Goal: Use online tool/utility: Utilize a website feature to perform a specific function

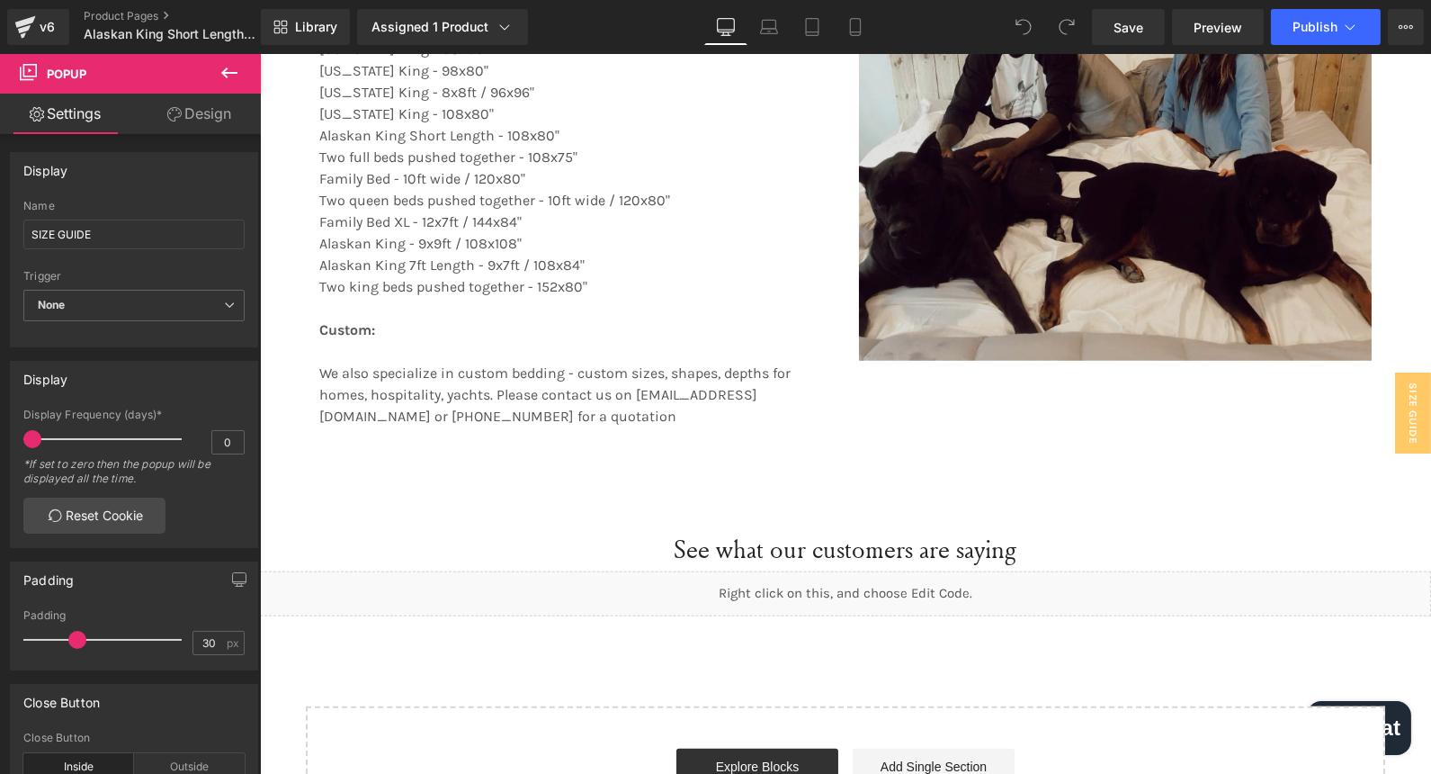
scroll to position [3297, 0]
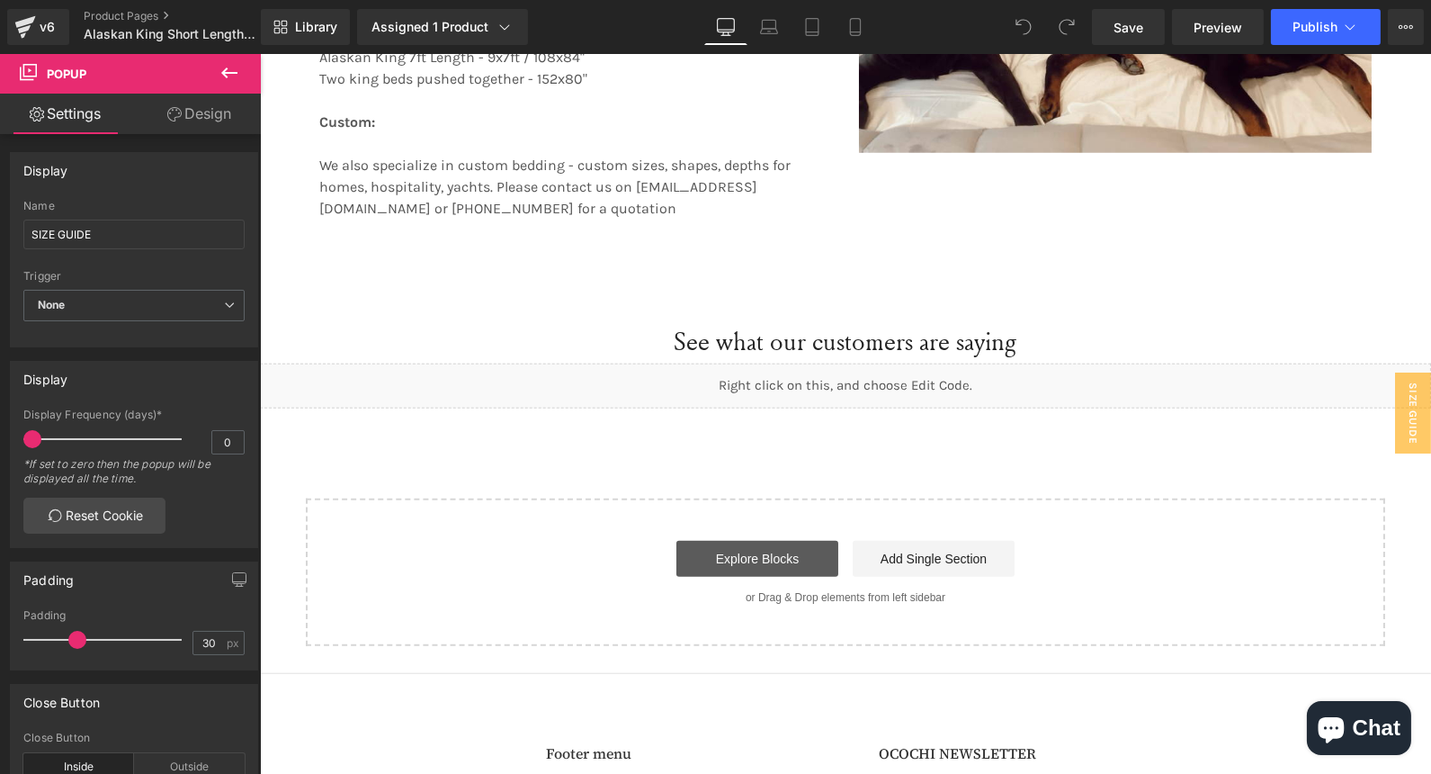
click at [739, 543] on link "Explore Blocks" at bounding box center [756, 559] width 162 height 36
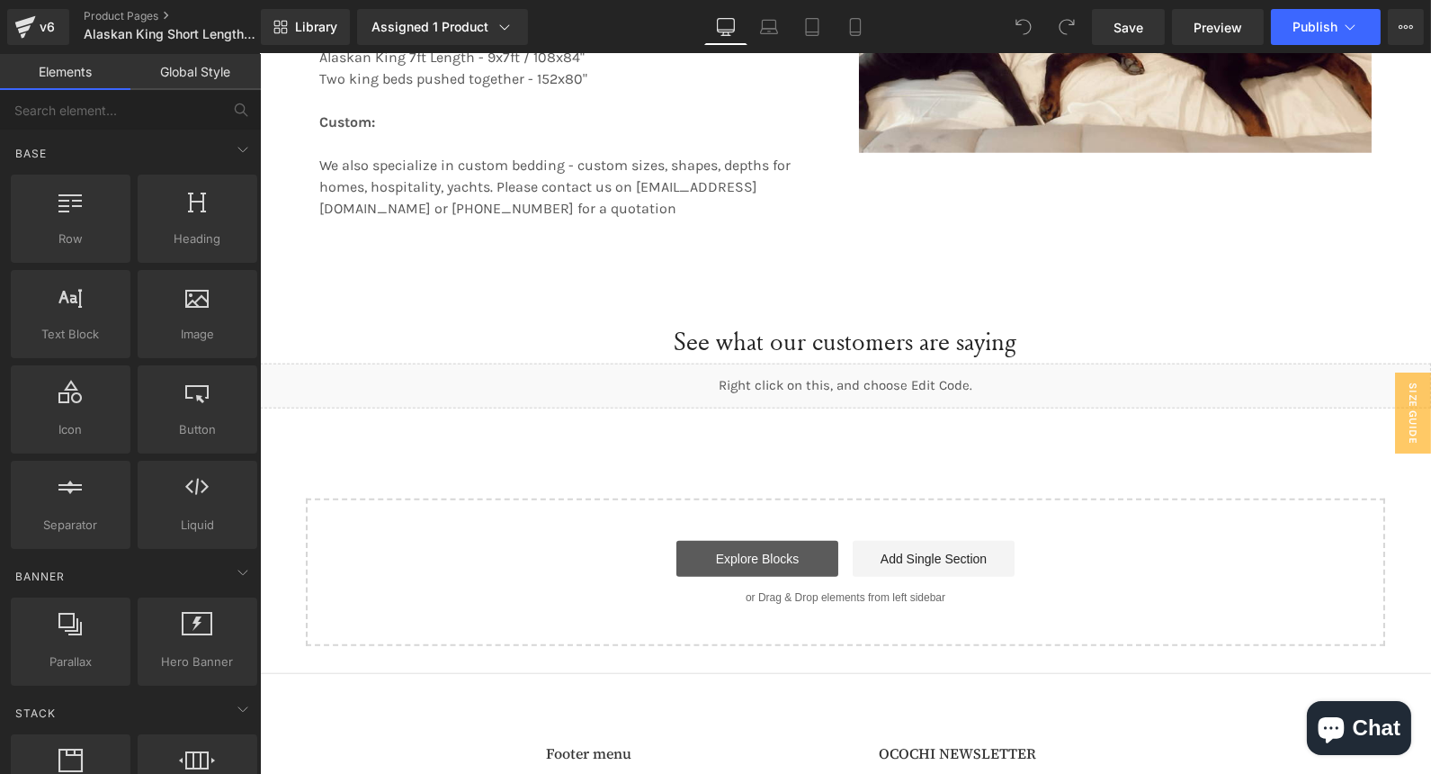
click at [731, 568] on link "Explore Blocks" at bounding box center [756, 559] width 162 height 36
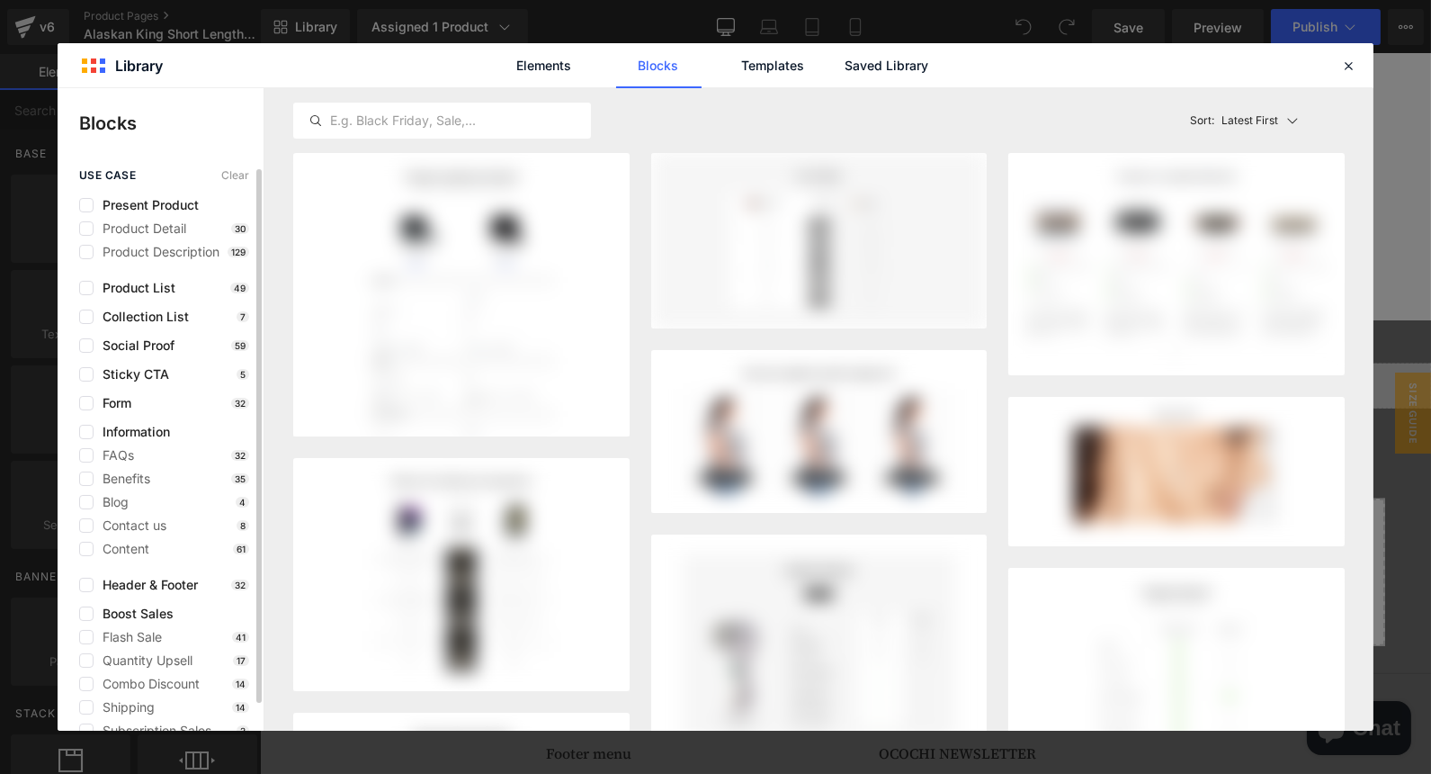
scroll to position [29, 0]
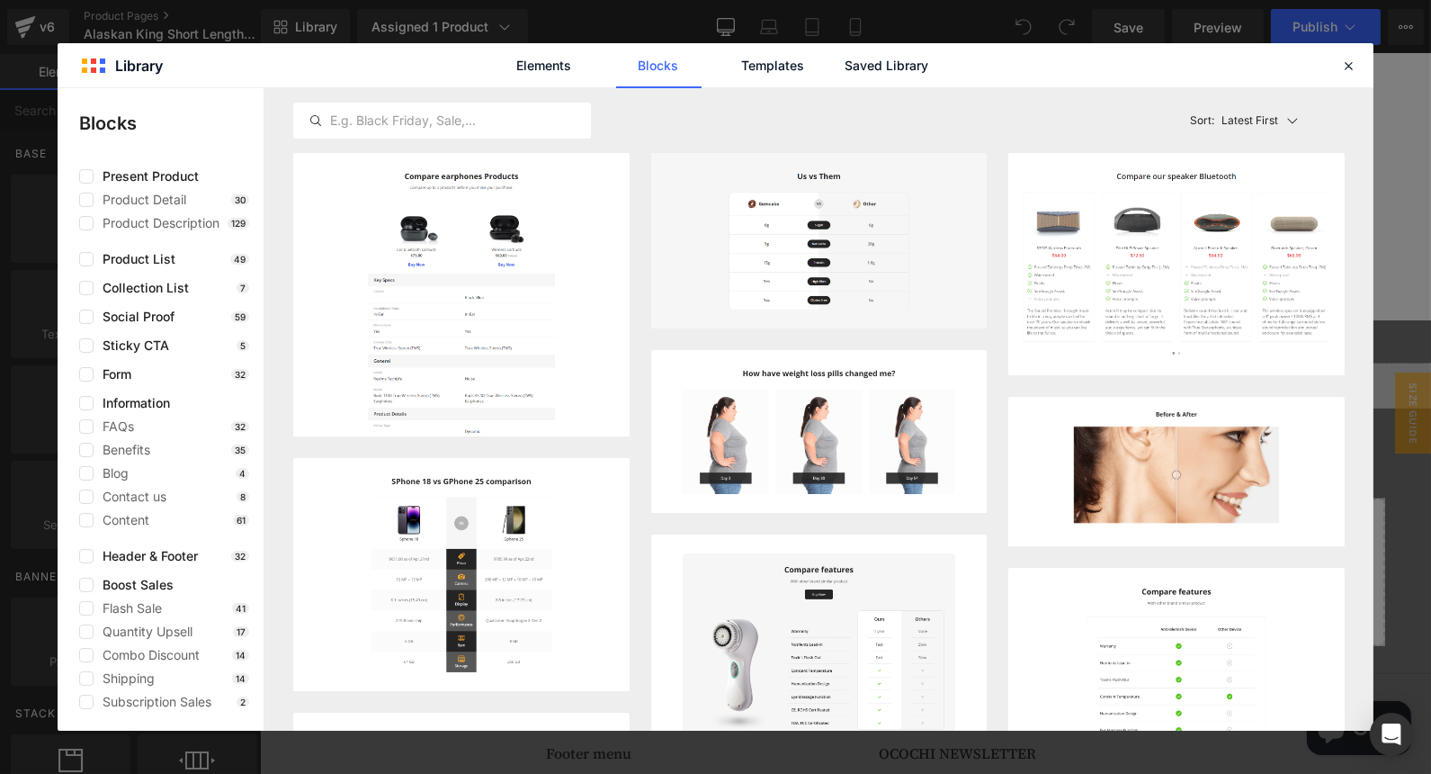
click at [592, 81] on div "Elements Blocks Templates Saved Library" at bounding box center [715, 65] width 457 height 45
click at [521, 52] on link "Elements" at bounding box center [544, 65] width 85 height 45
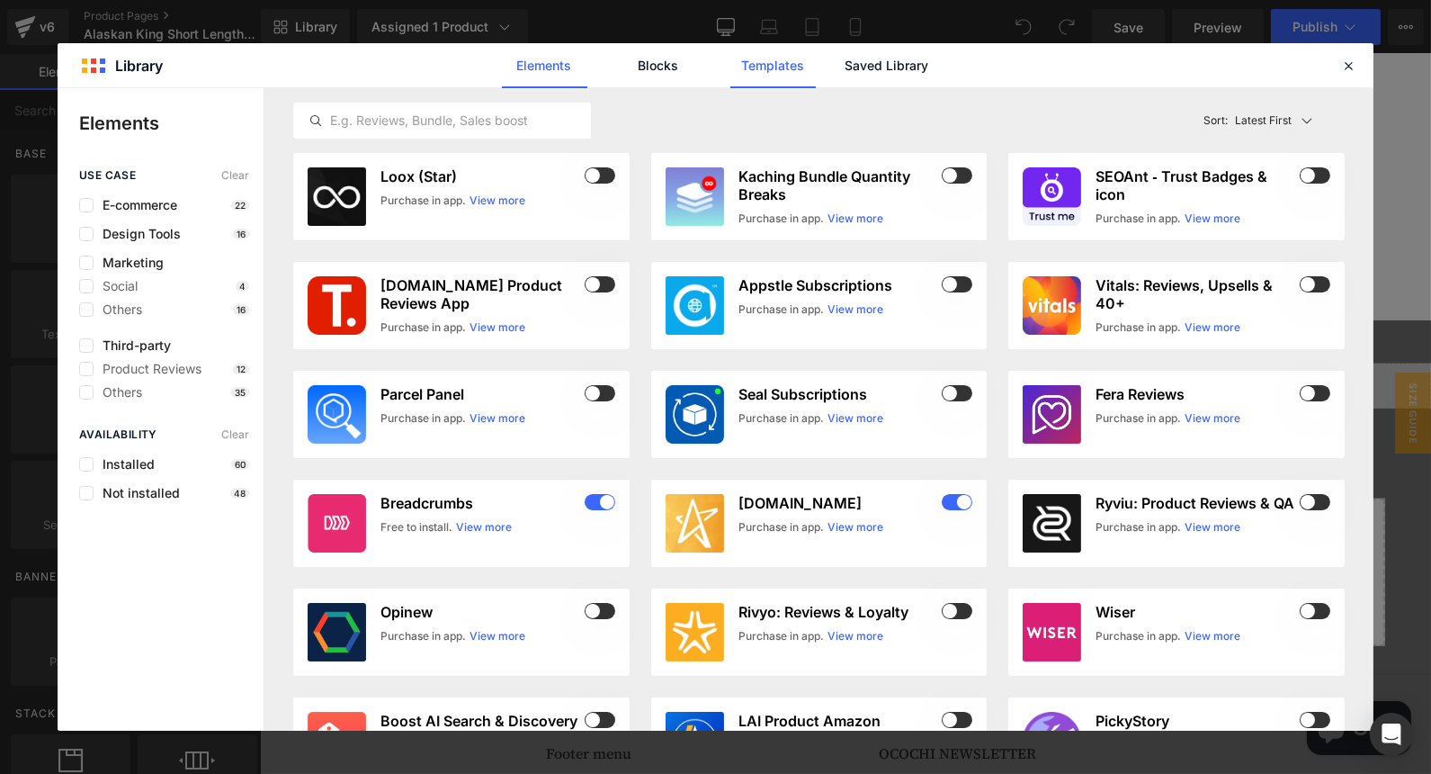
click at [776, 63] on link "Templates" at bounding box center [772, 65] width 85 height 45
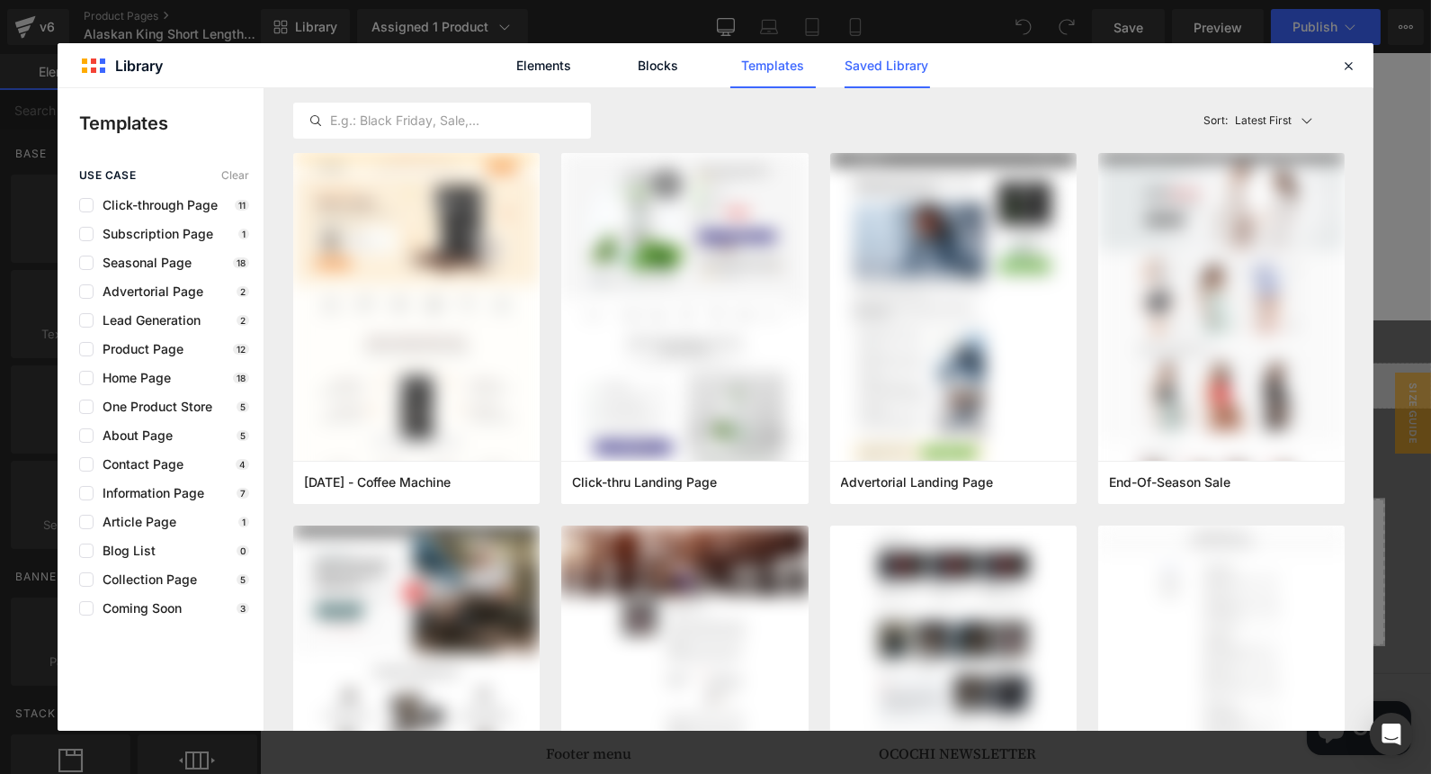
click at [860, 72] on link "Saved Library" at bounding box center [887, 65] width 85 height 45
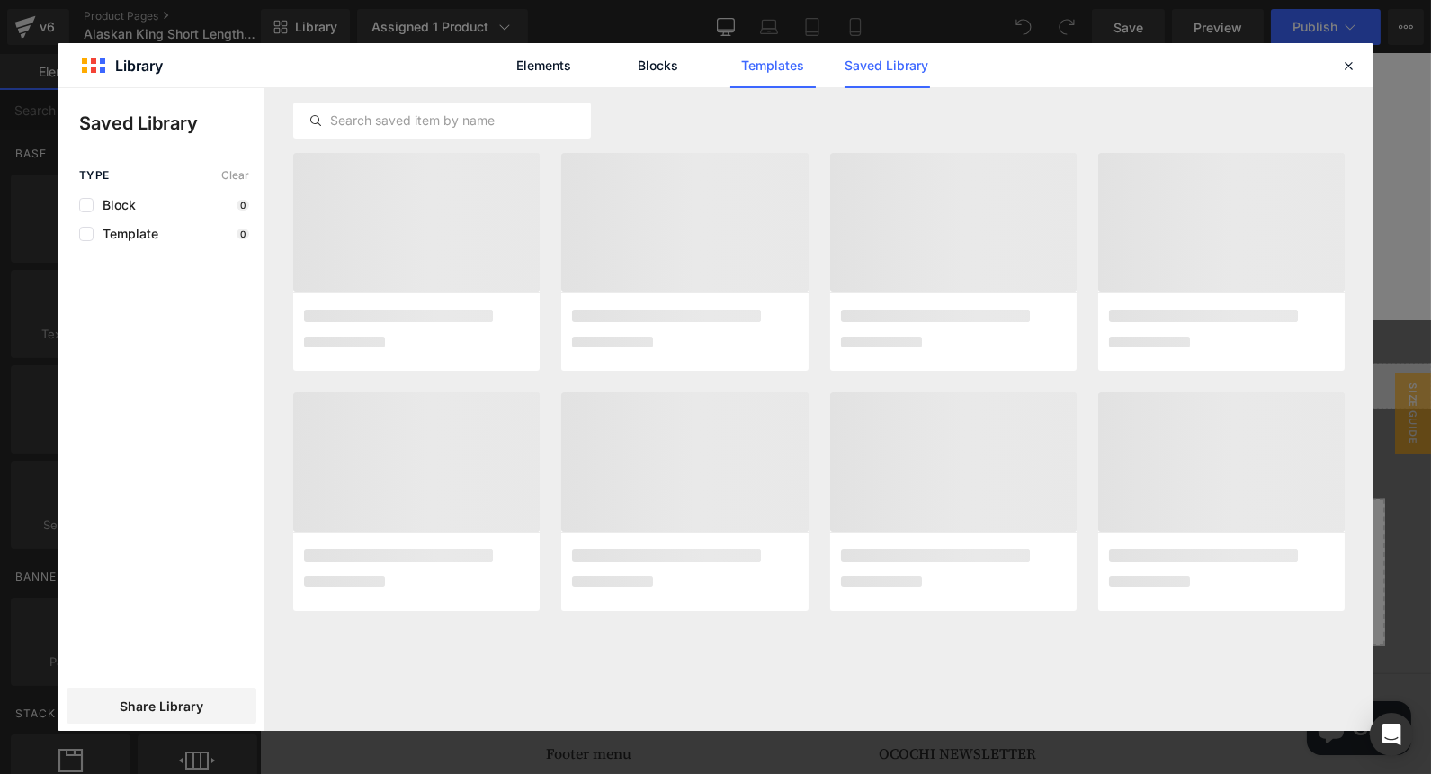
click at [769, 69] on link "Templates" at bounding box center [772, 65] width 85 height 45
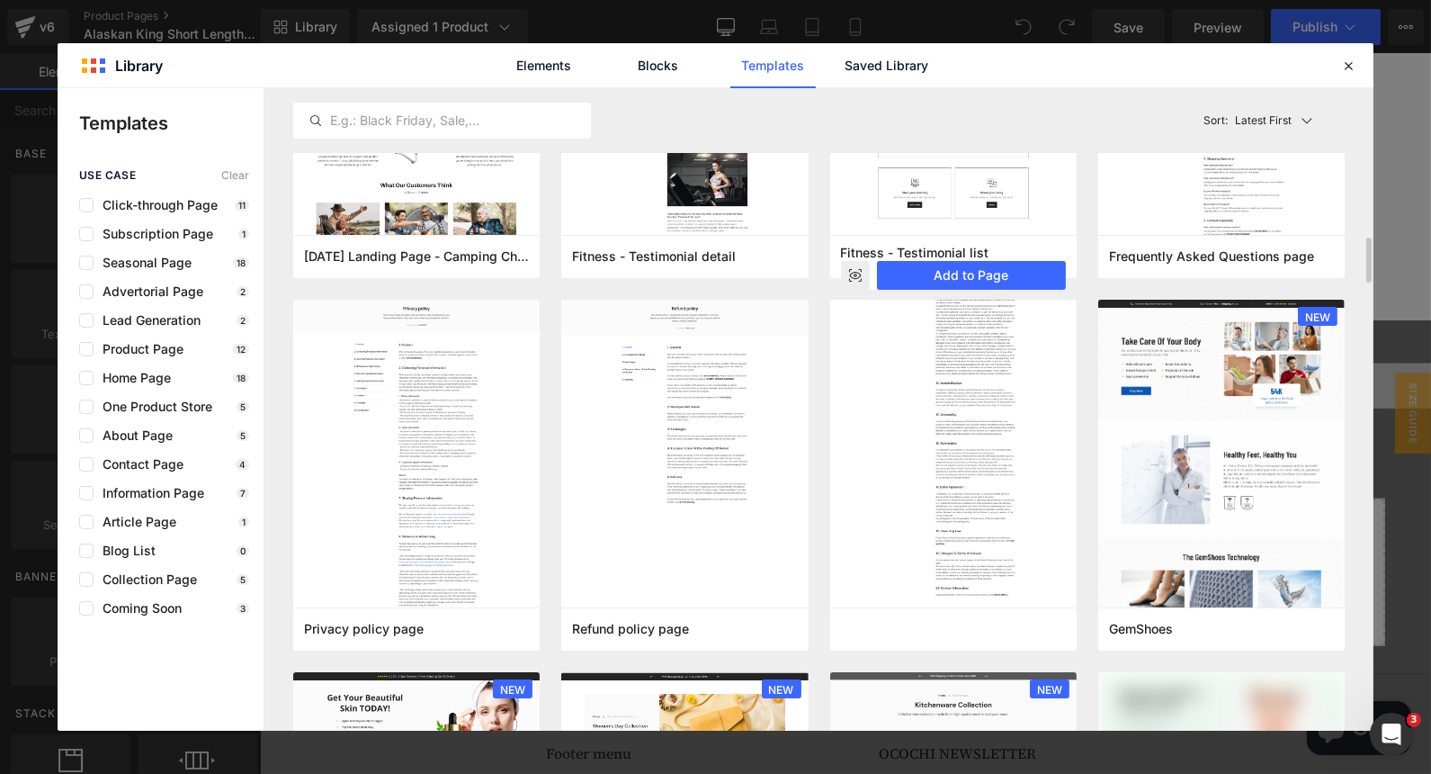
scroll to position [799, 0]
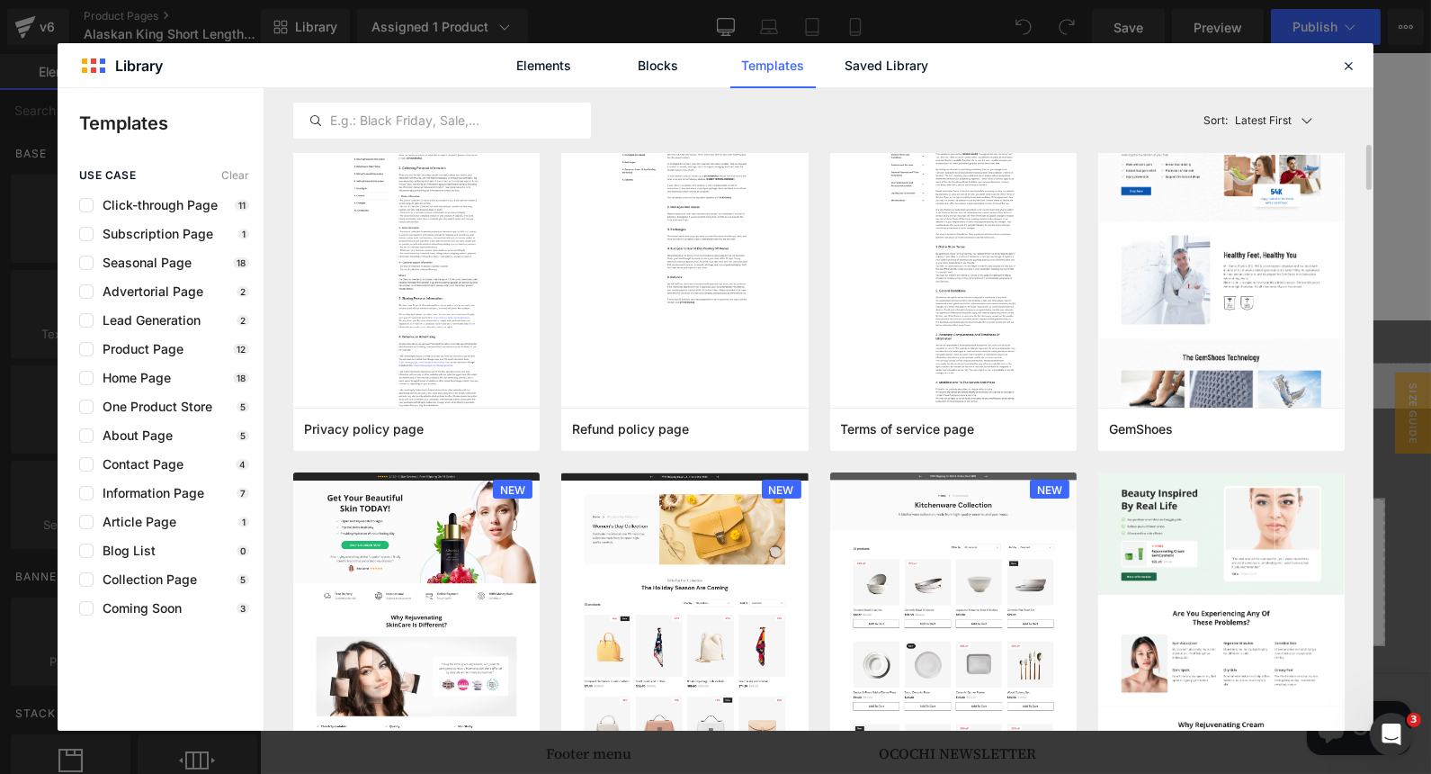
click at [650, 91] on div "Latest First Most View Latest First Sort: Latest First" at bounding box center [818, 120] width 1051 height 65
click at [662, 65] on link "Blocks" at bounding box center [658, 65] width 85 height 45
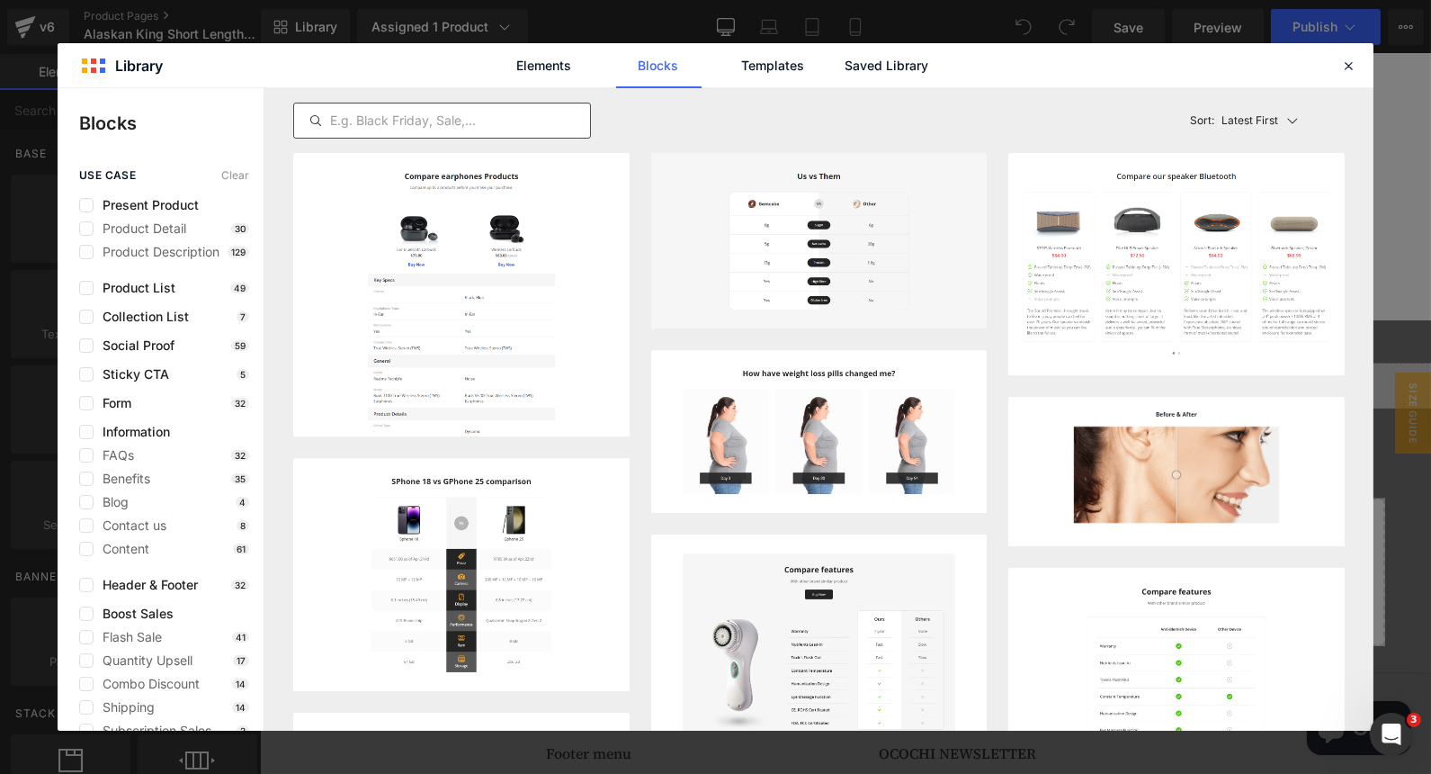
click at [448, 125] on input "text" at bounding box center [442, 121] width 296 height 22
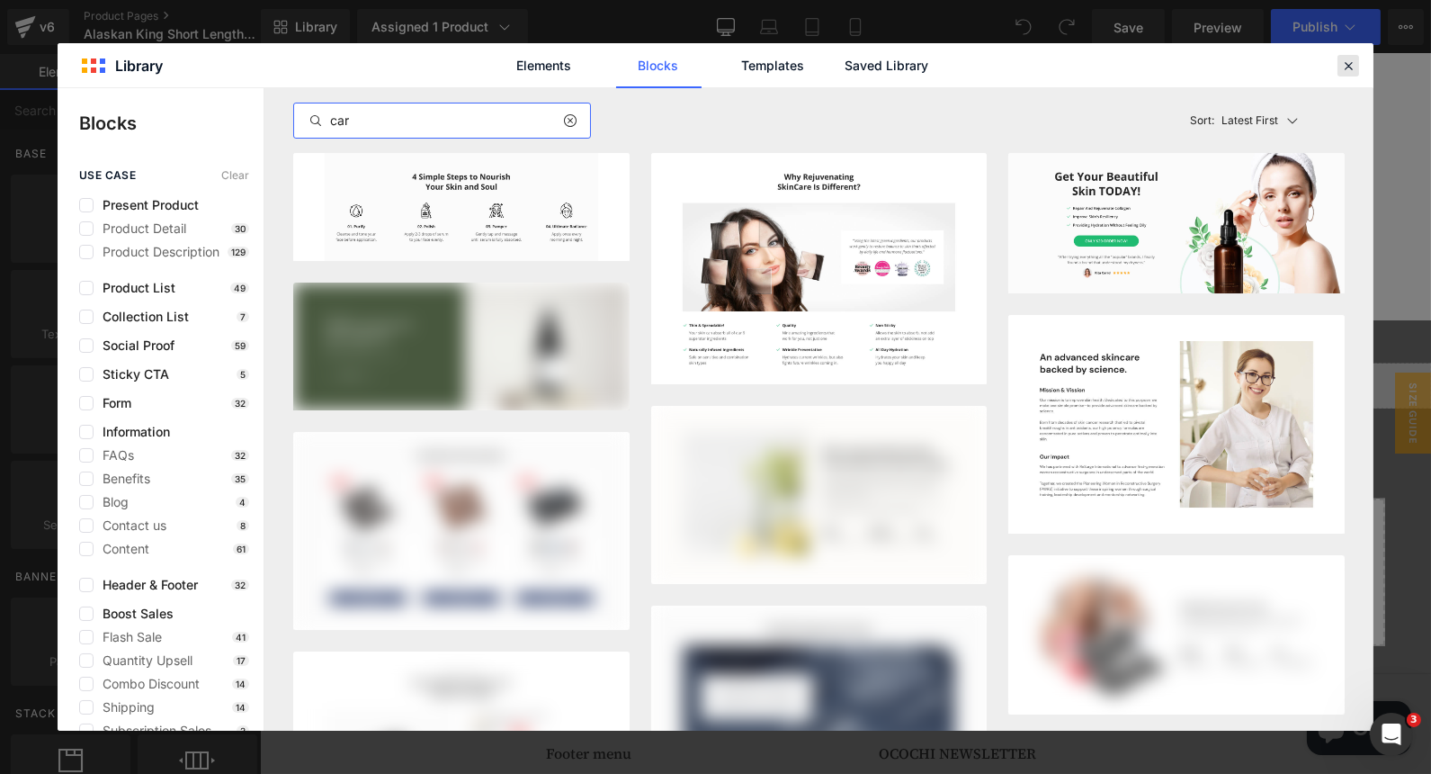
type input "car"
drag, startPoint x: 1352, startPoint y: 62, endPoint x: 118, endPoint y: 24, distance: 1234.6
click at [1352, 62] on icon at bounding box center [1348, 66] width 16 height 16
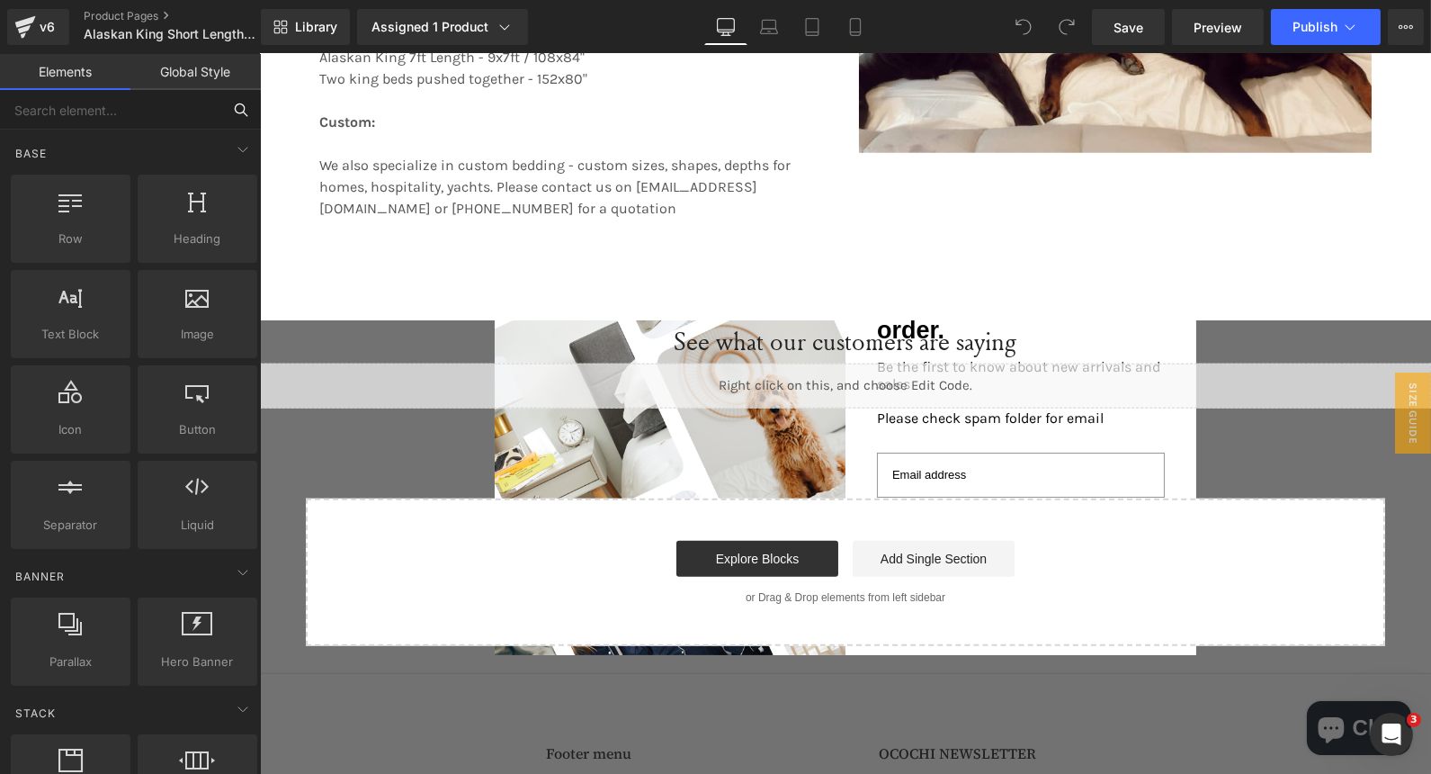
click at [150, 116] on input "text" at bounding box center [110, 110] width 221 height 40
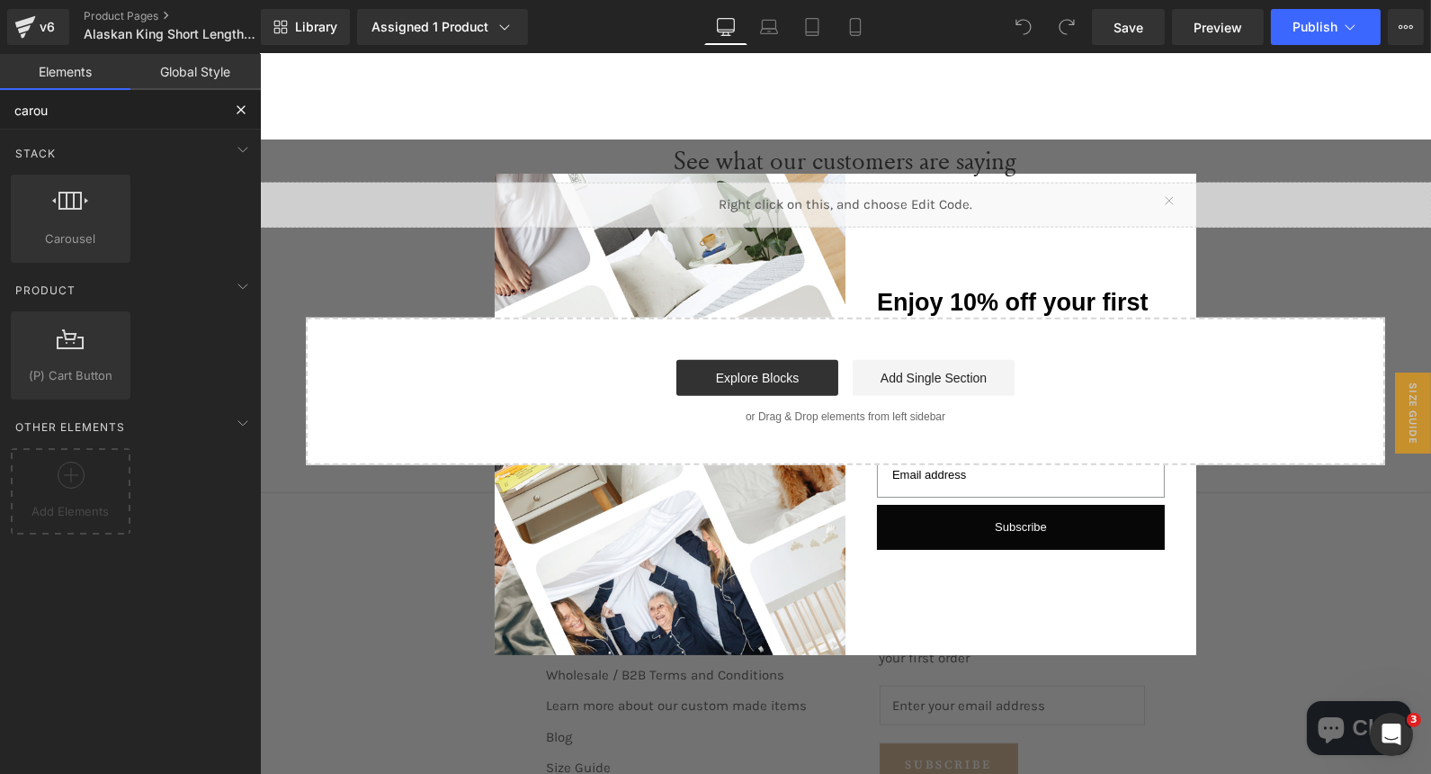
scroll to position [3897, 0]
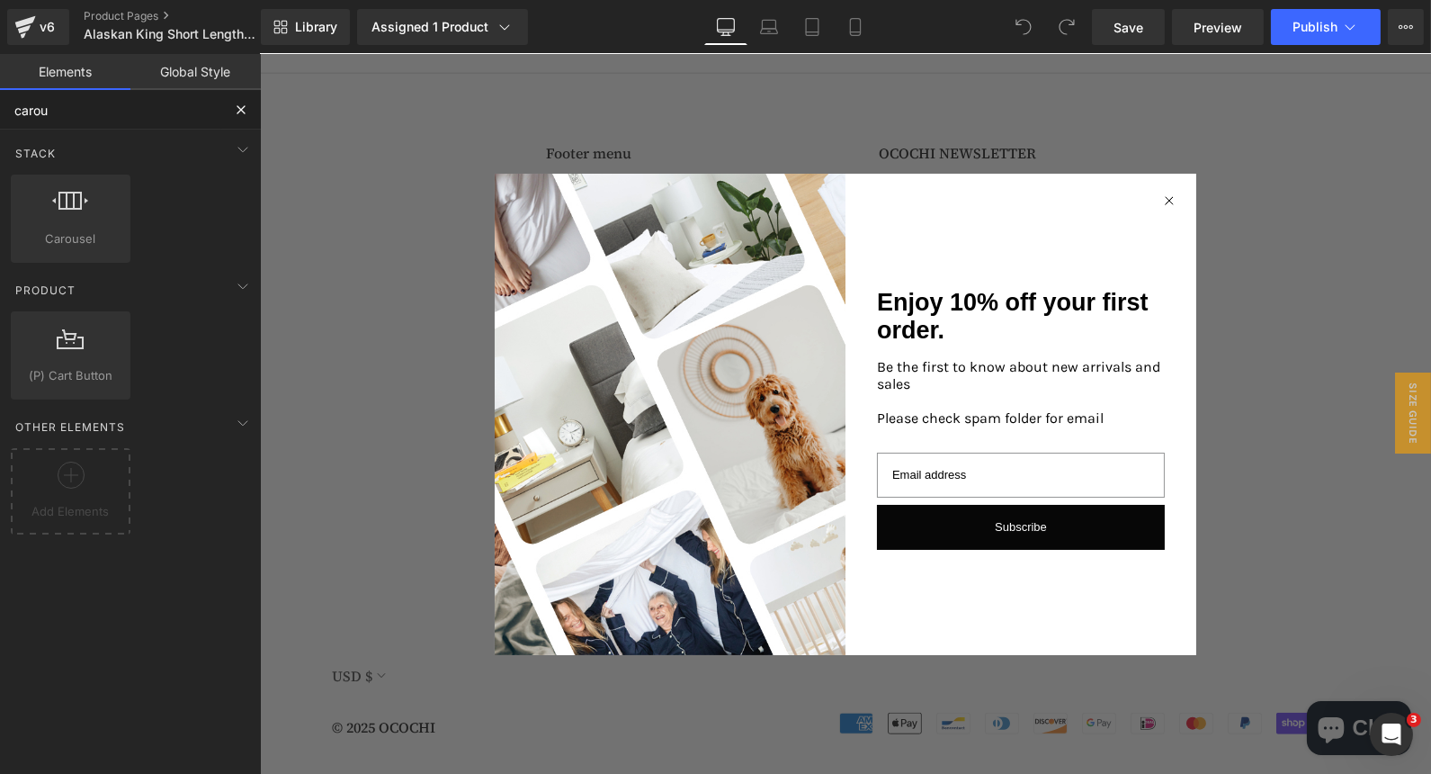
type input "carou"
click at [1164, 202] on circle "Close dialog" at bounding box center [1168, 200] width 17 height 17
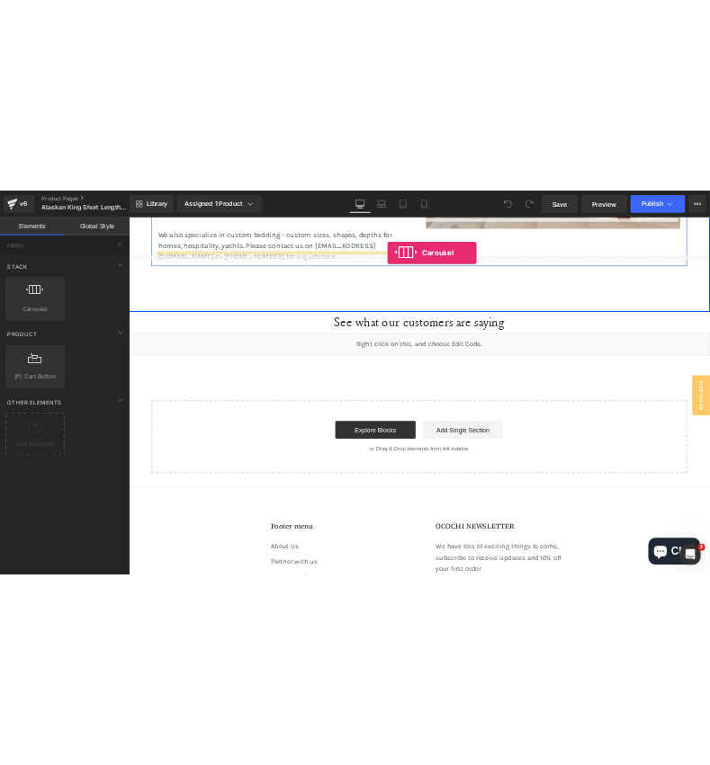
scroll to position [3320, 0]
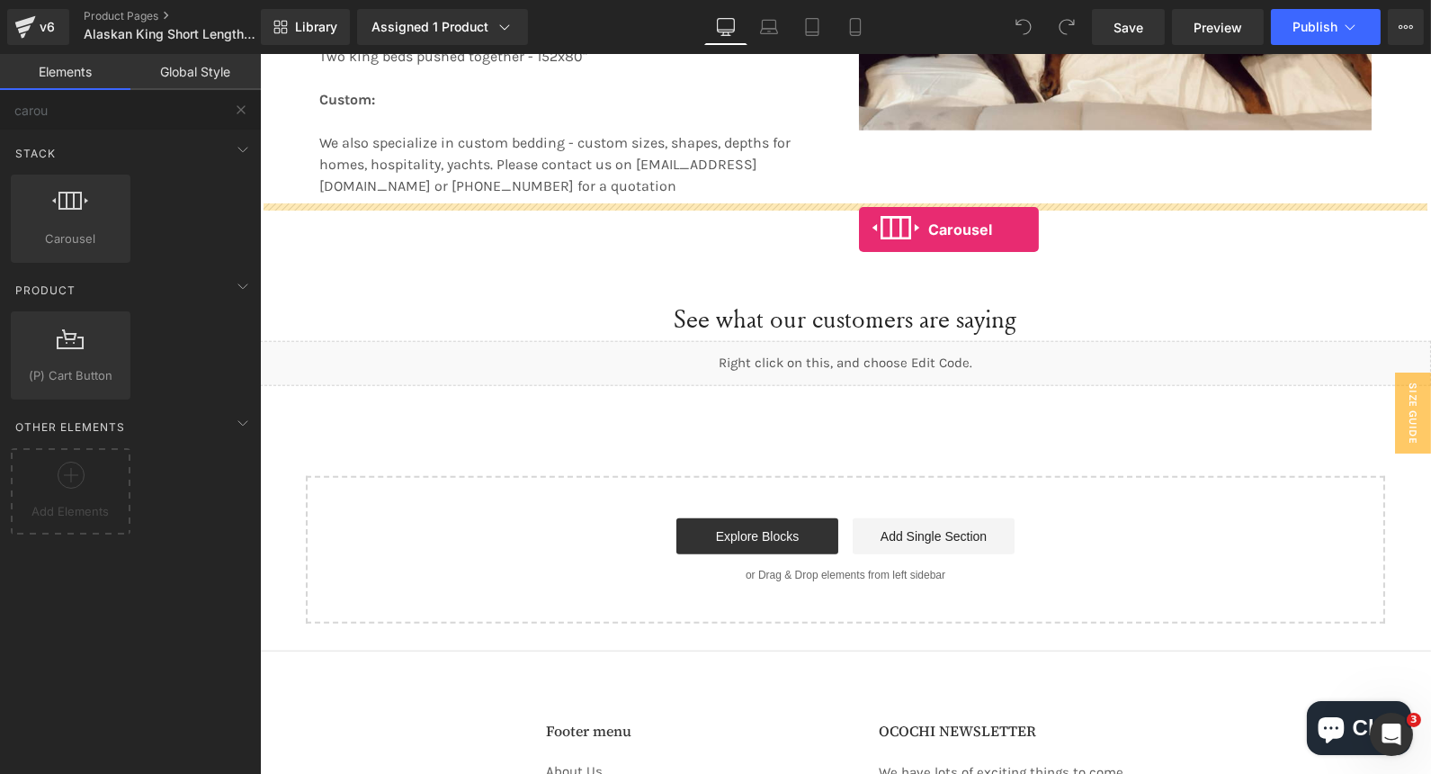
drag, startPoint x: 325, startPoint y: 294, endPoint x: 858, endPoint y: 229, distance: 537.3
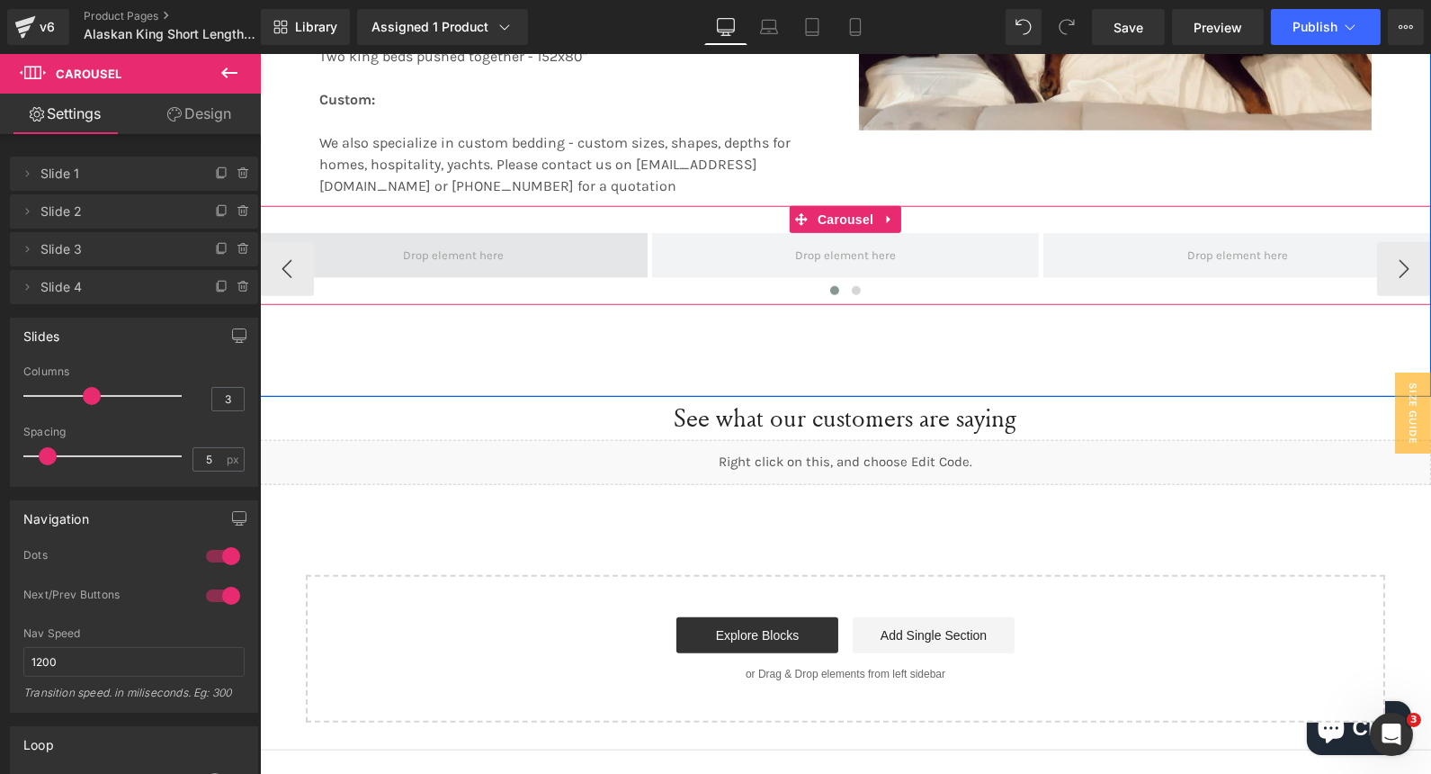
click at [432, 253] on span at bounding box center [452, 255] width 113 height 28
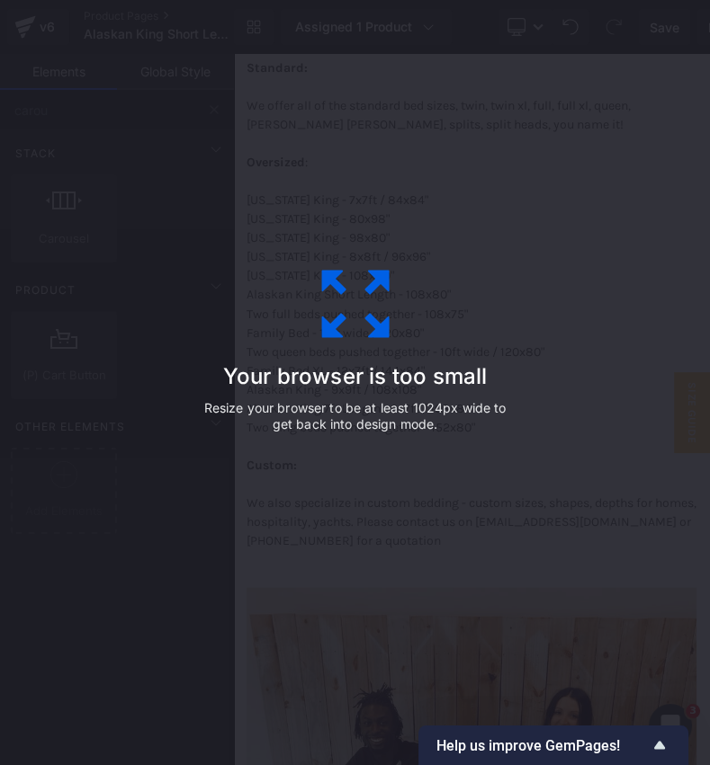
scroll to position [2935, 0]
click at [479, 231] on div "Your browser is too small Resize your browser to be at least 1024px wide to get…" at bounding box center [355, 383] width 405 height 360
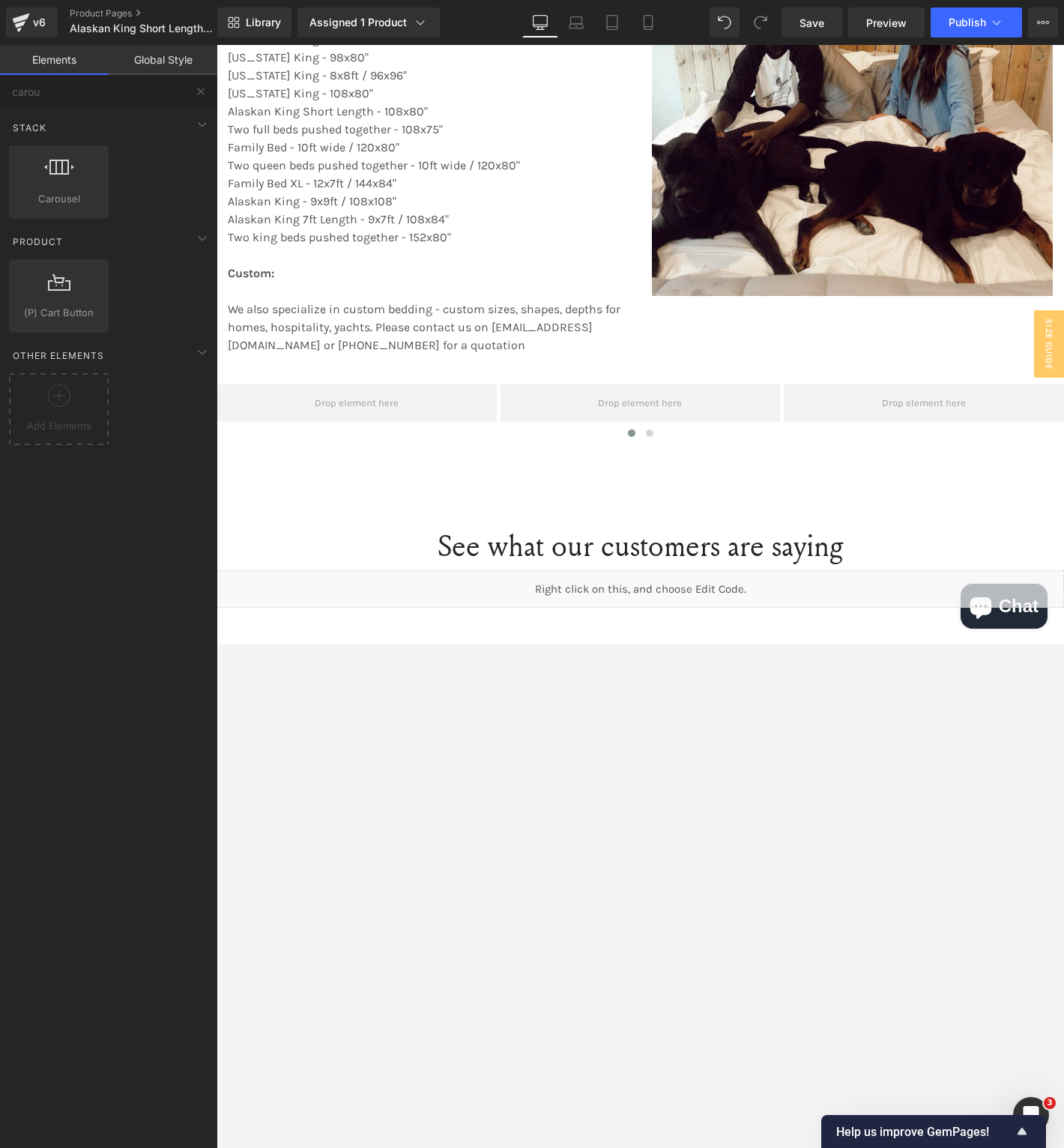
scroll to position [2530, 0]
drag, startPoint x: 457, startPoint y: 10, endPoint x: 191, endPoint y: 87, distance: 276.9
click at [191, 87] on button at bounding box center [201, 92] width 33 height 33
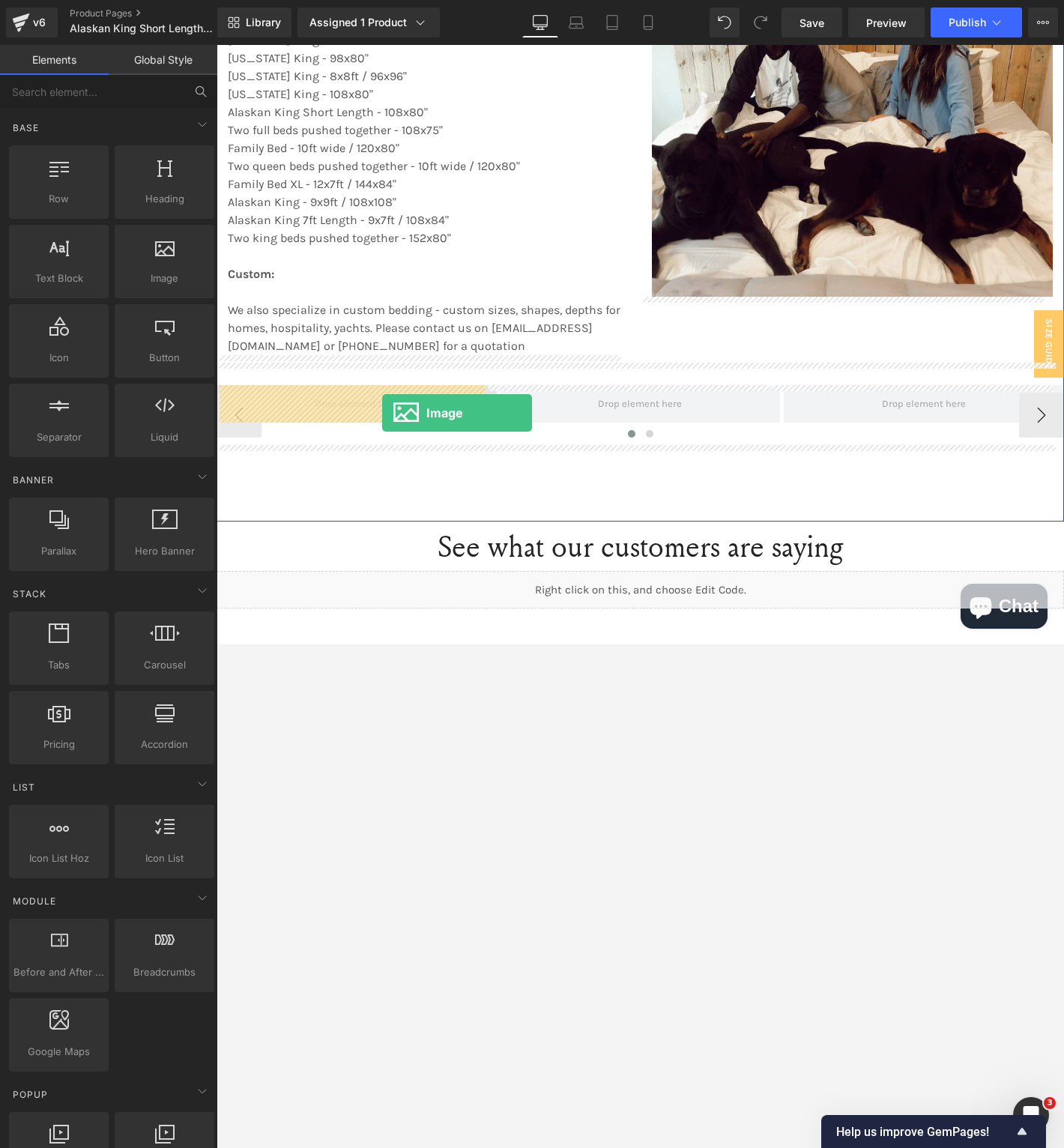
drag, startPoint x: 390, startPoint y: 319, endPoint x: 382, endPoint y: 413, distance: 94.3
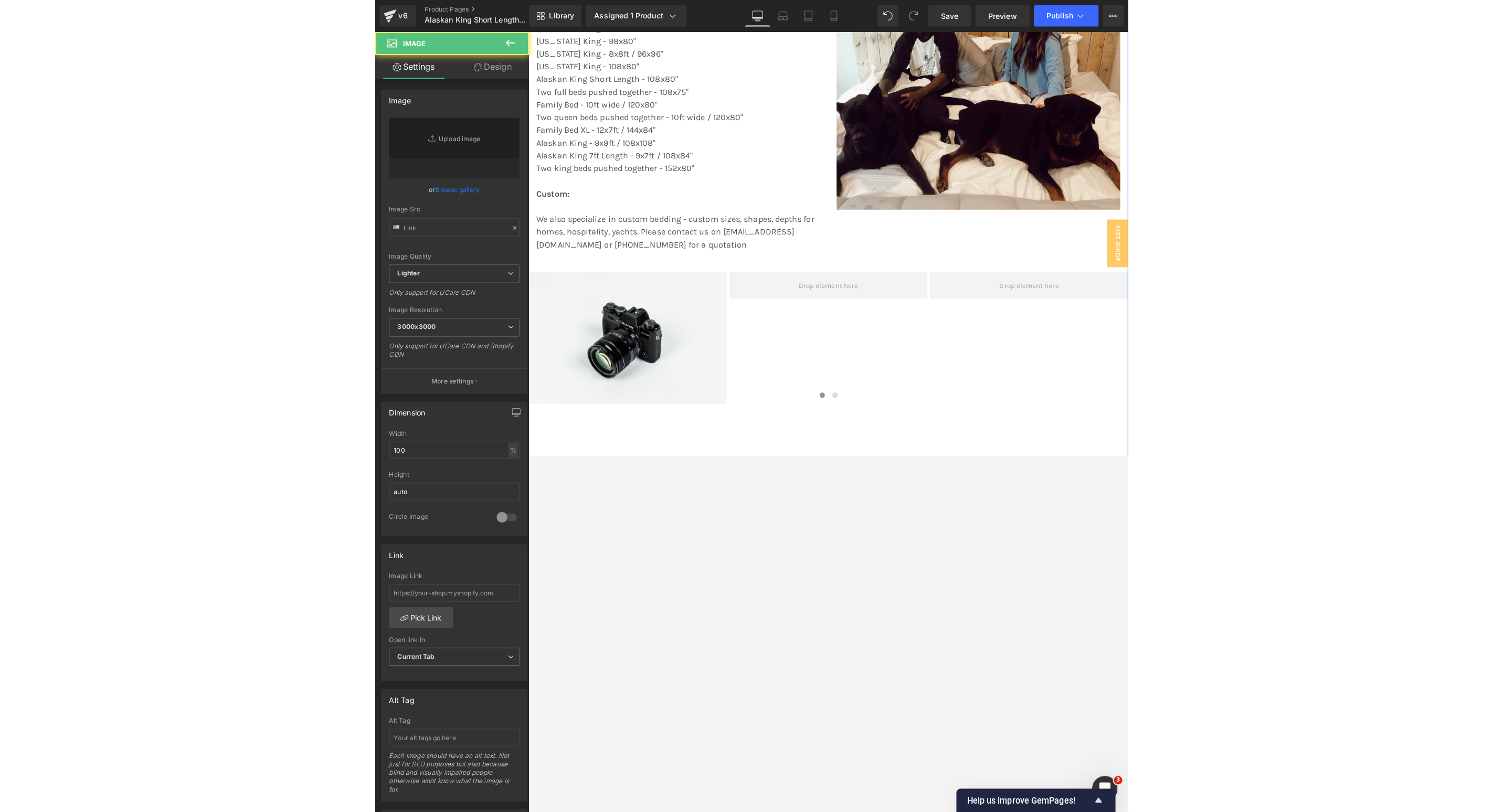
scroll to position [1772, 0]
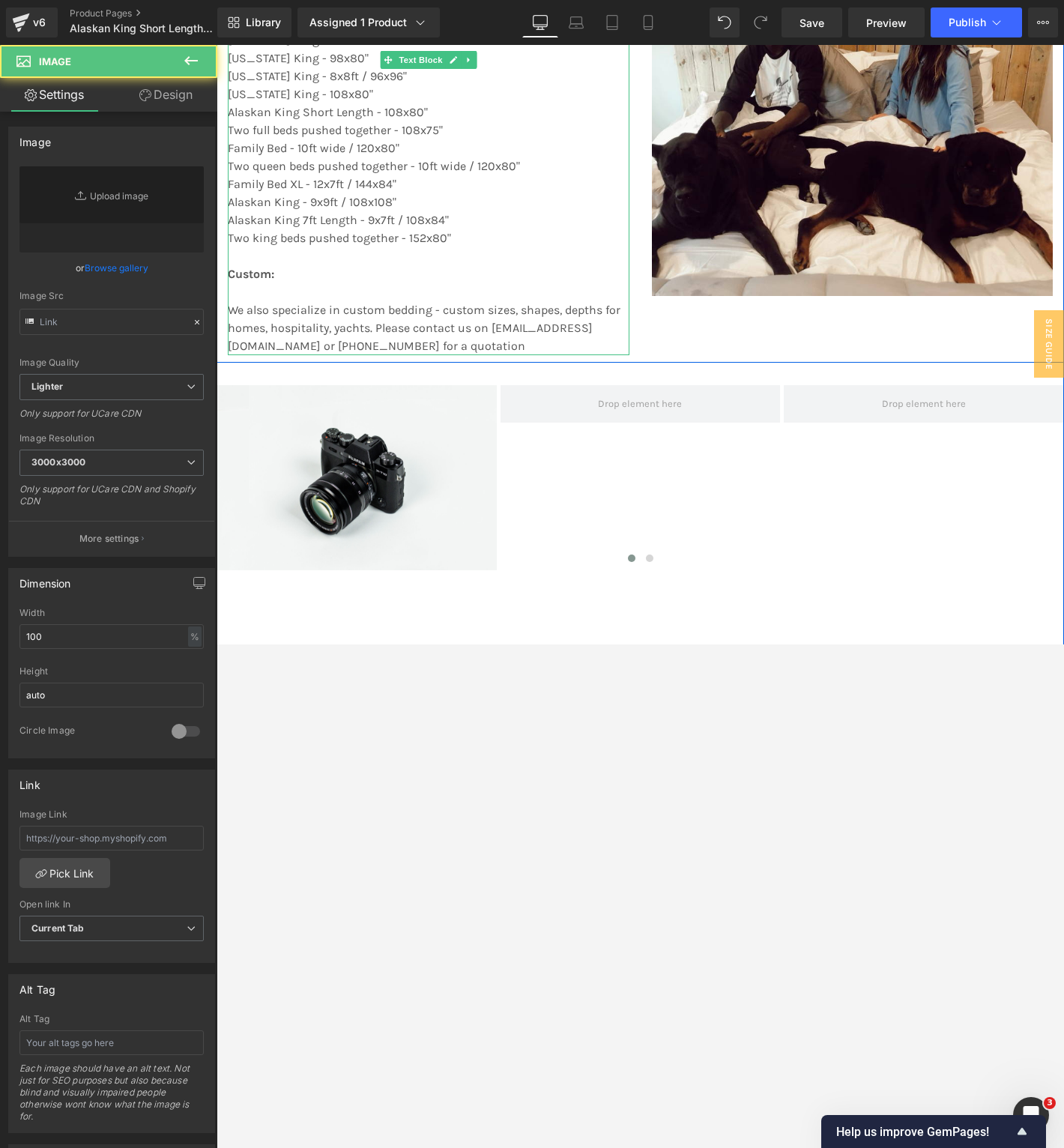
type input "//[DOMAIN_NAME][URL]"
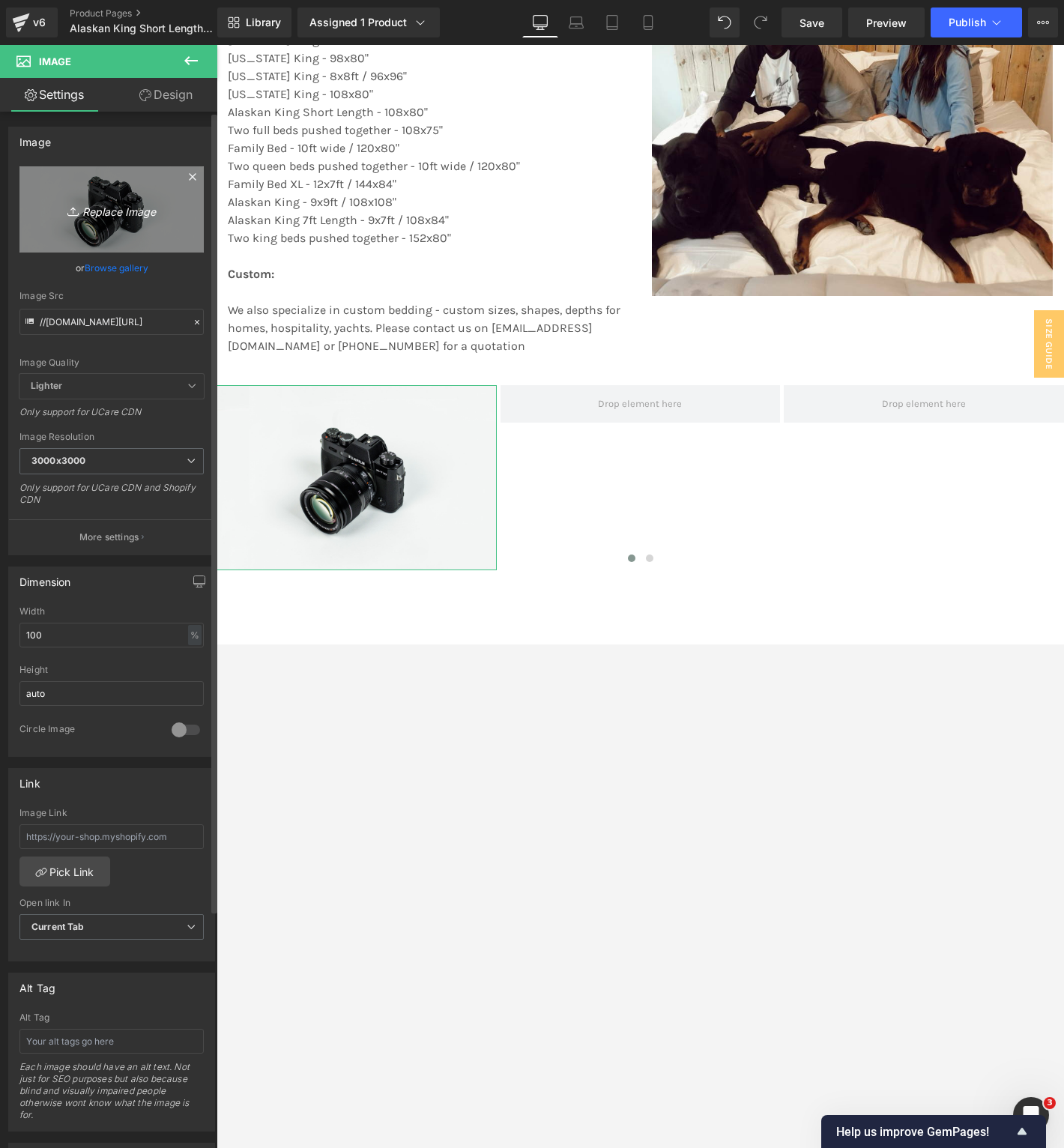
click at [130, 212] on icon "Replace Image" at bounding box center [112, 209] width 120 height 18
type input "C:\fakepath\153.png"
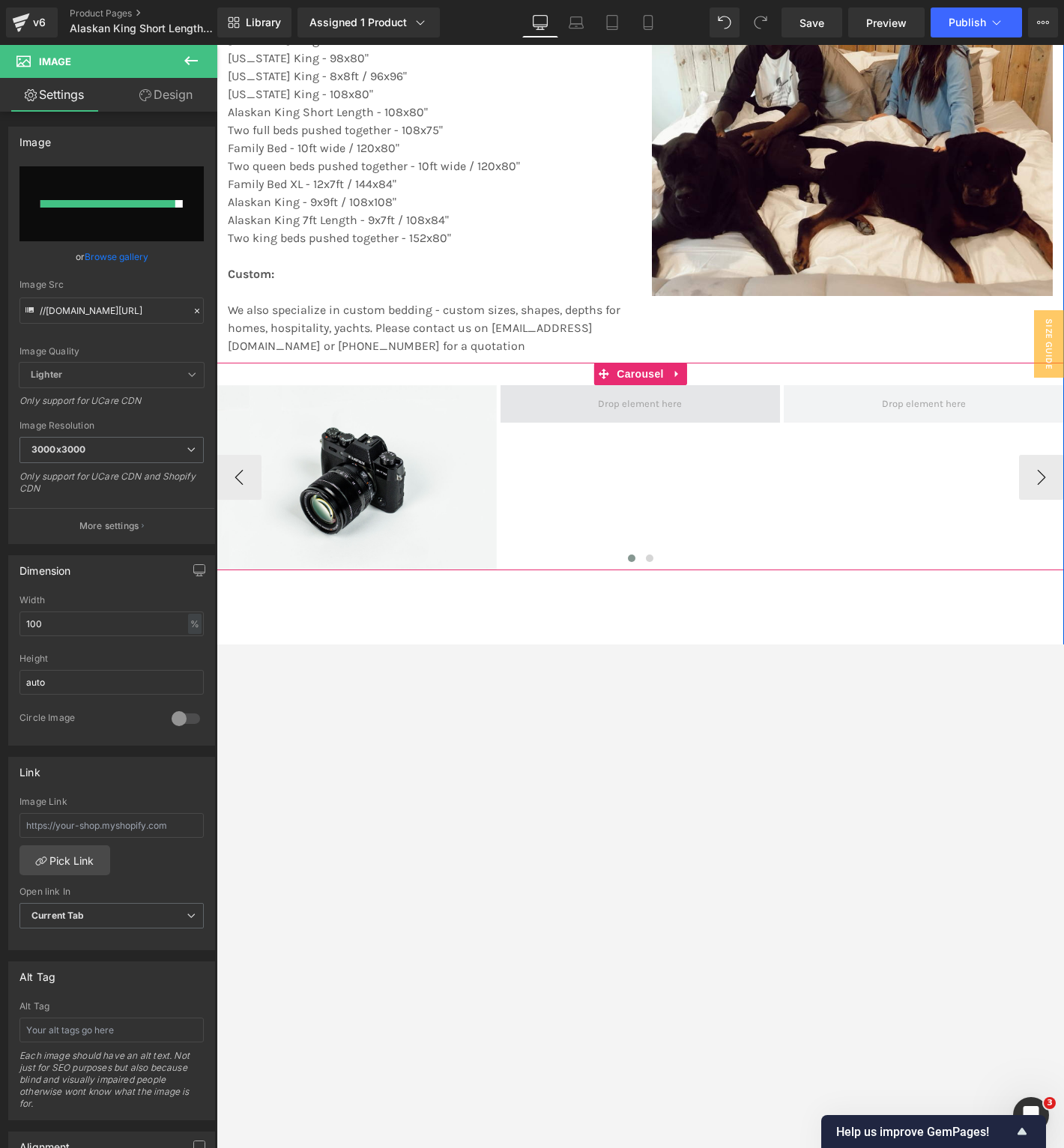
type input "[URL][DOMAIN_NAME]"
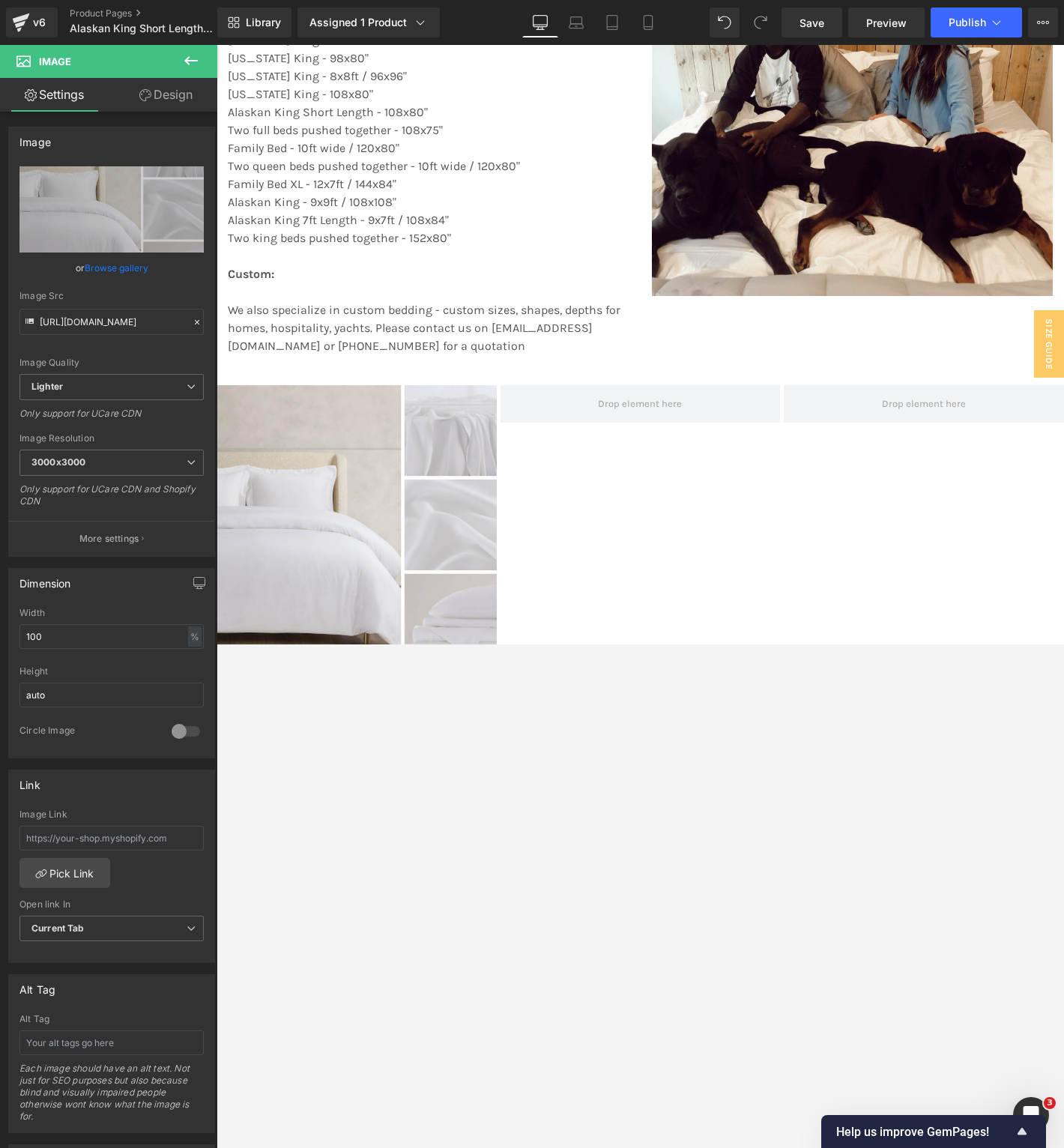
click at [195, 67] on icon at bounding box center [192, 61] width 18 height 18
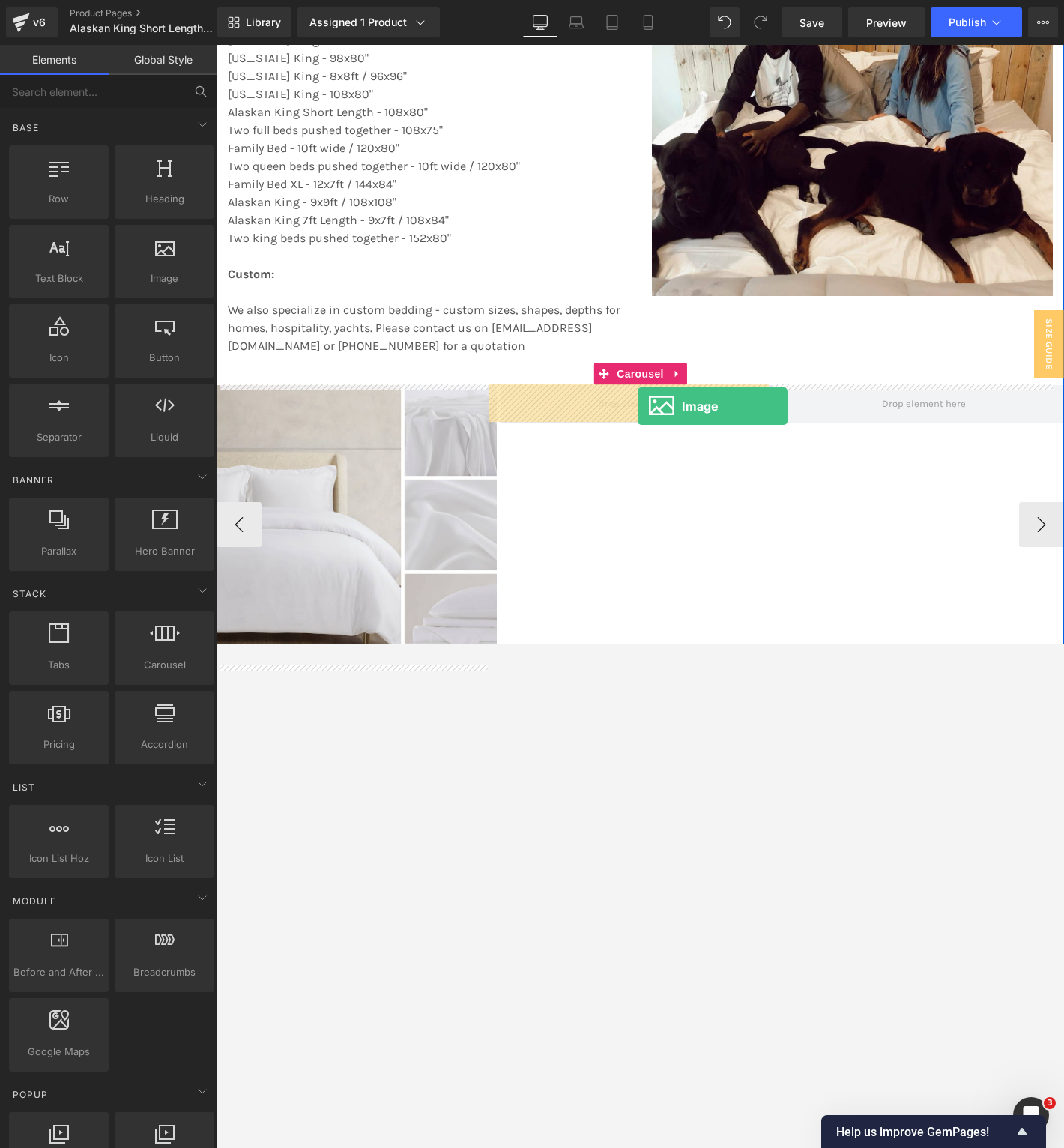
drag, startPoint x: 400, startPoint y: 312, endPoint x: 637, endPoint y: 406, distance: 255.0
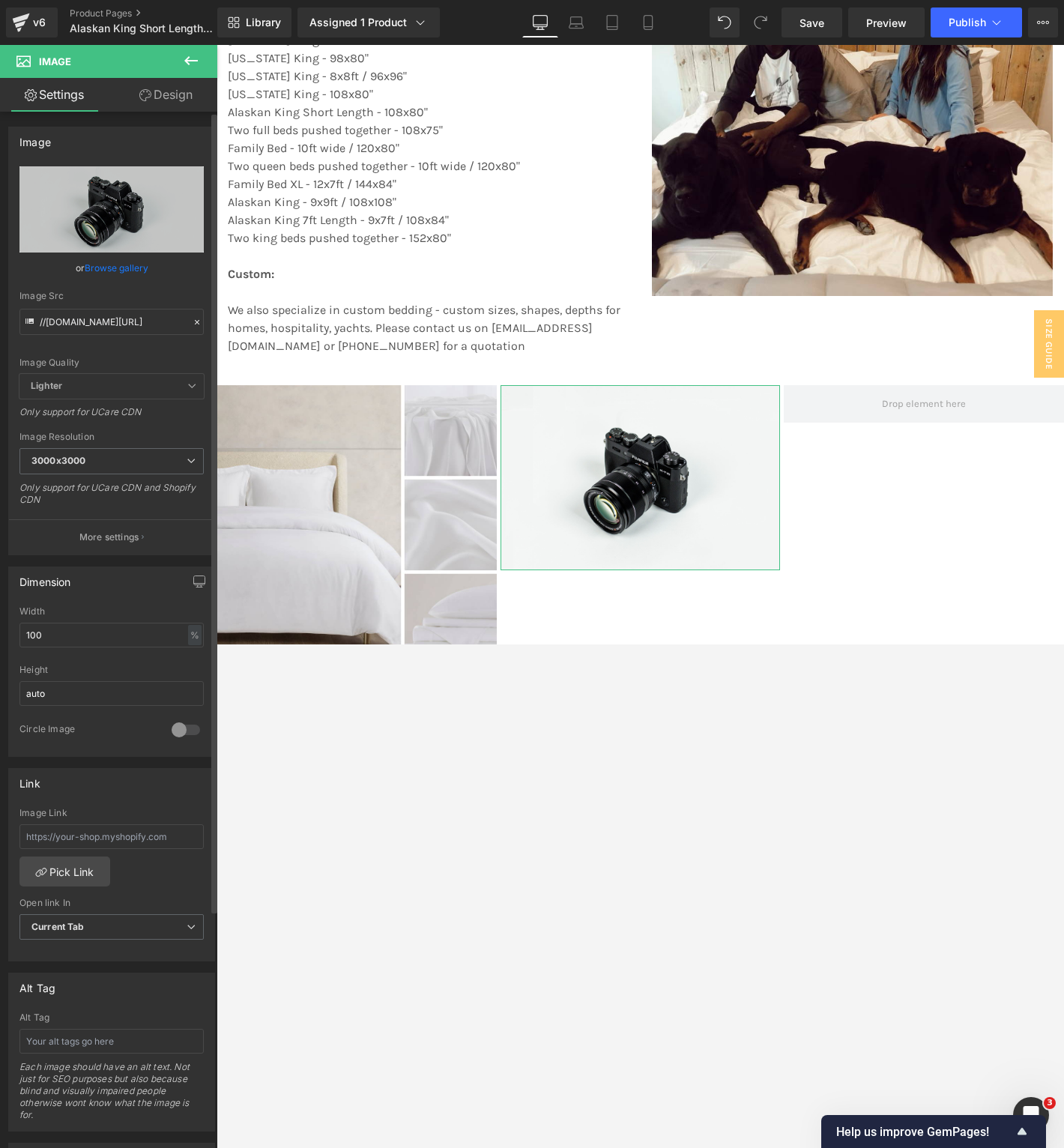
click at [202, 173] on div "//[DOMAIN_NAME][URL] Replace Image Upload image or Browse gallery Image Src //[…" at bounding box center [112, 361] width 205 height 388
click at [137, 262] on link "Browse gallery" at bounding box center [117, 267] width 63 height 26
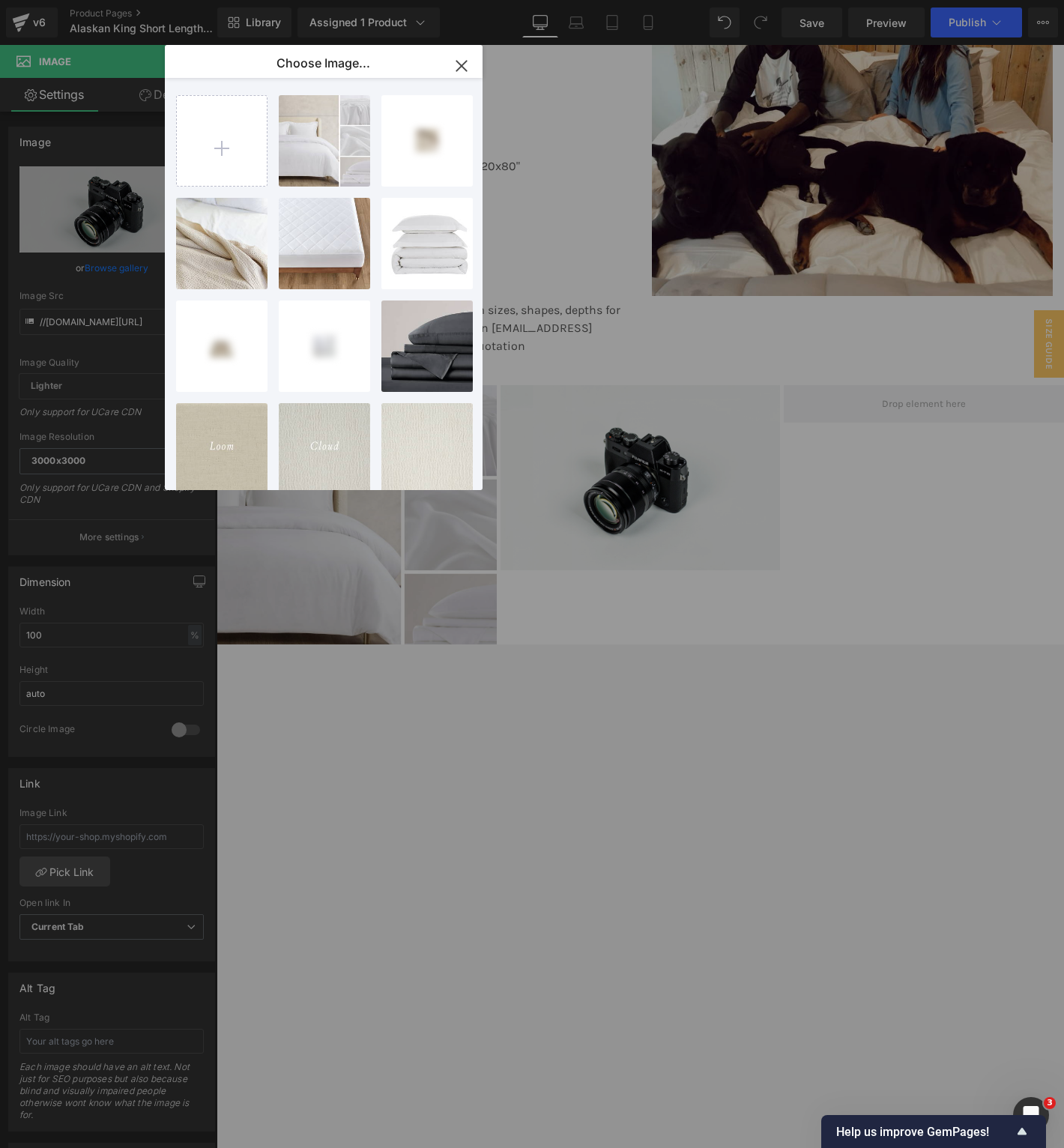
click at [459, 68] on icon "button" at bounding box center [462, 66] width 10 height 10
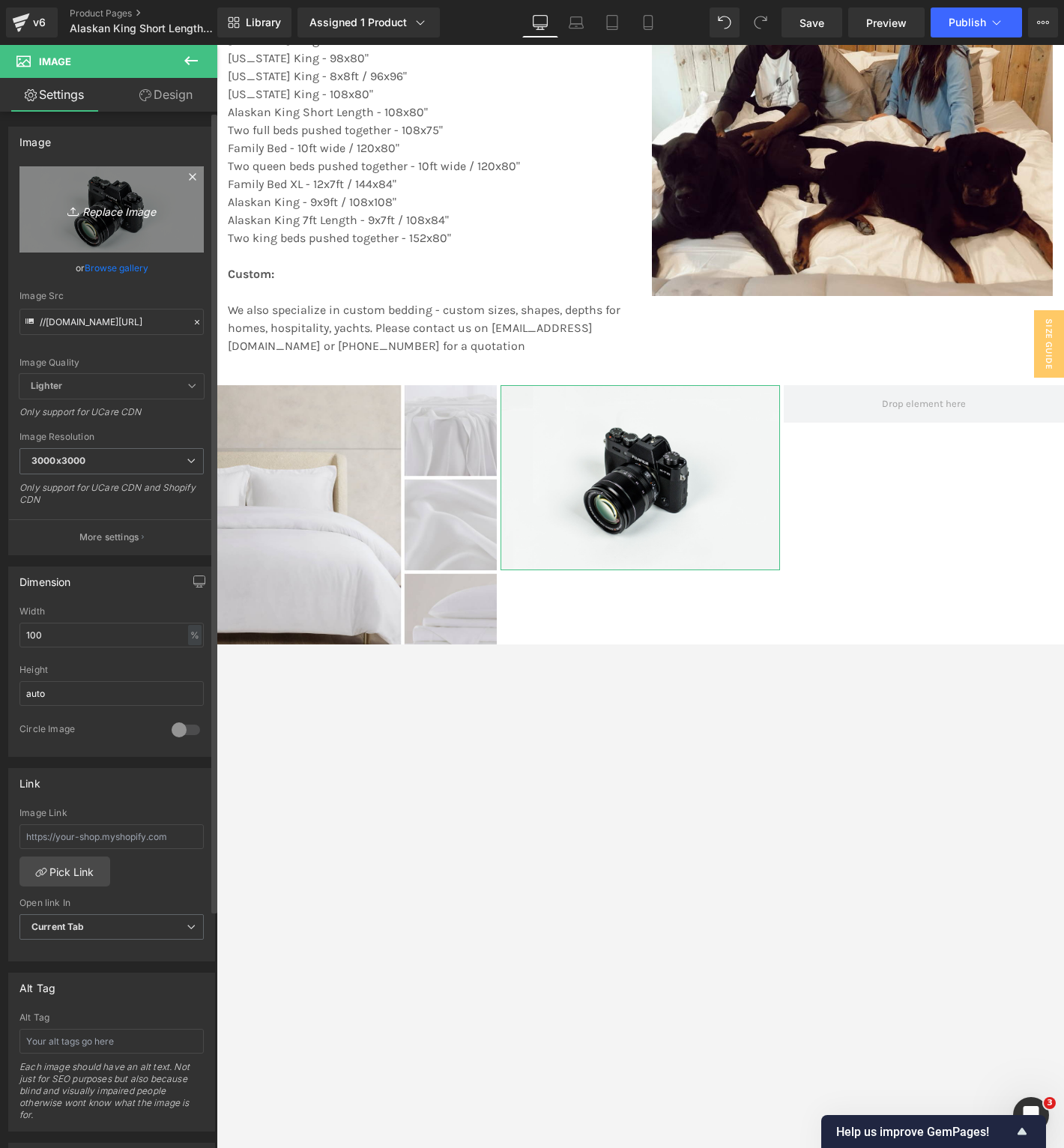
click at [145, 230] on link "Replace Image" at bounding box center [111, 209] width 184 height 86
type input "C:\fakepath\155.png"
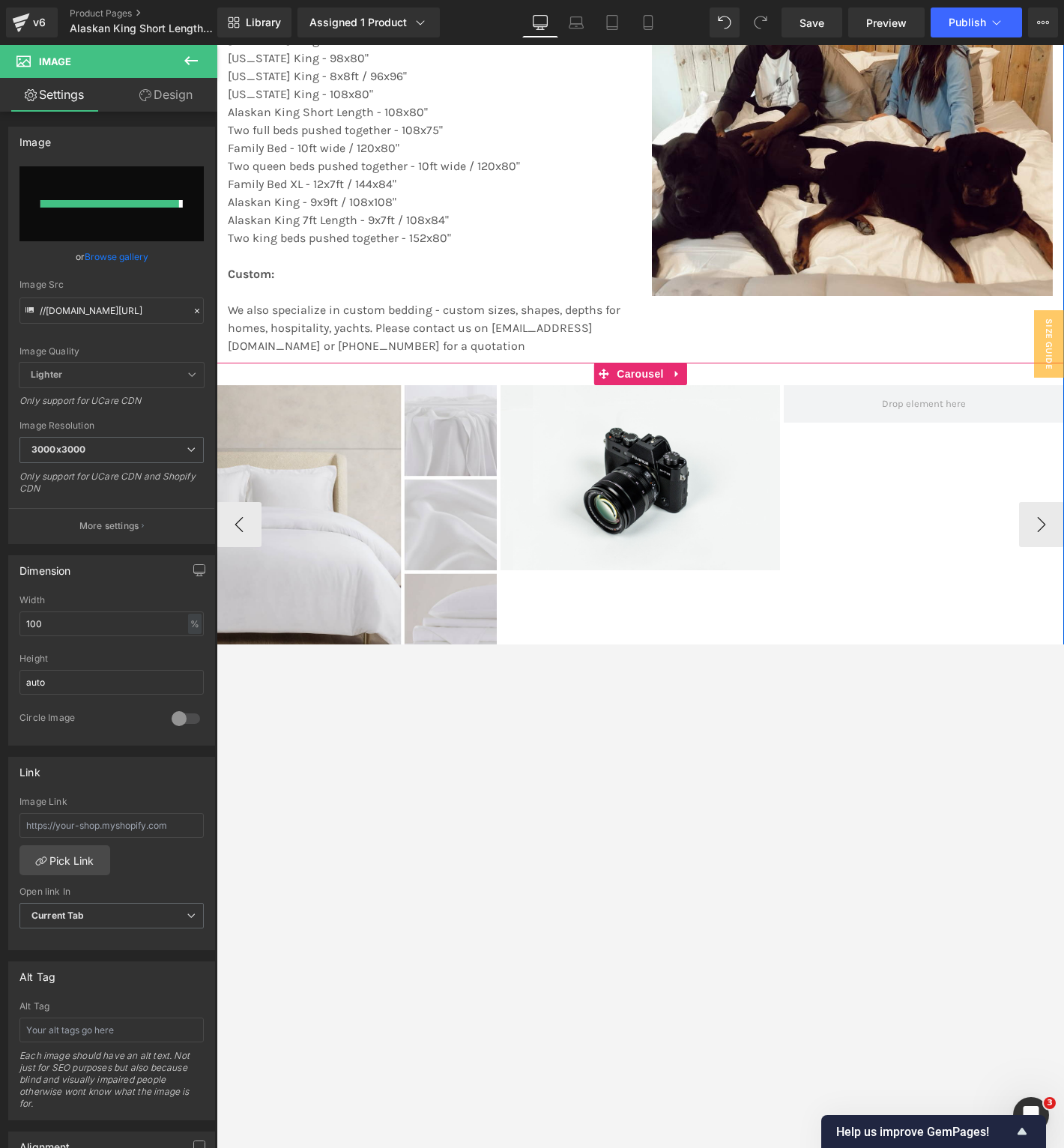
type input "[URL][DOMAIN_NAME]"
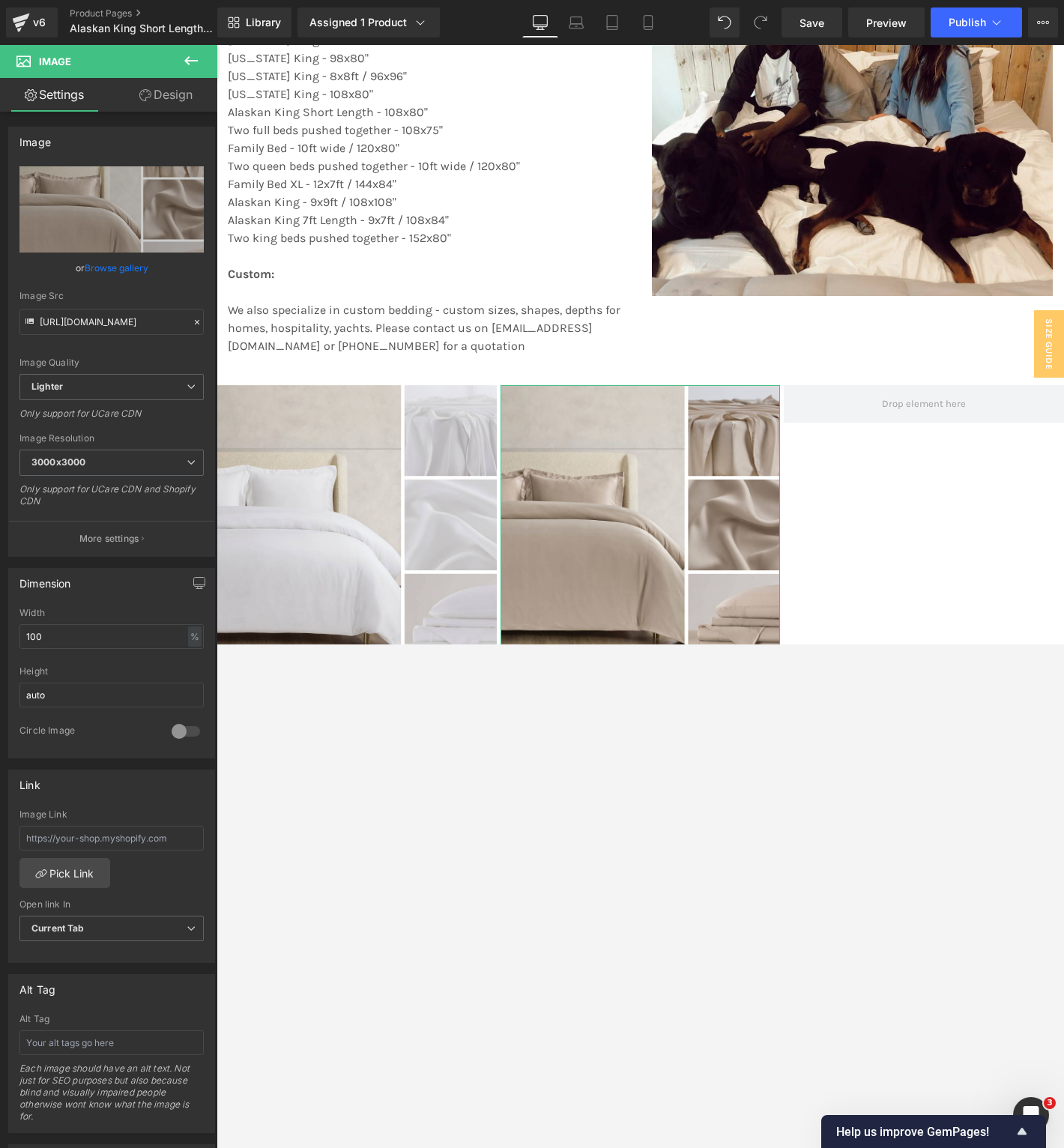
click at [173, 105] on link "Design" at bounding box center [166, 95] width 108 height 33
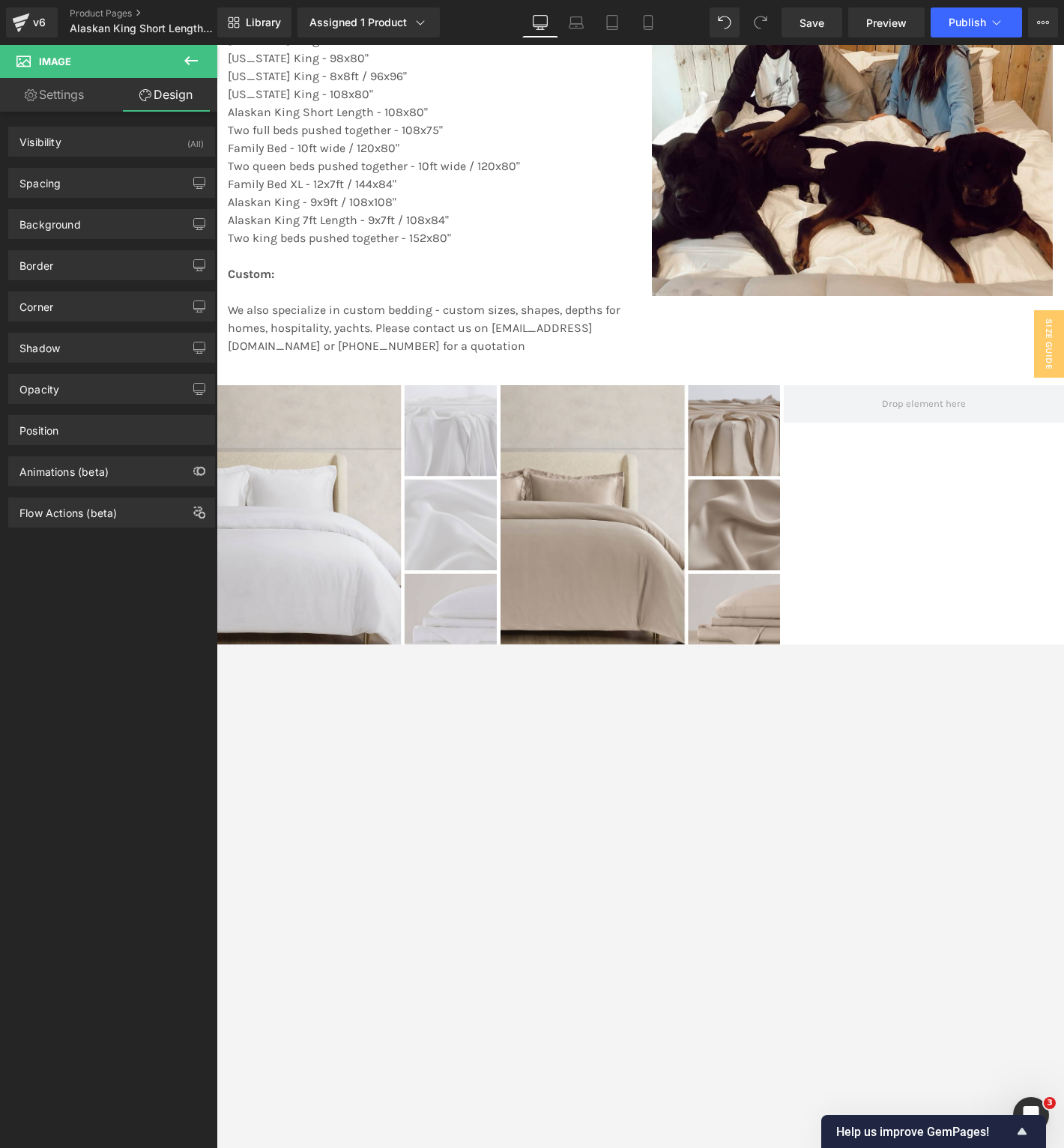
click at [185, 63] on icon at bounding box center [192, 61] width 18 height 18
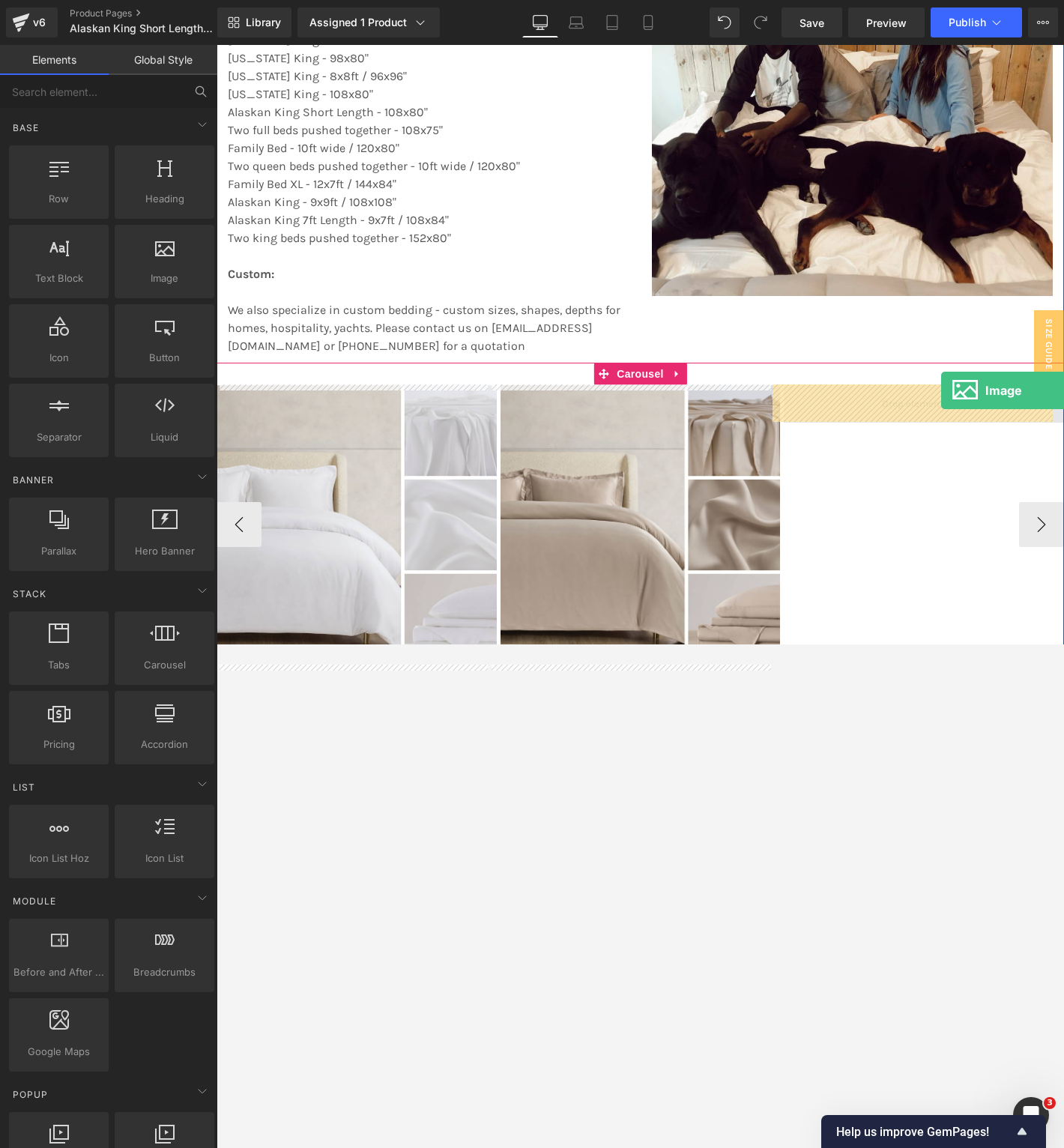
drag, startPoint x: 409, startPoint y: 308, endPoint x: 942, endPoint y: 391, distance: 539.4
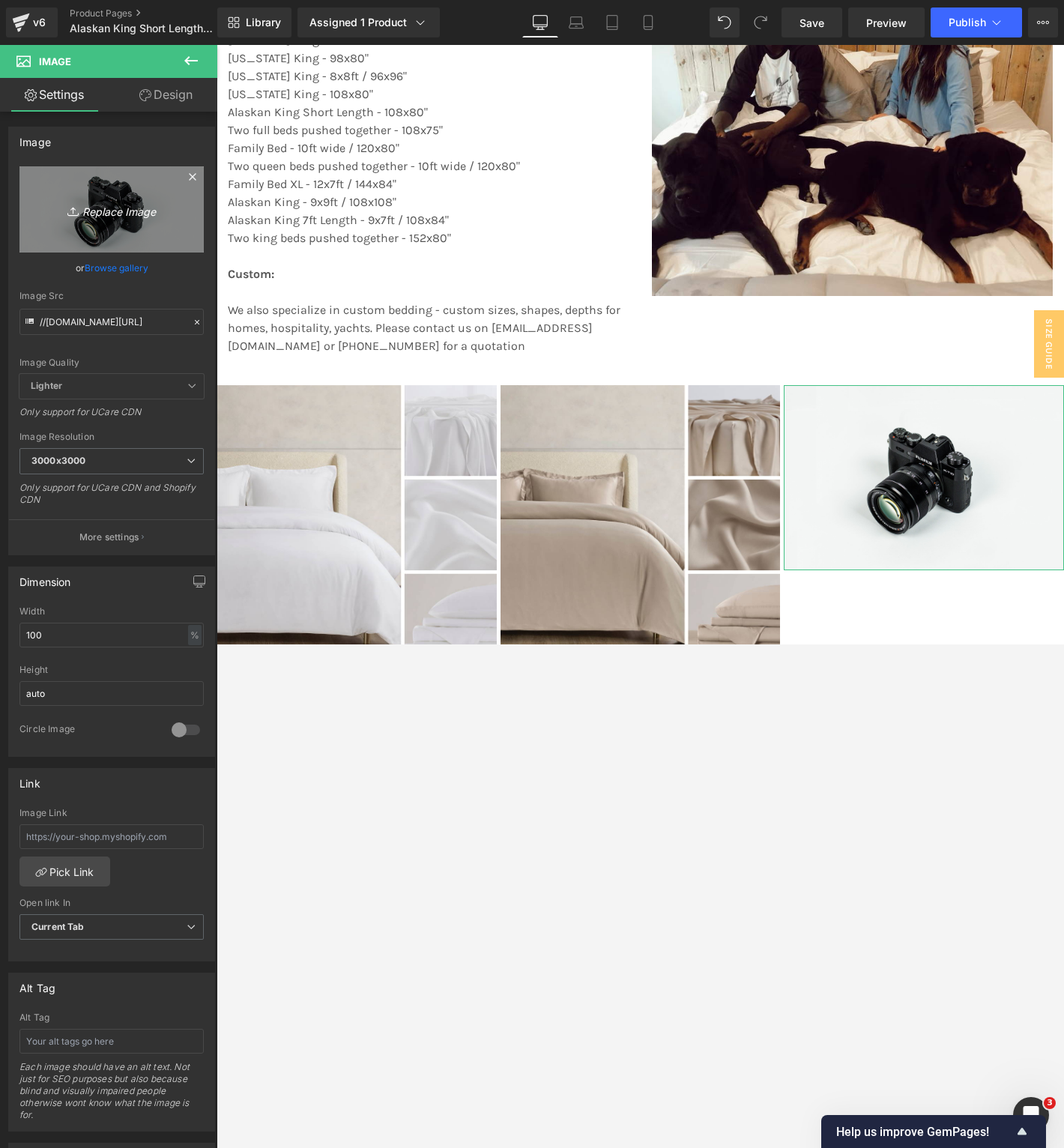
click at [134, 206] on icon "Replace Image" at bounding box center [112, 209] width 120 height 18
type input "C:\fakepath\154.png"
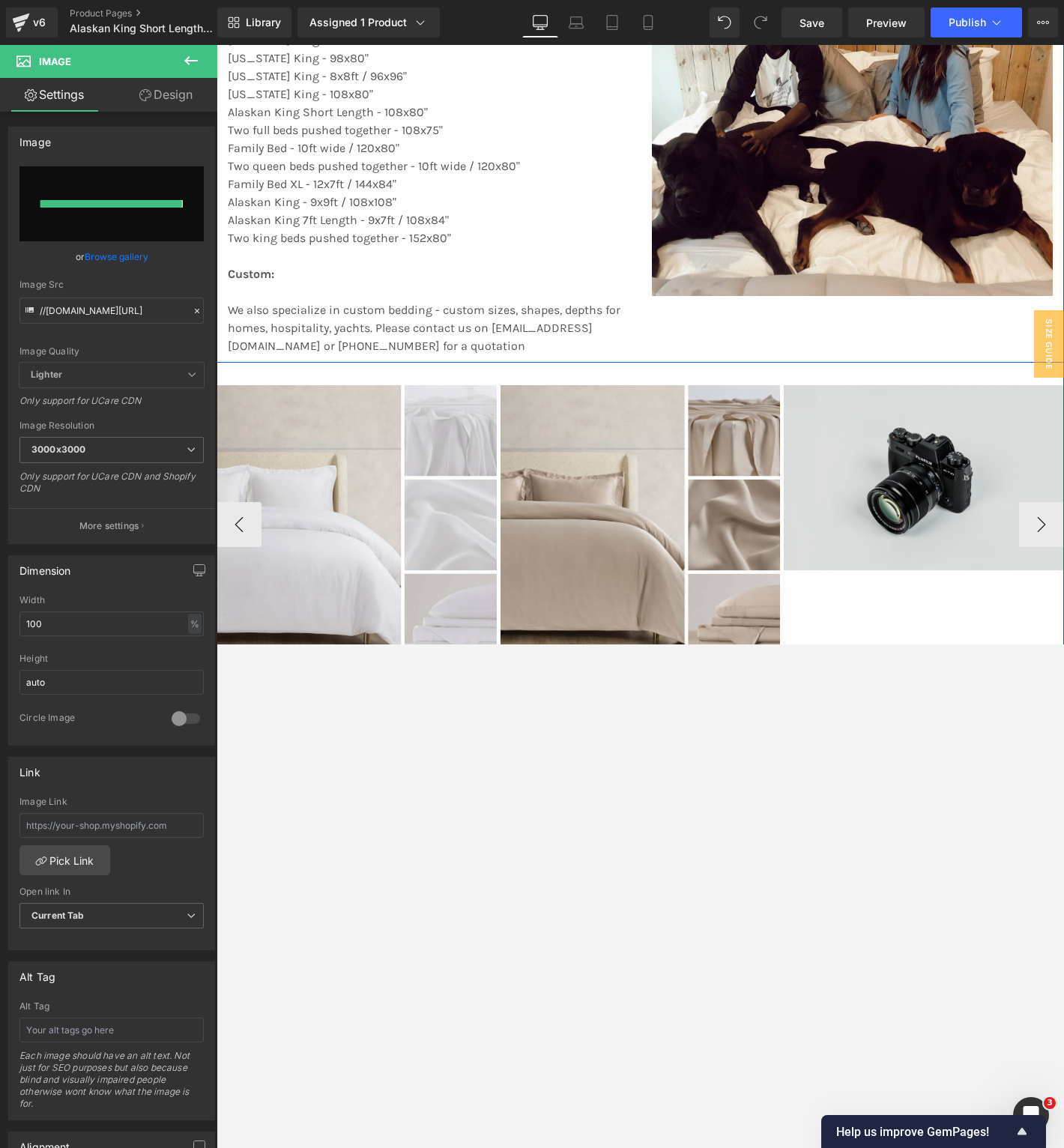
type input "[URL][DOMAIN_NAME]"
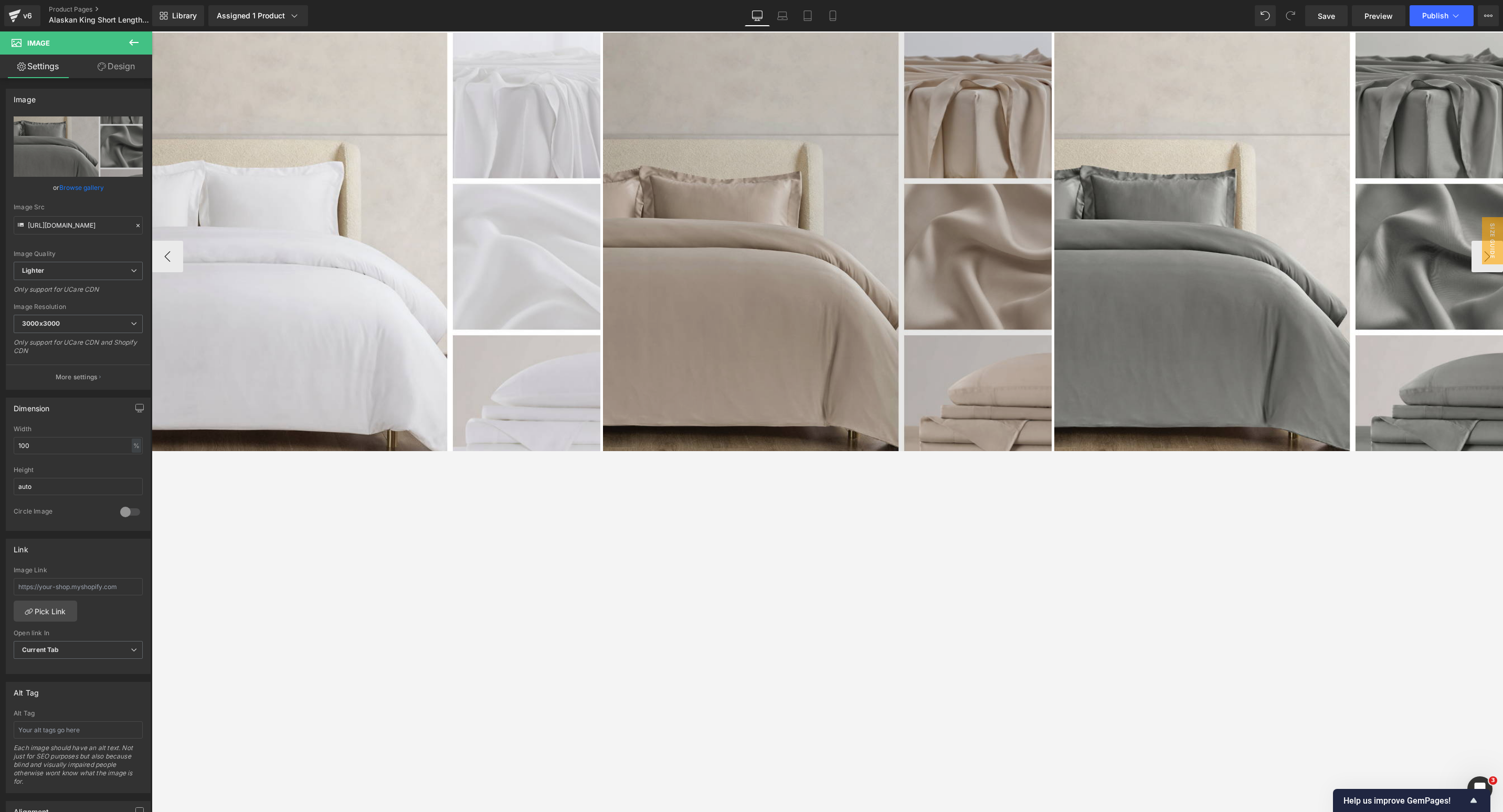
scroll to position [2259, 0]
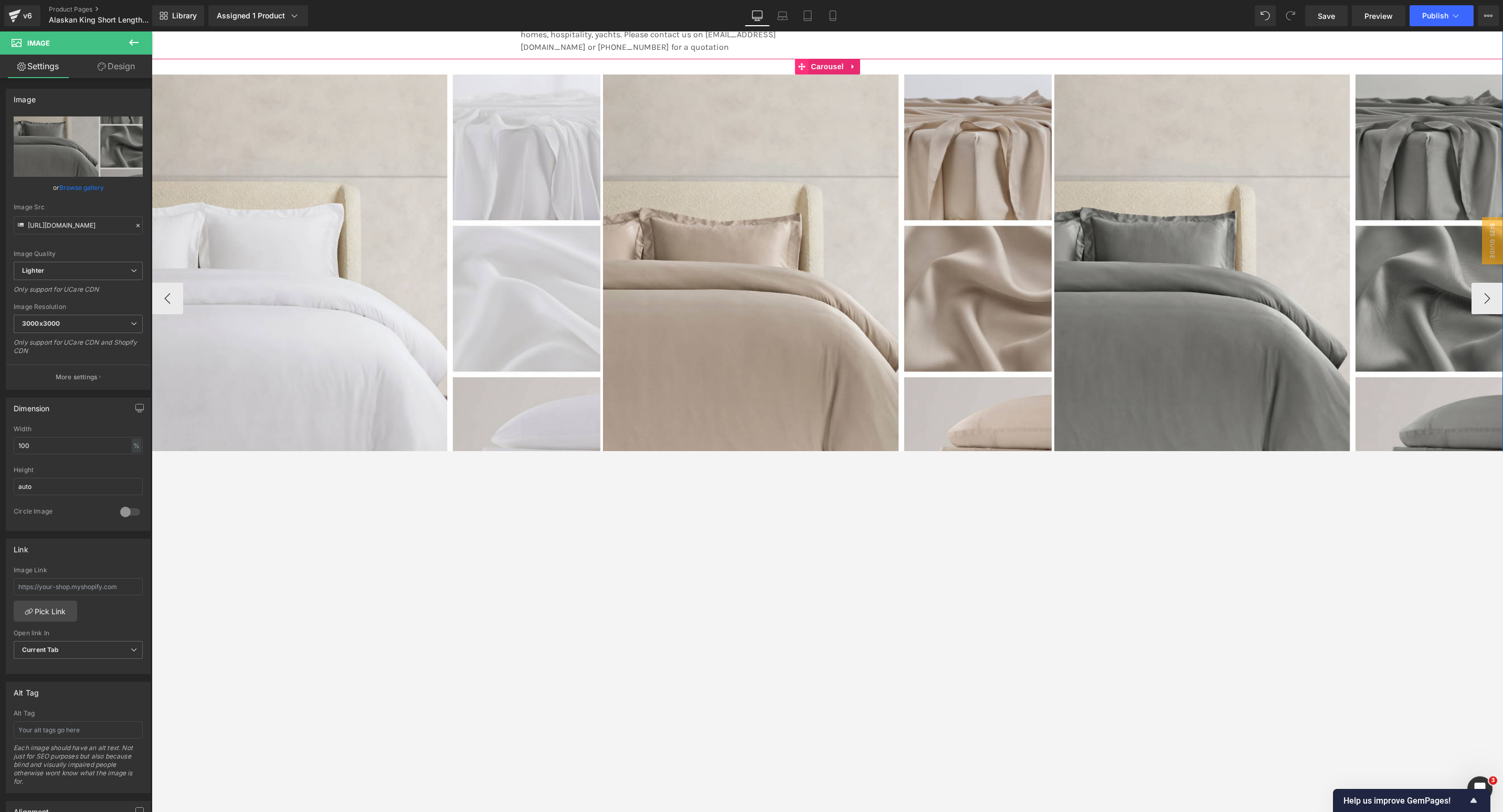
click at [799, 65] on span at bounding box center [801, 66] width 13 height 16
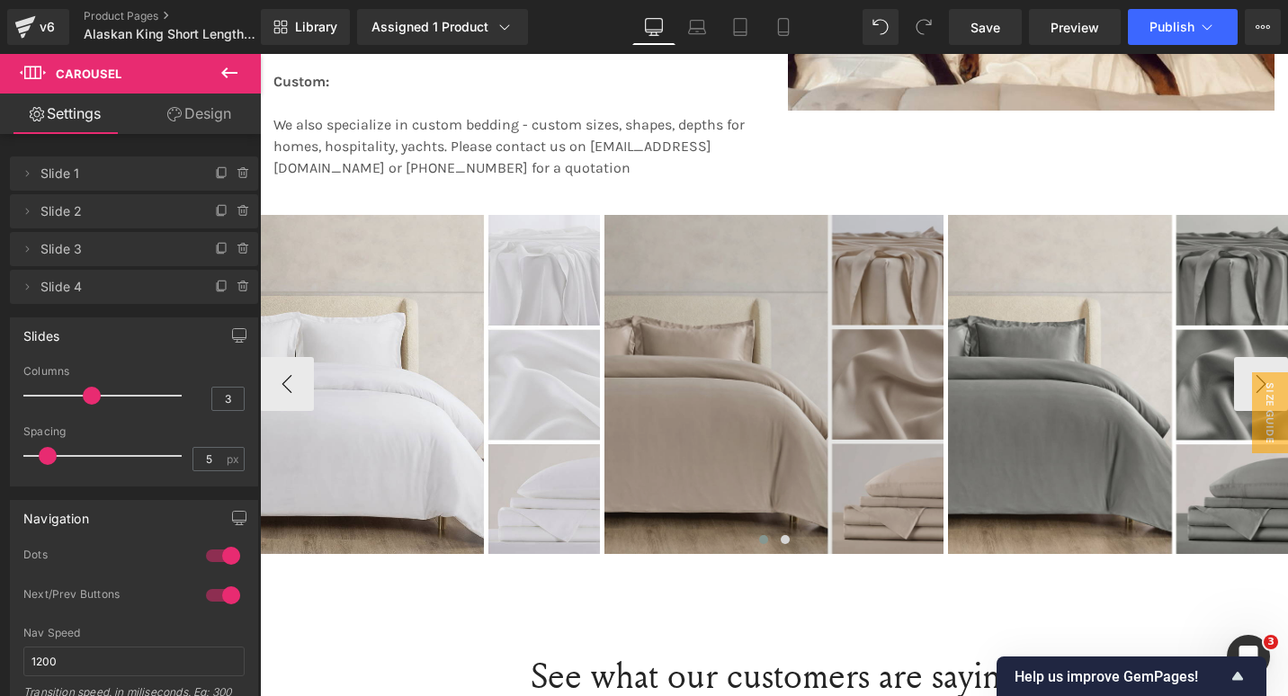
scroll to position [3364, 0]
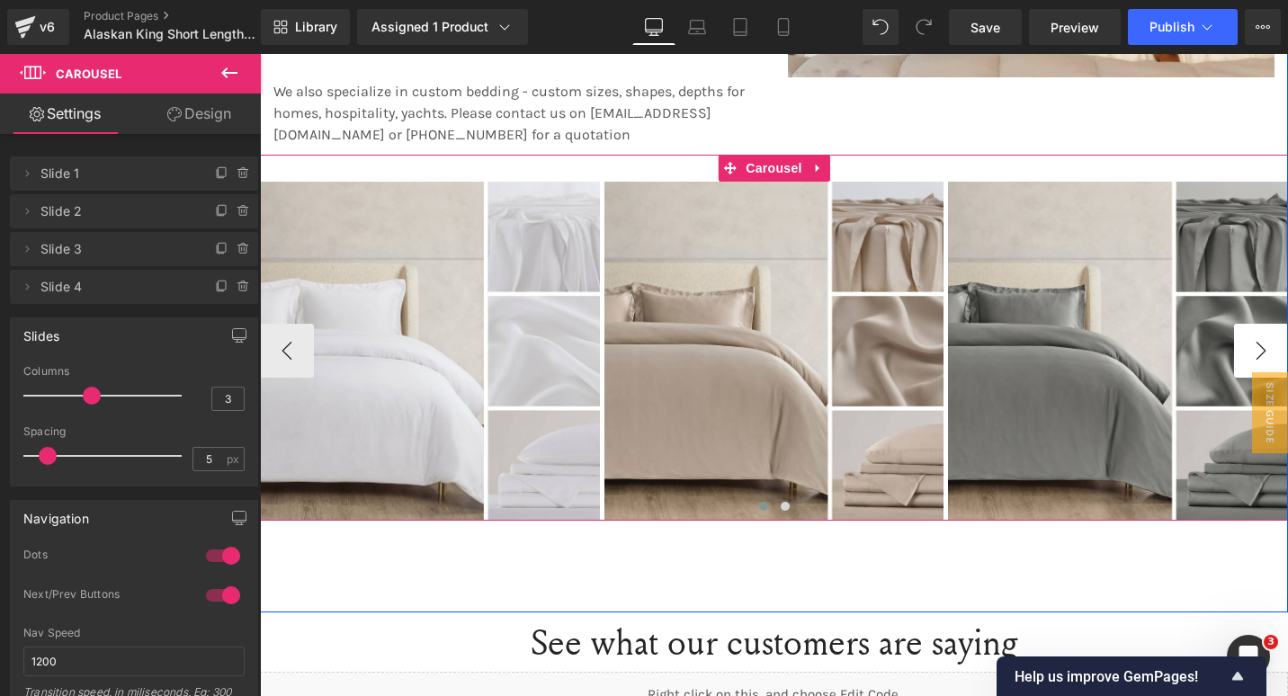
click at [1265, 342] on button "›" at bounding box center [1261, 351] width 54 height 54
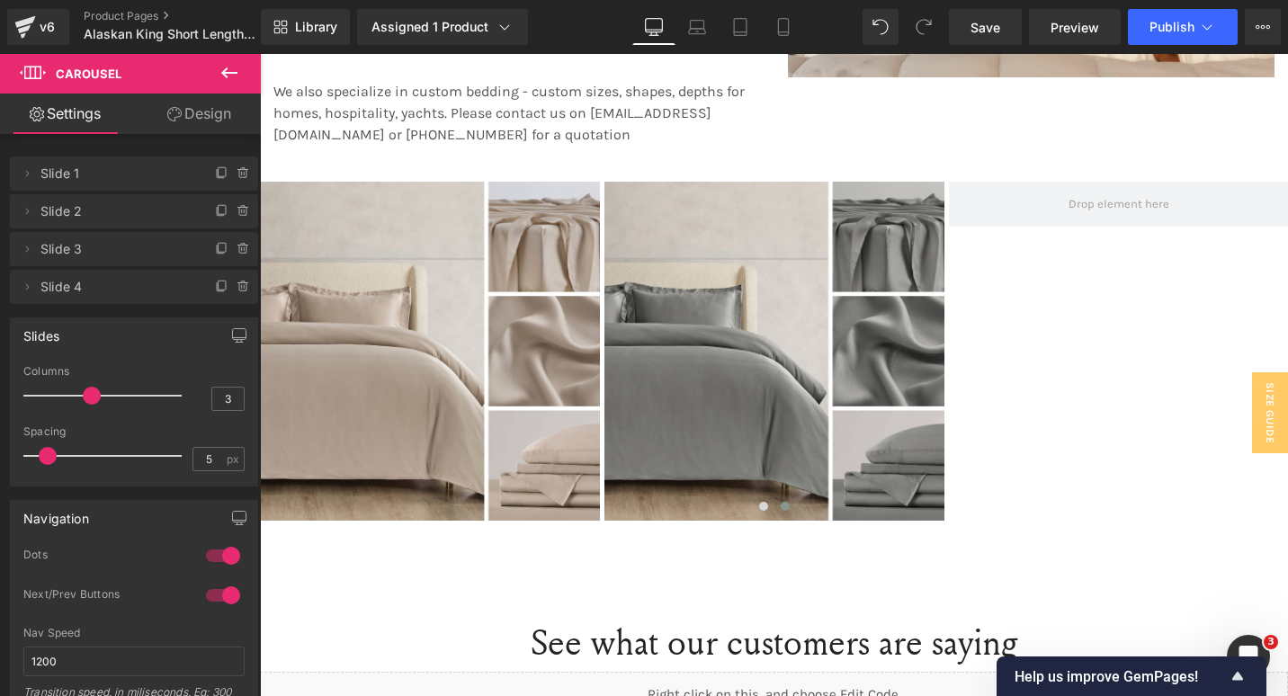
click at [228, 74] on icon at bounding box center [229, 72] width 16 height 11
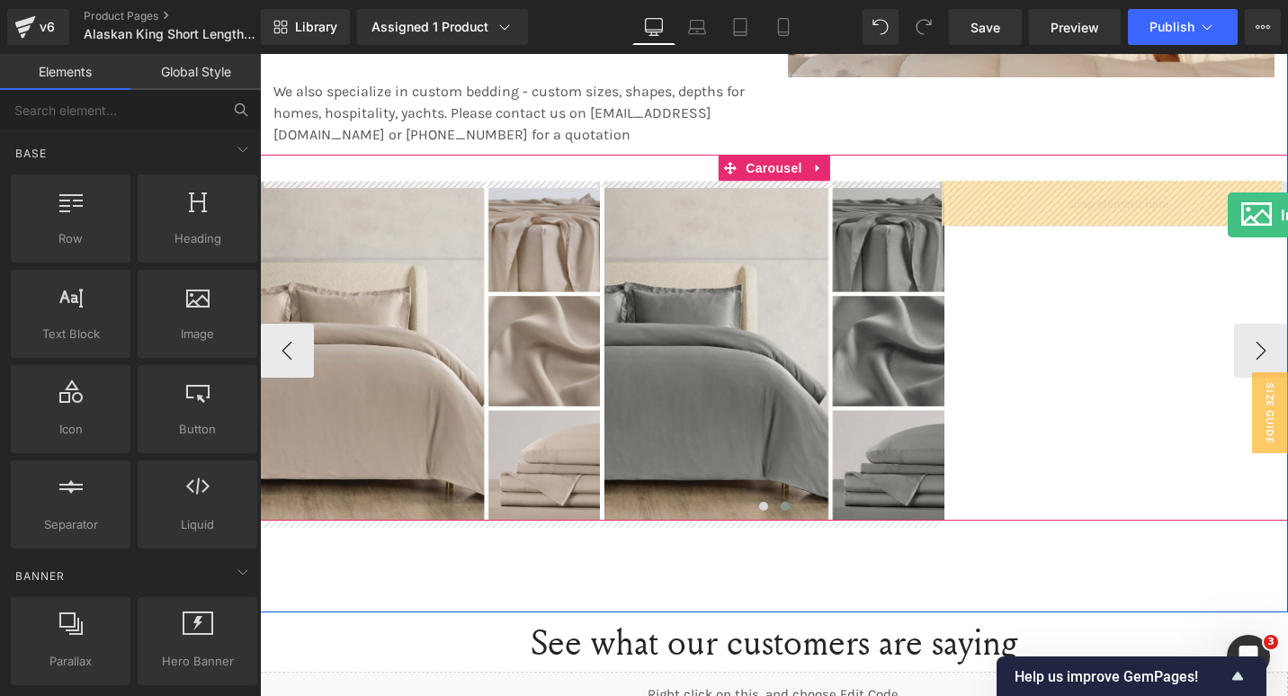
drag, startPoint x: 453, startPoint y: 354, endPoint x: 1228, endPoint y: 215, distance: 786.9
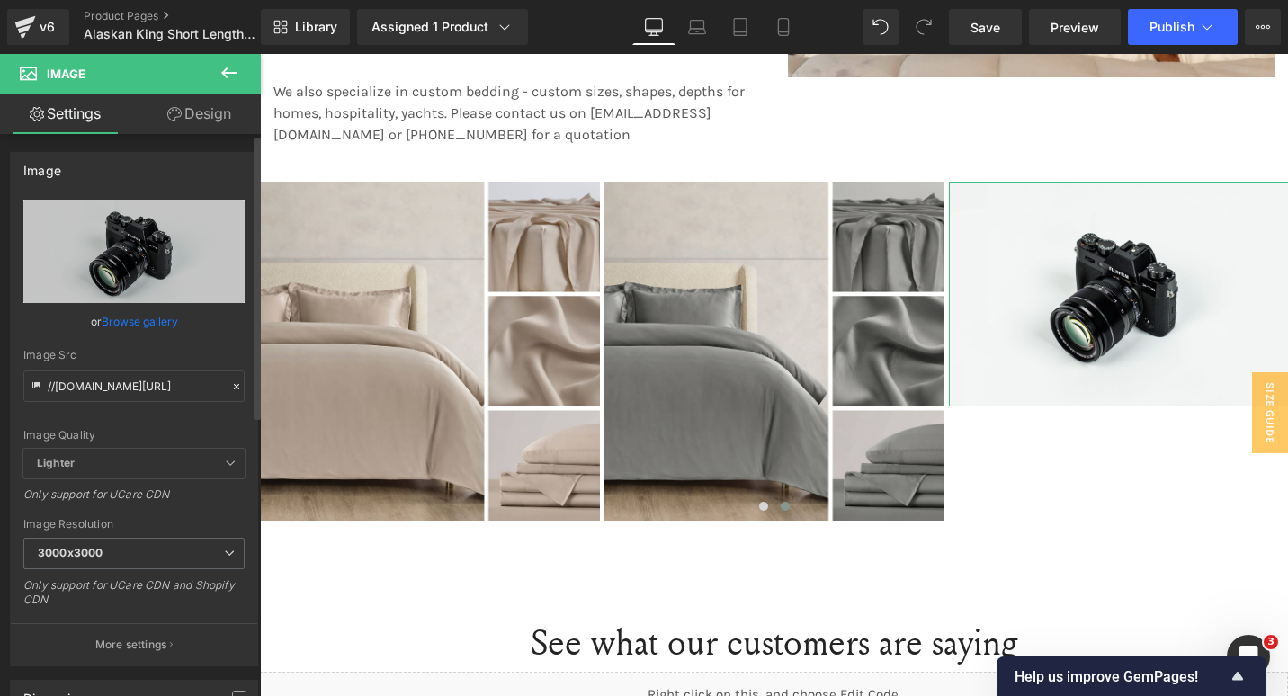
click at [140, 327] on link "Browse gallery" at bounding box center [140, 321] width 76 height 31
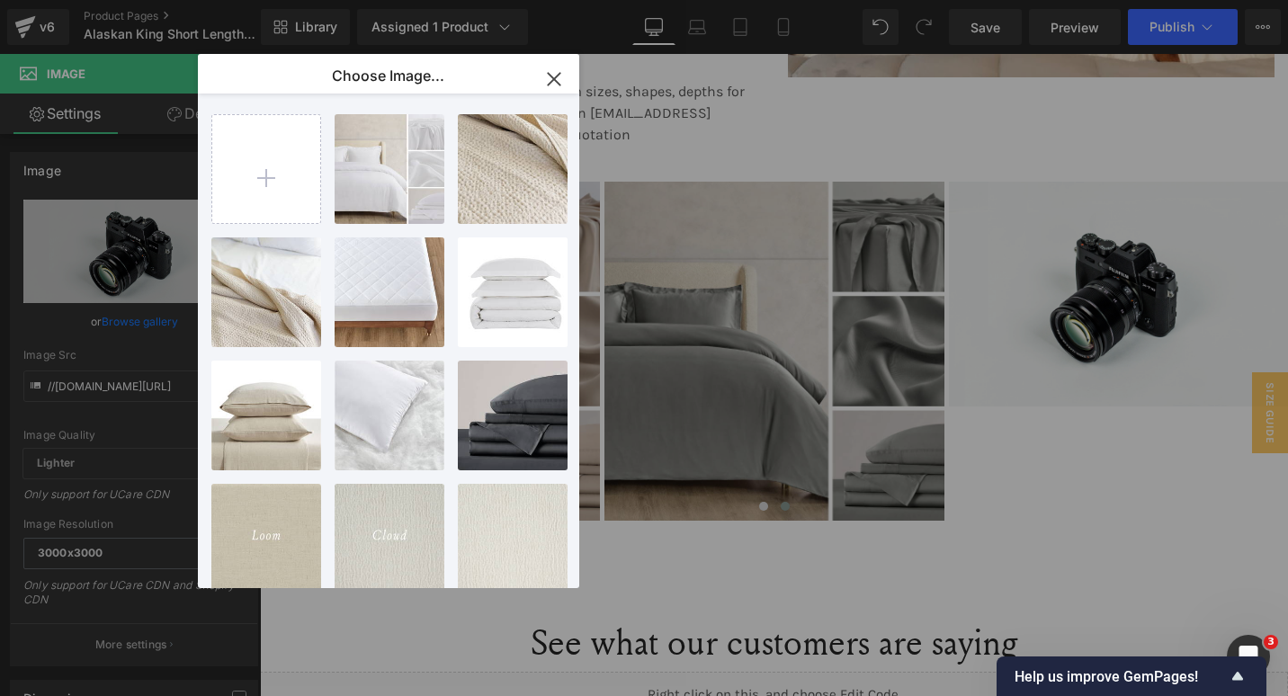
drag, startPoint x: 552, startPoint y: 78, endPoint x: 212, endPoint y: 34, distance: 342.8
click at [552, 78] on icon "button" at bounding box center [554, 79] width 29 height 29
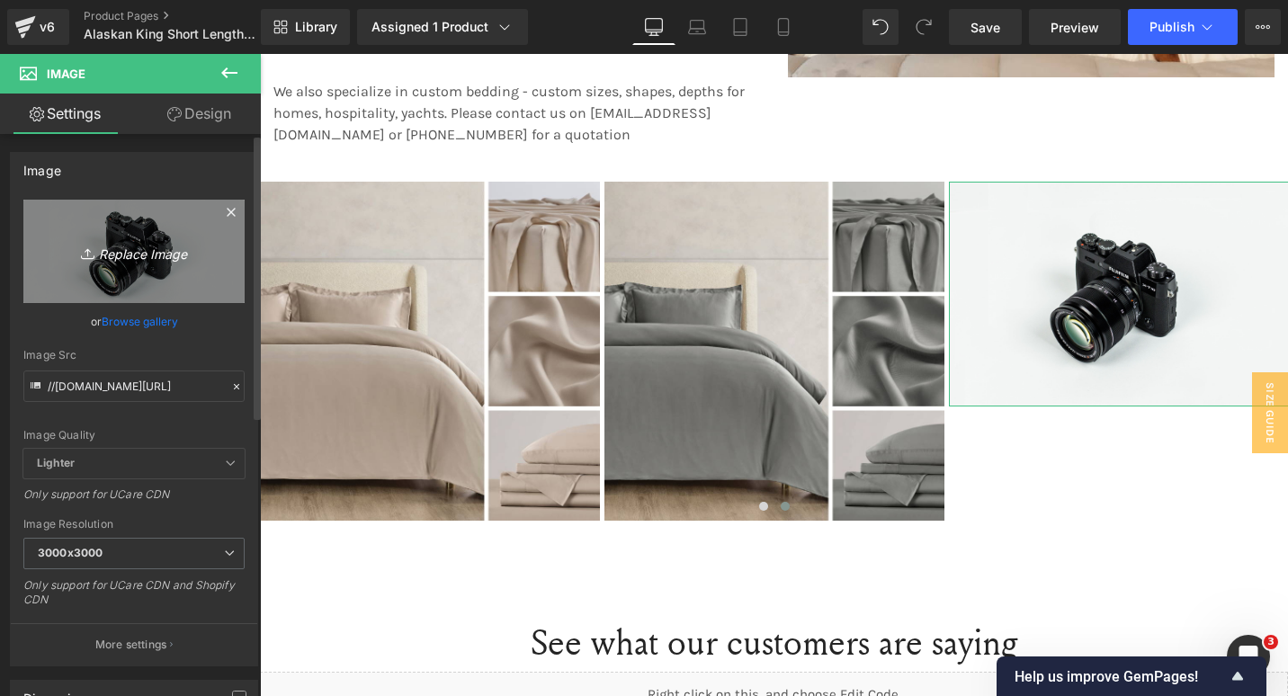
click at [168, 248] on icon "Replace Image" at bounding box center [134, 251] width 144 height 22
type input "C:\fakepath\156.png"
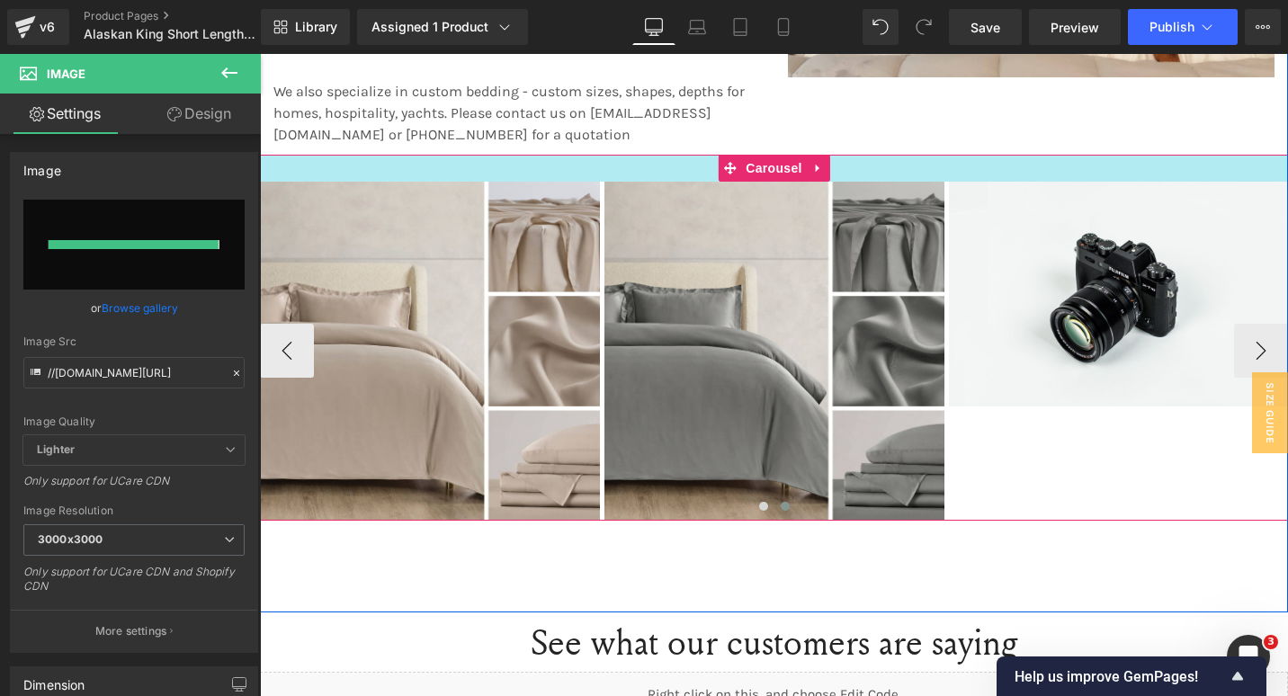
type input "[URL][DOMAIN_NAME]"
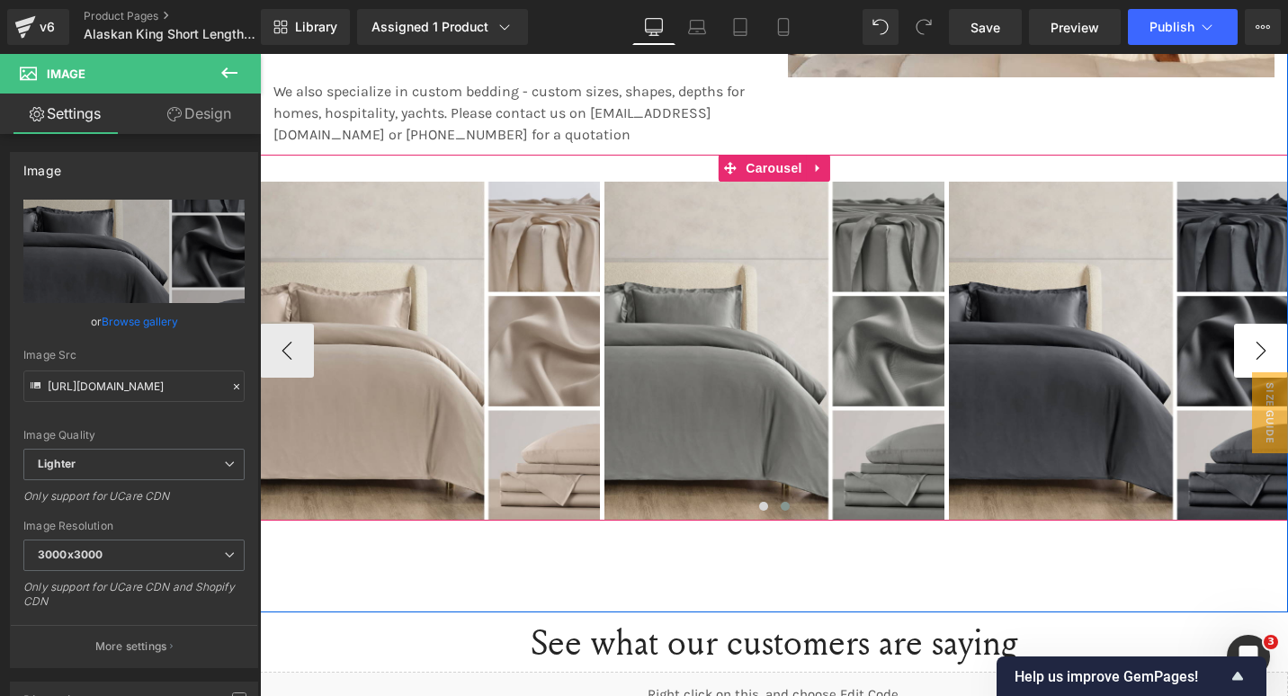
click at [1250, 342] on button "›" at bounding box center [1261, 351] width 54 height 54
click at [1244, 359] on button "›" at bounding box center [1261, 351] width 54 height 54
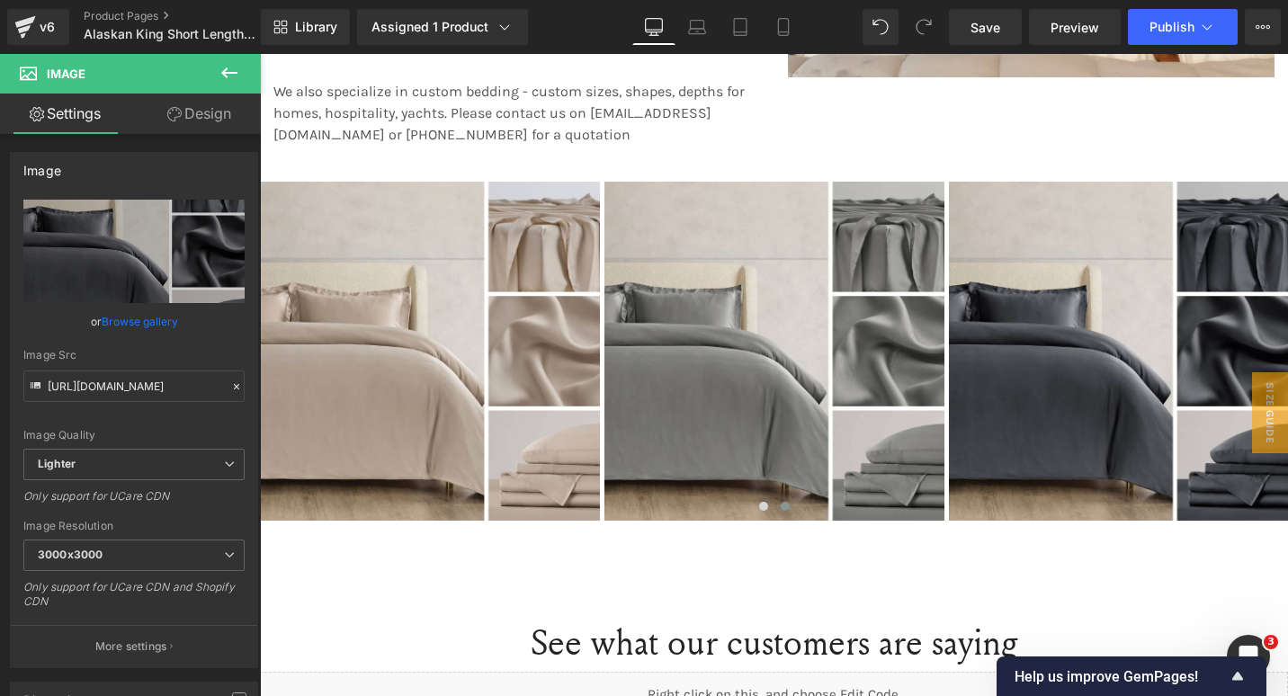
click at [234, 79] on icon at bounding box center [230, 73] width 22 height 22
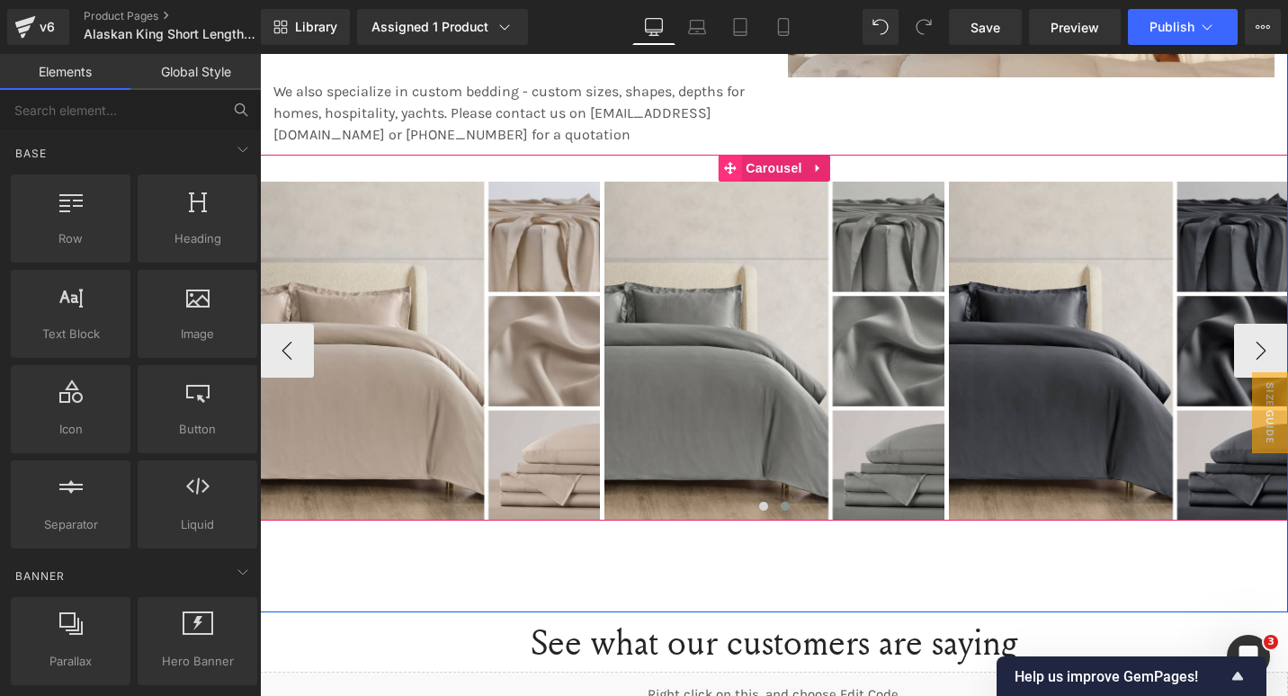
click at [718, 170] on span at bounding box center [729, 168] width 23 height 27
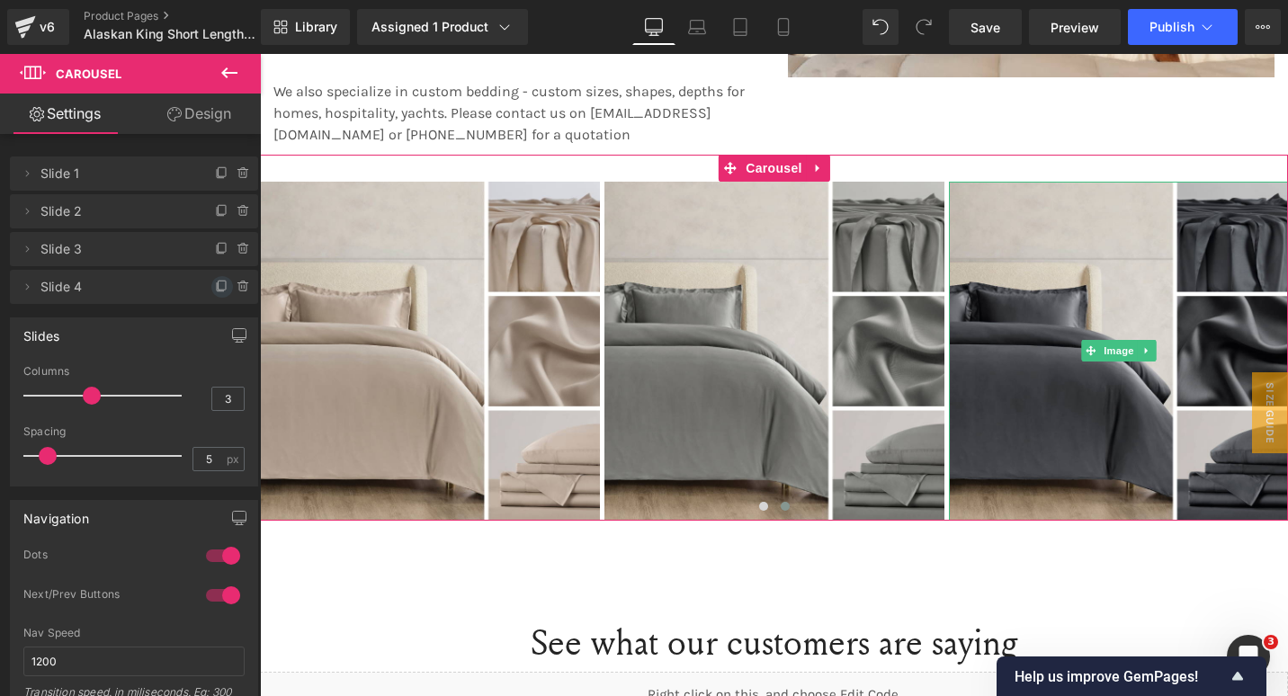
click at [215, 290] on icon at bounding box center [222, 287] width 14 height 14
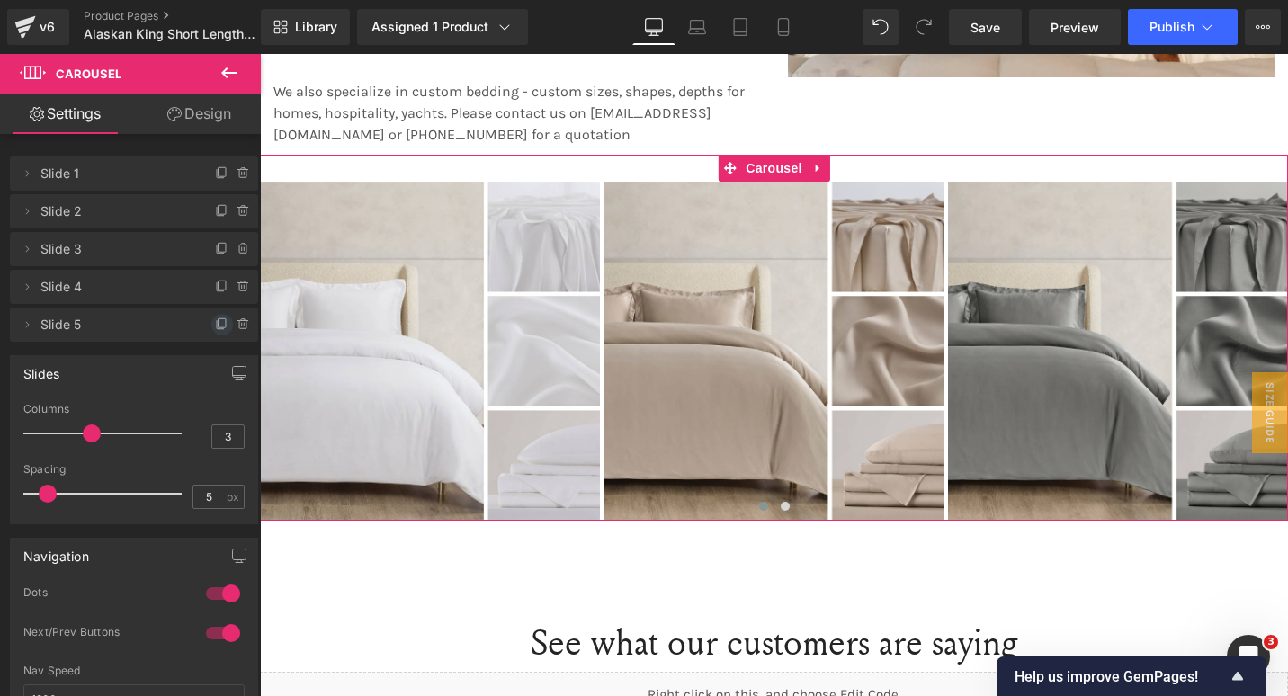
click at [215, 323] on icon at bounding box center [222, 325] width 14 height 14
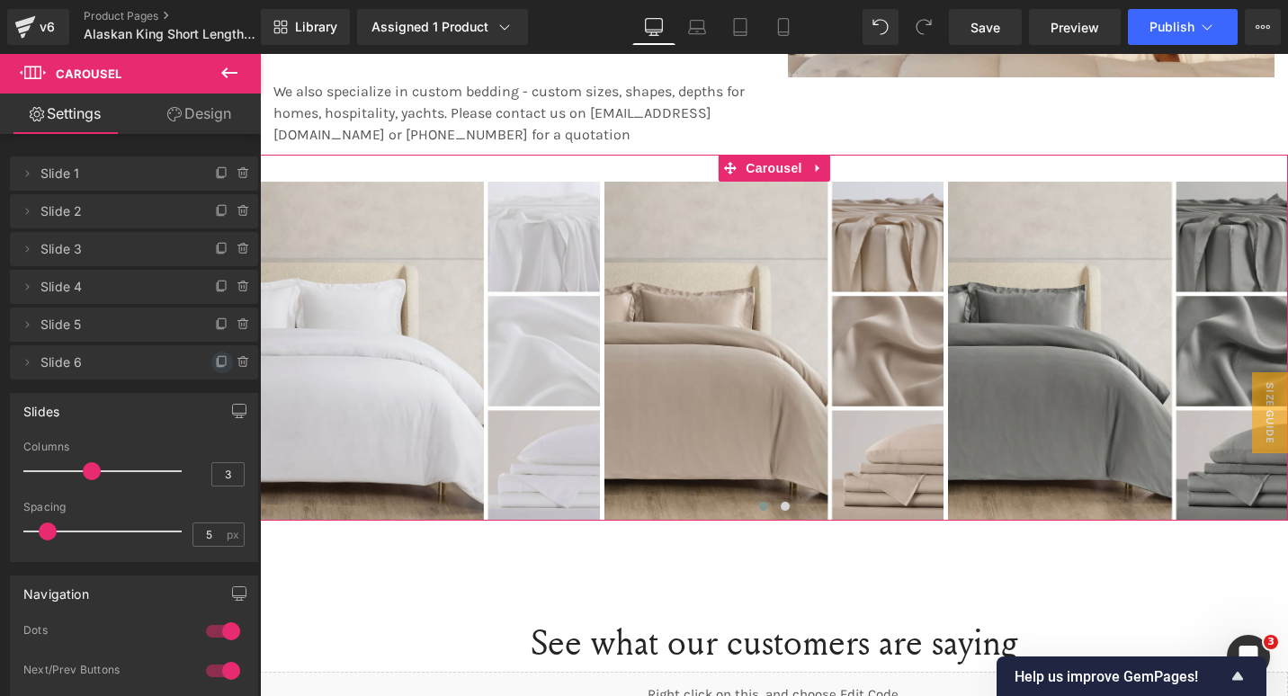
click at [219, 365] on icon at bounding box center [222, 360] width 7 height 9
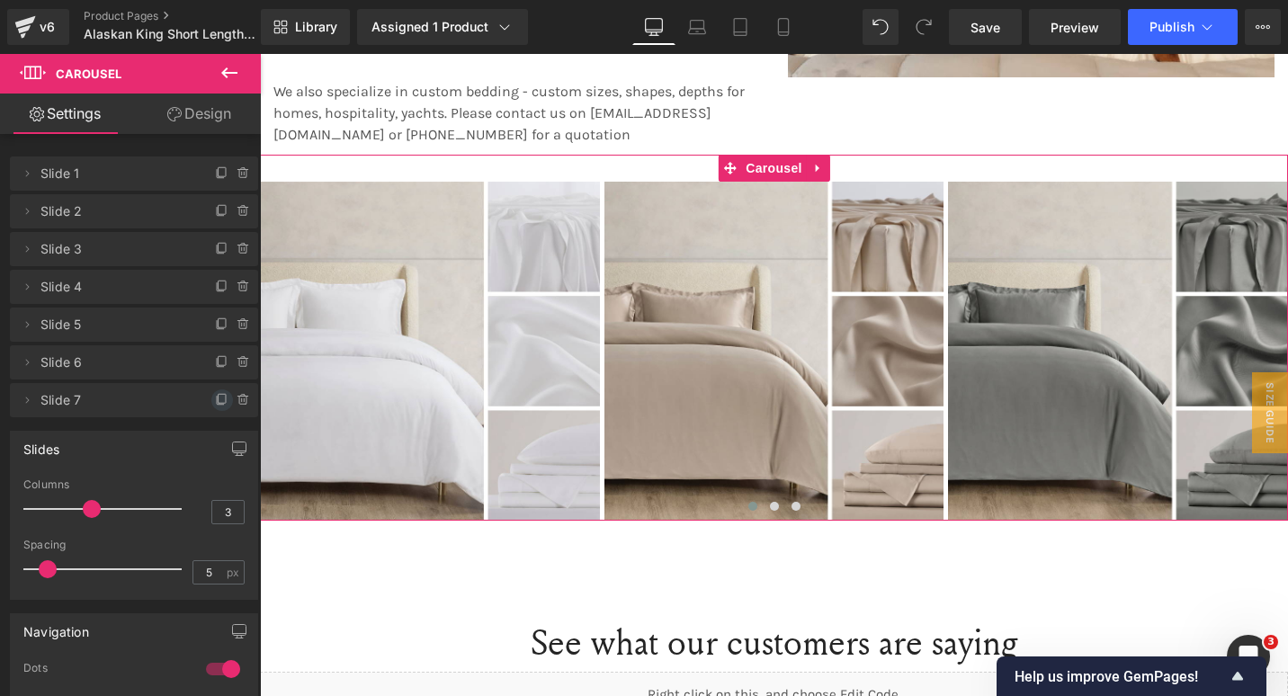
click at [215, 406] on icon at bounding box center [222, 400] width 14 height 14
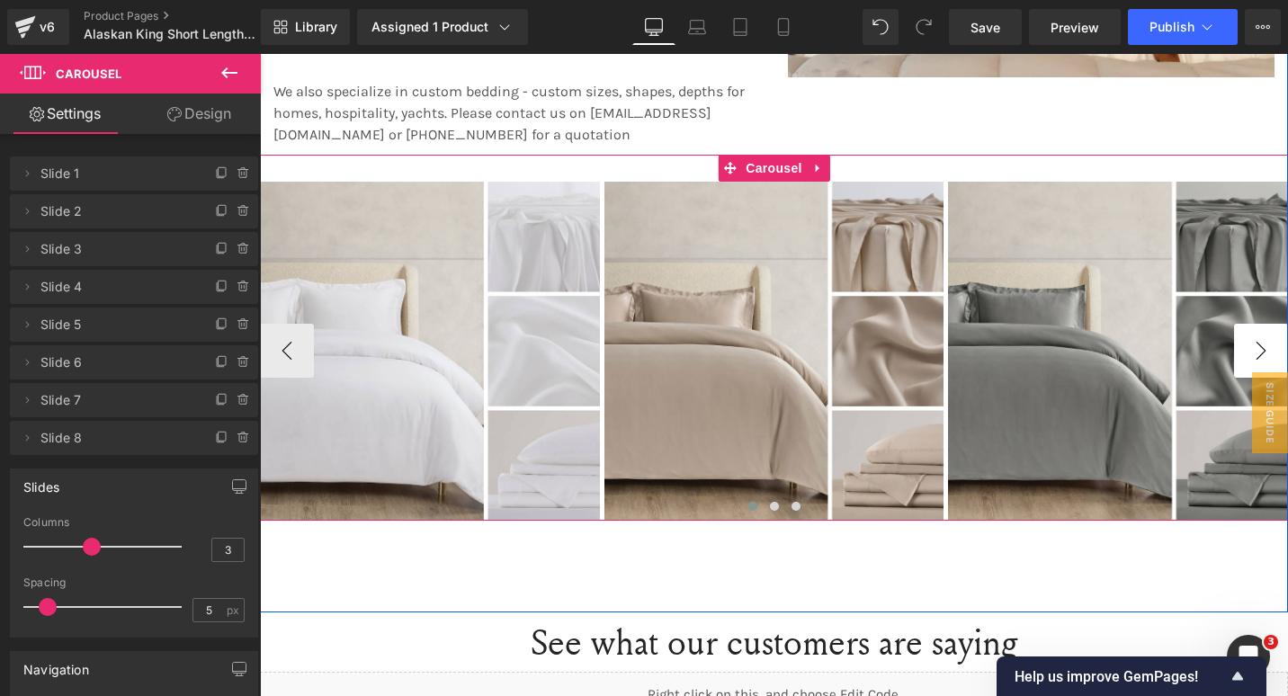
click at [1263, 353] on button "›" at bounding box center [1261, 351] width 54 height 54
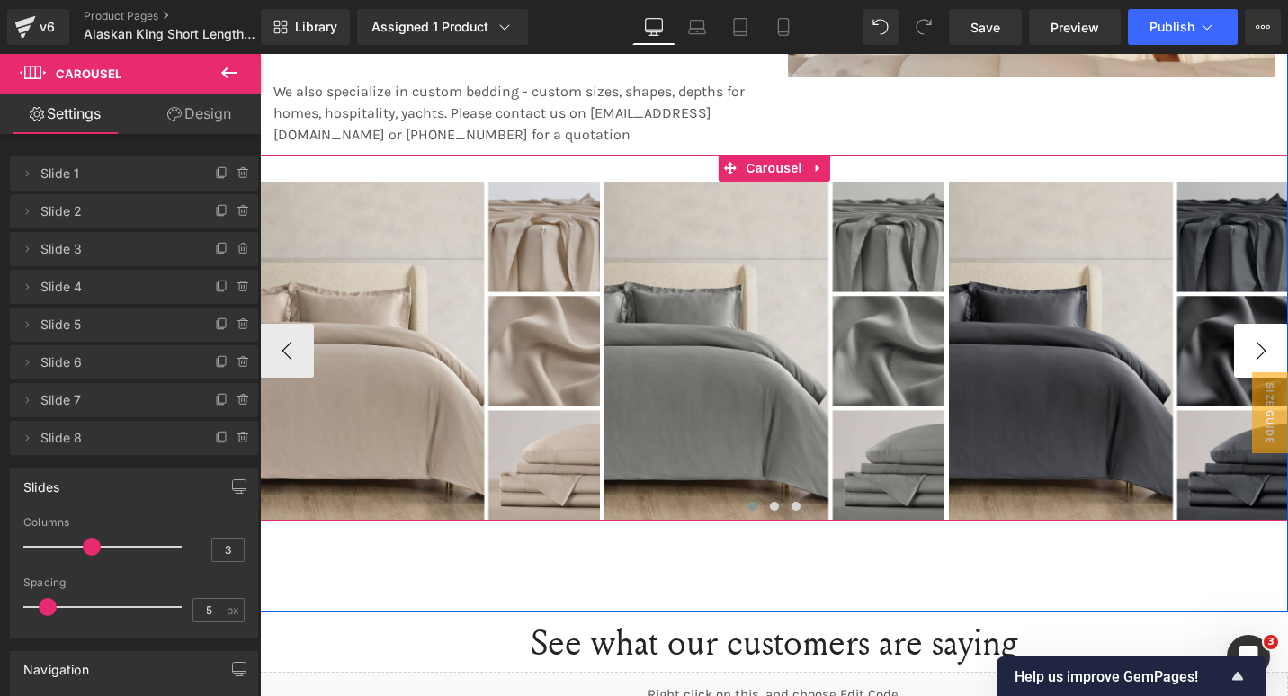
click at [1263, 353] on button "›" at bounding box center [1261, 351] width 54 height 54
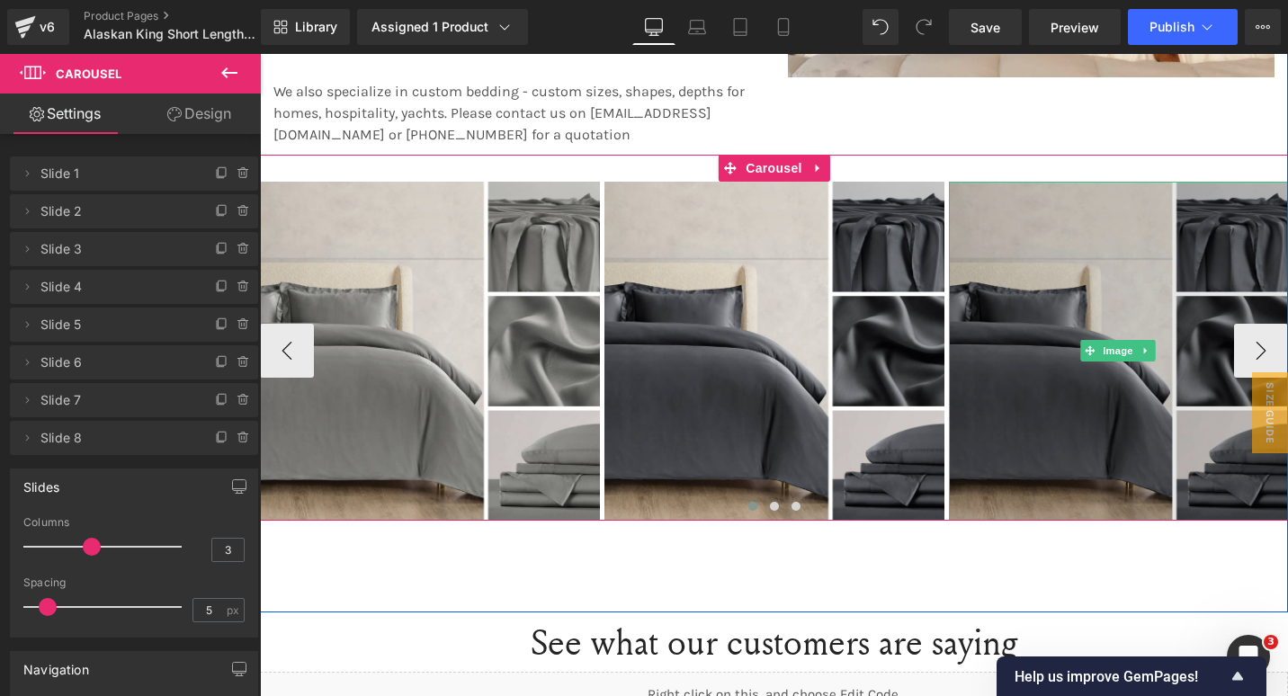
click at [1085, 226] on img at bounding box center [1119, 352] width 340 height 340
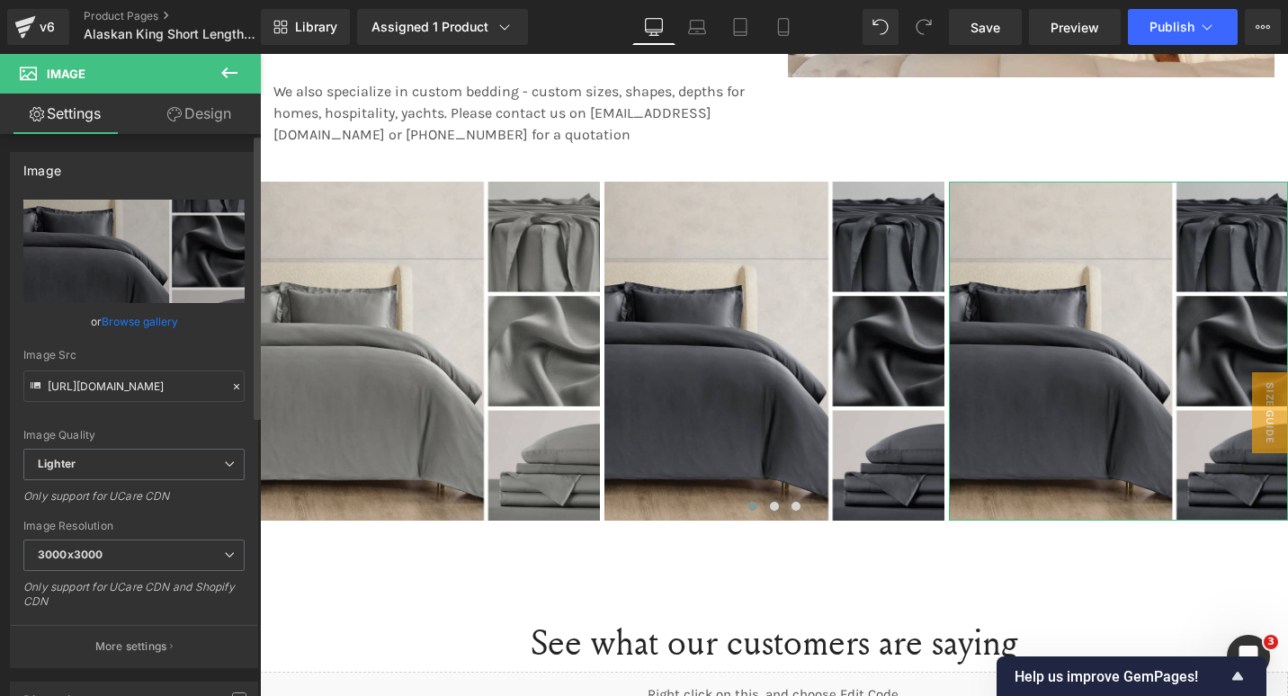
click at [144, 322] on link "Browse gallery" at bounding box center [140, 321] width 76 height 31
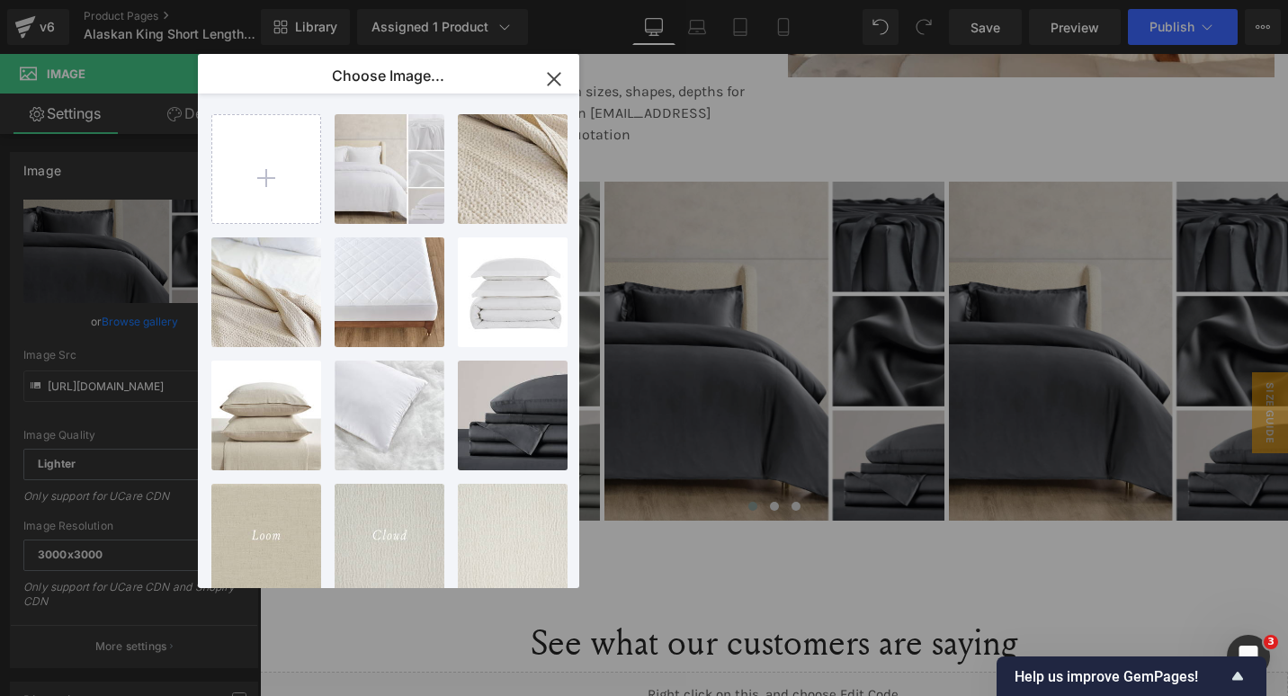
click at [559, 72] on icon "button" at bounding box center [554, 79] width 29 height 29
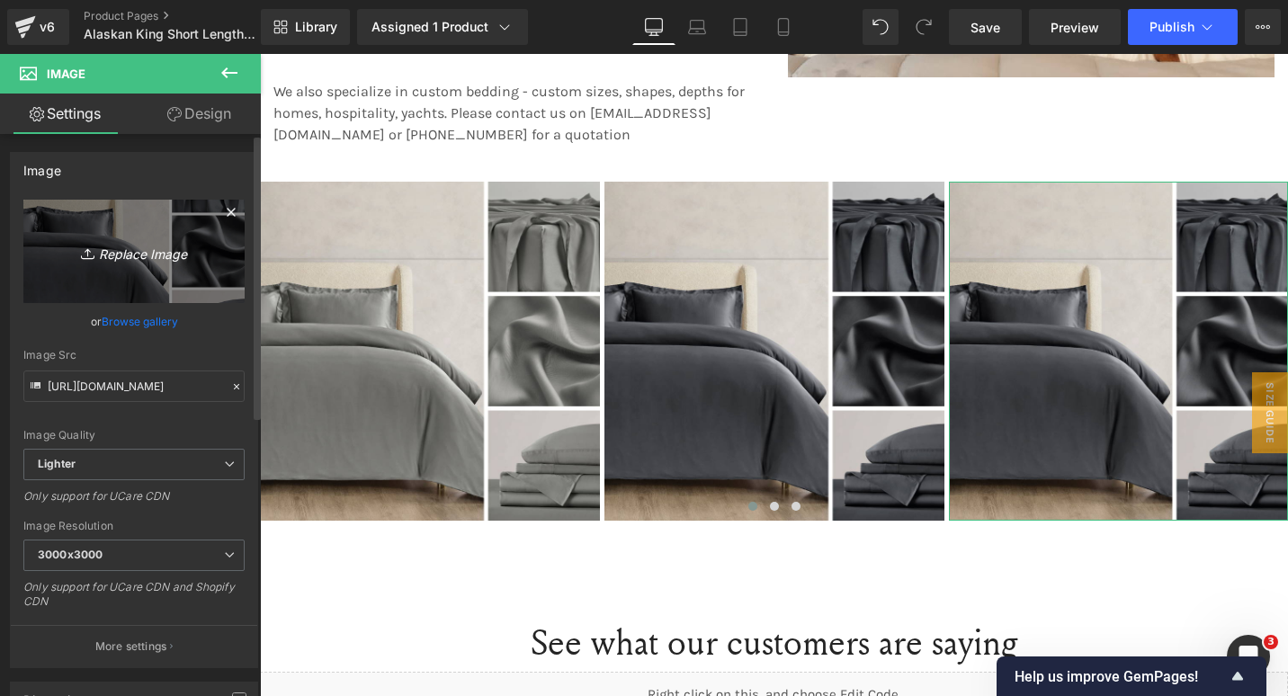
click at [162, 246] on icon "Replace Image" at bounding box center [134, 251] width 144 height 22
type input "C:\fakepath\157.png"
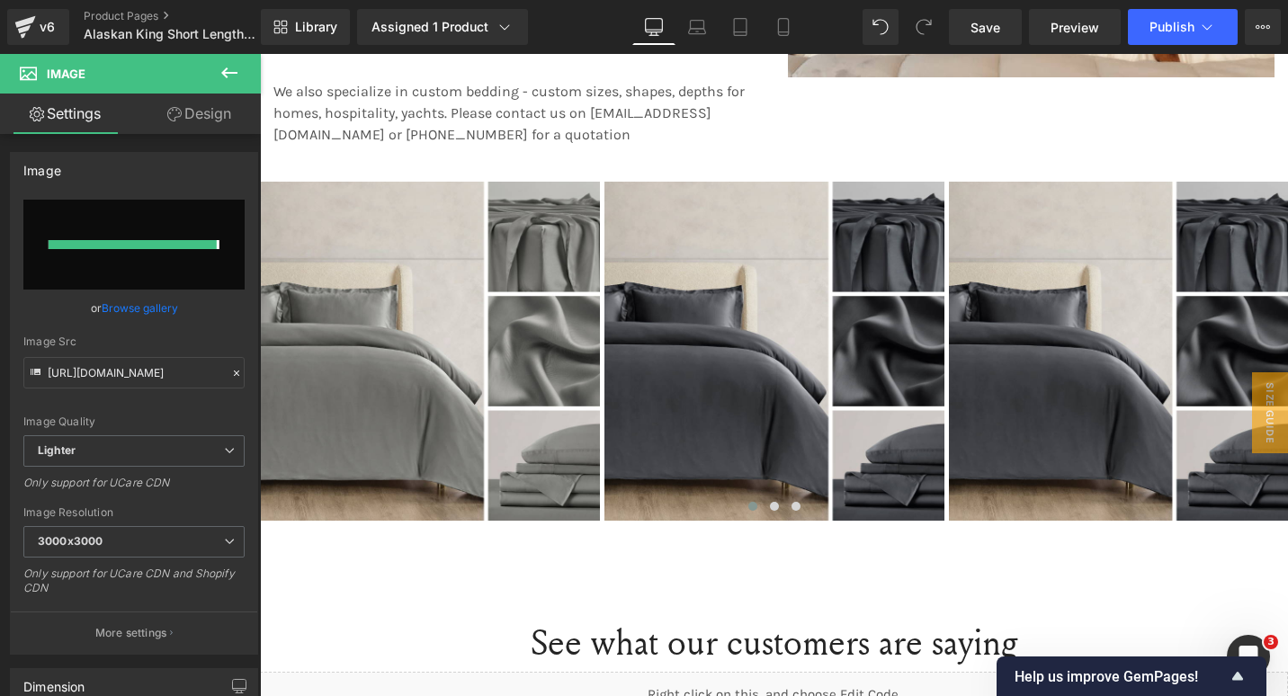
type input "[URL][DOMAIN_NAME]"
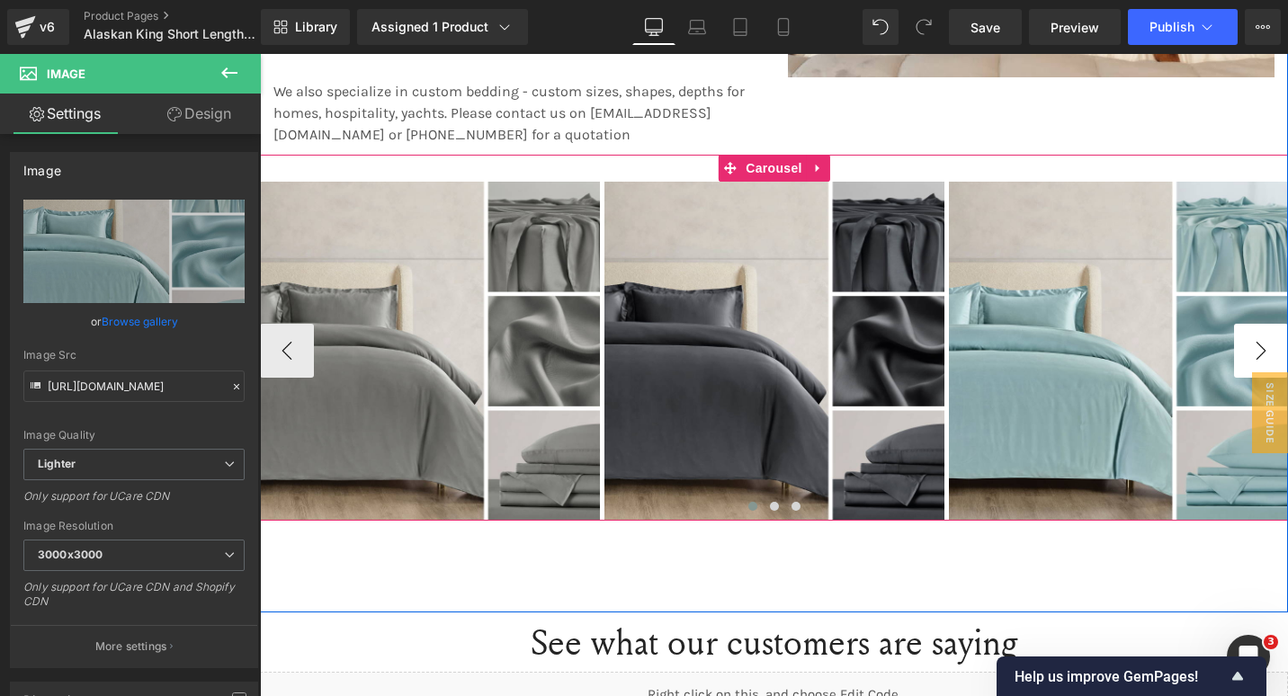
click at [1270, 354] on button "›" at bounding box center [1261, 351] width 54 height 54
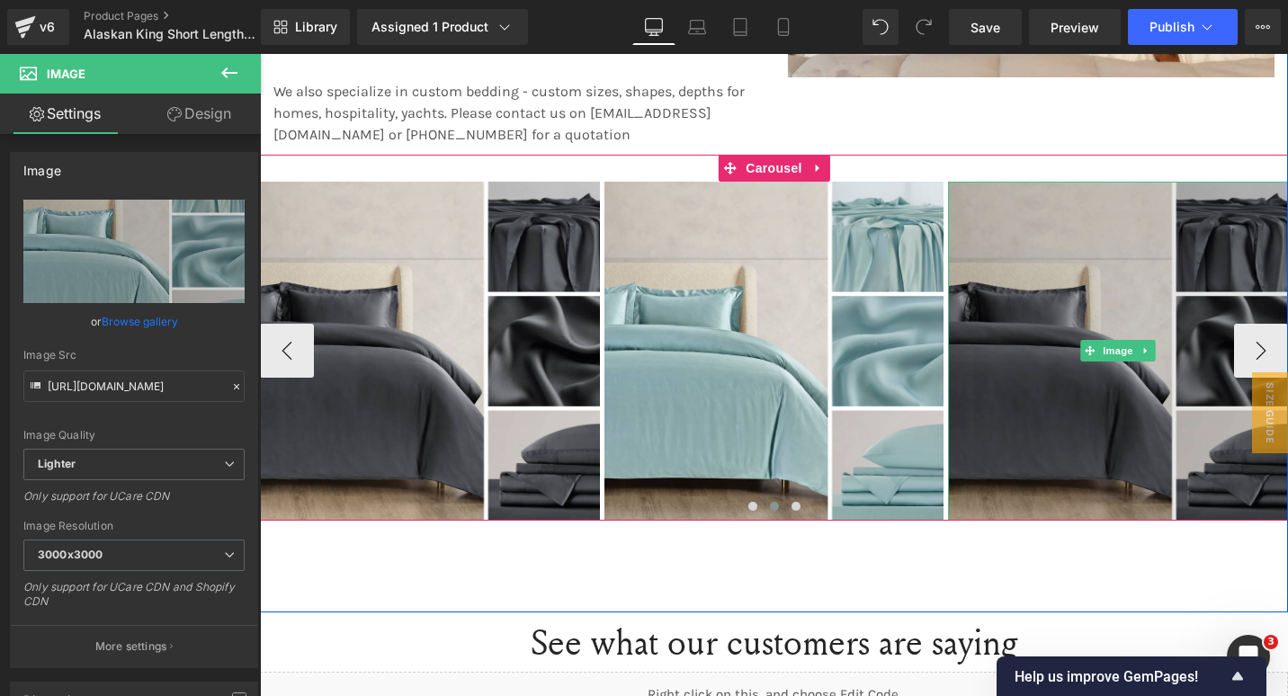
click at [1097, 247] on img at bounding box center [1118, 352] width 340 height 340
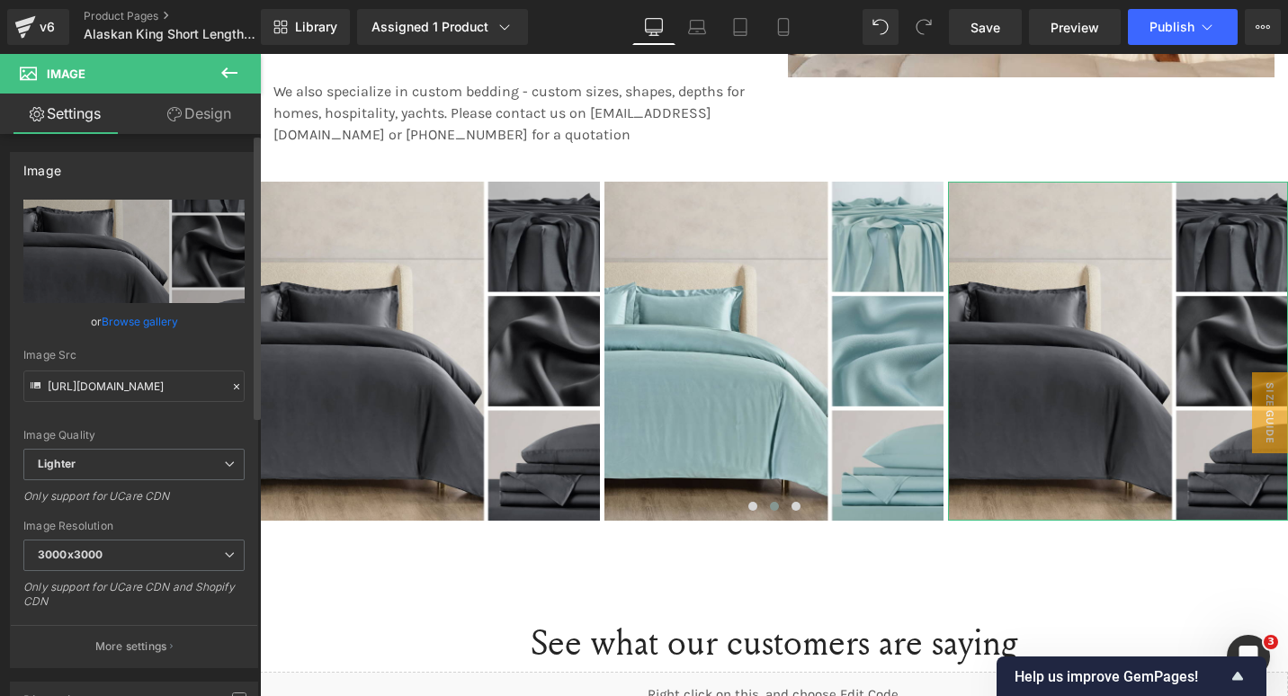
click at [133, 318] on link "Browse gallery" at bounding box center [140, 321] width 76 height 31
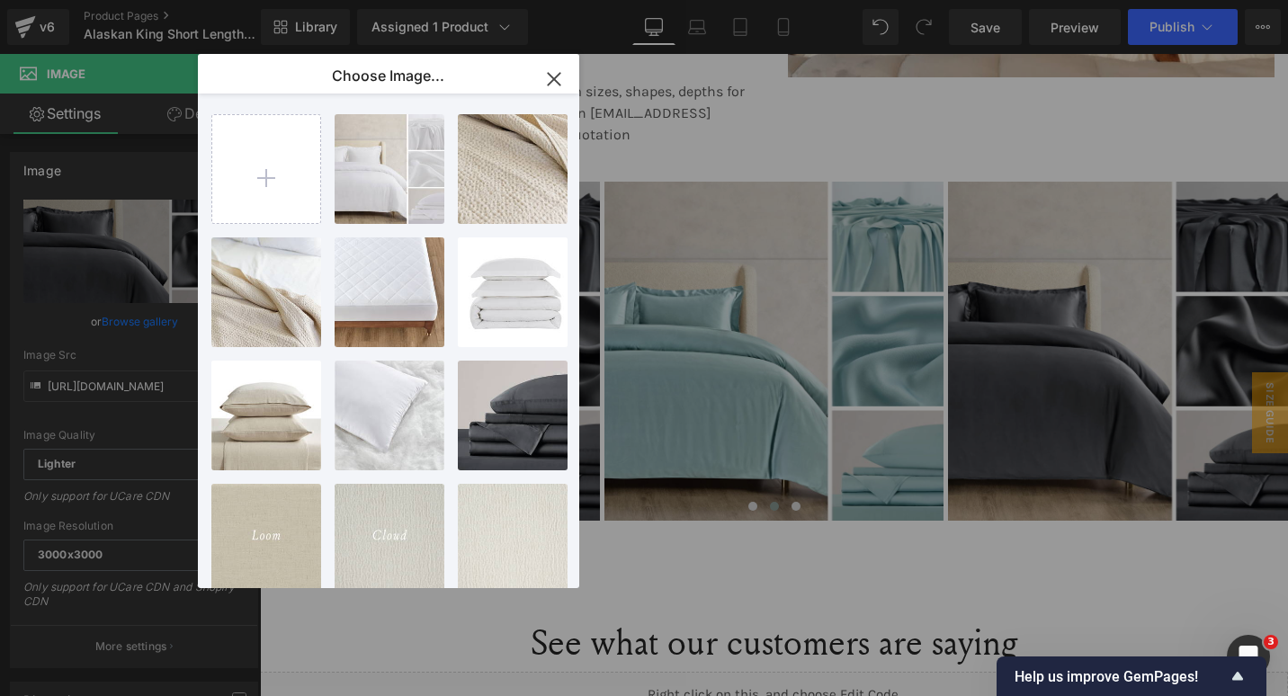
click at [551, 80] on icon "button" at bounding box center [554, 79] width 29 height 29
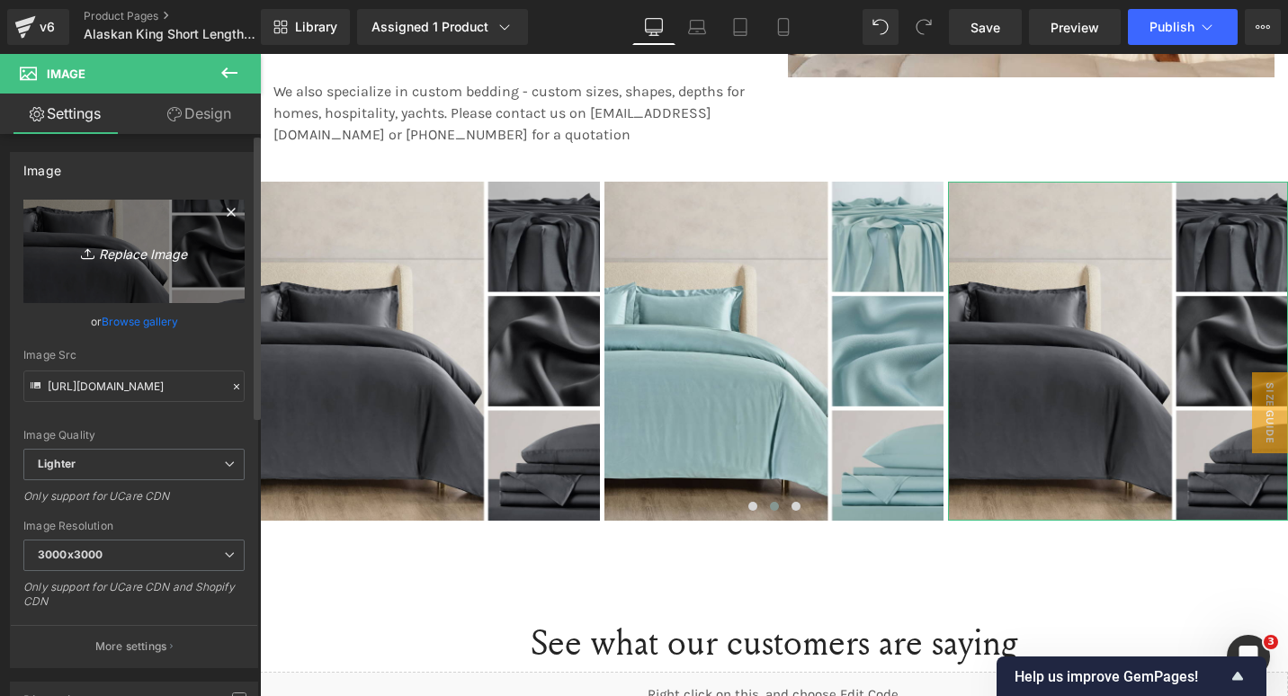
click at [141, 254] on icon "Replace Image" at bounding box center [134, 251] width 144 height 22
type input "C:\fakepath\158.png"
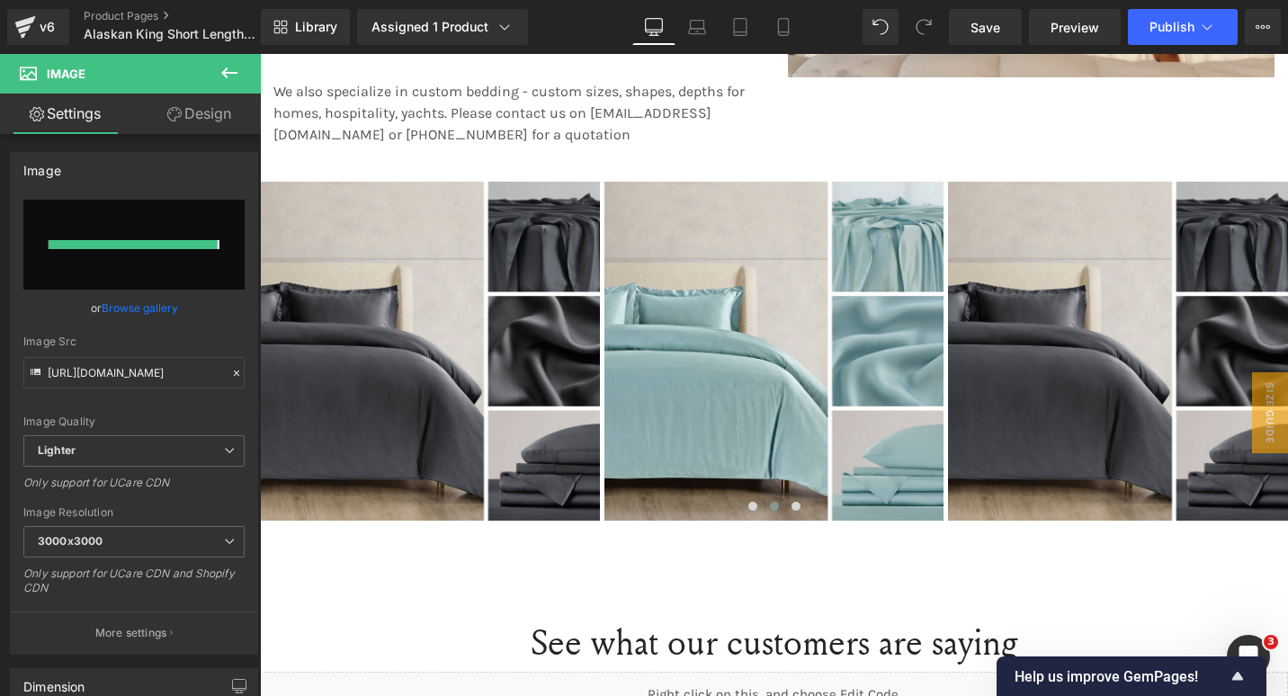
type input "[URL][DOMAIN_NAME]"
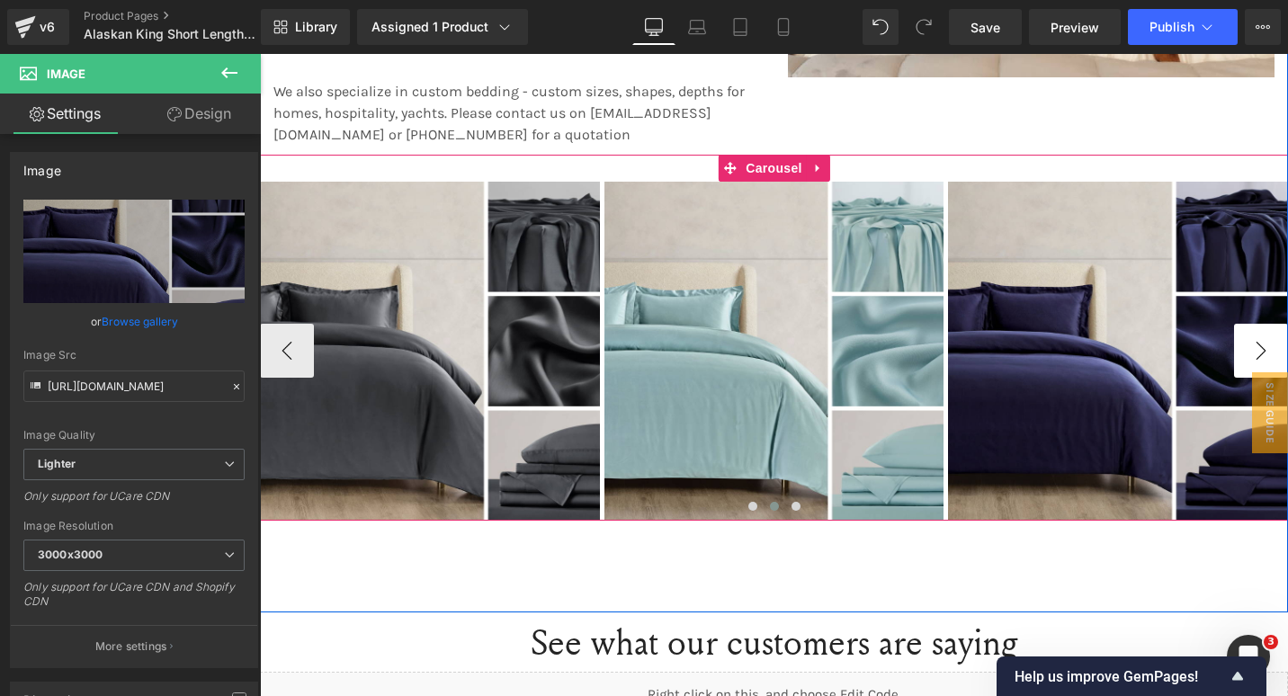
click at [1257, 338] on button "›" at bounding box center [1261, 351] width 54 height 54
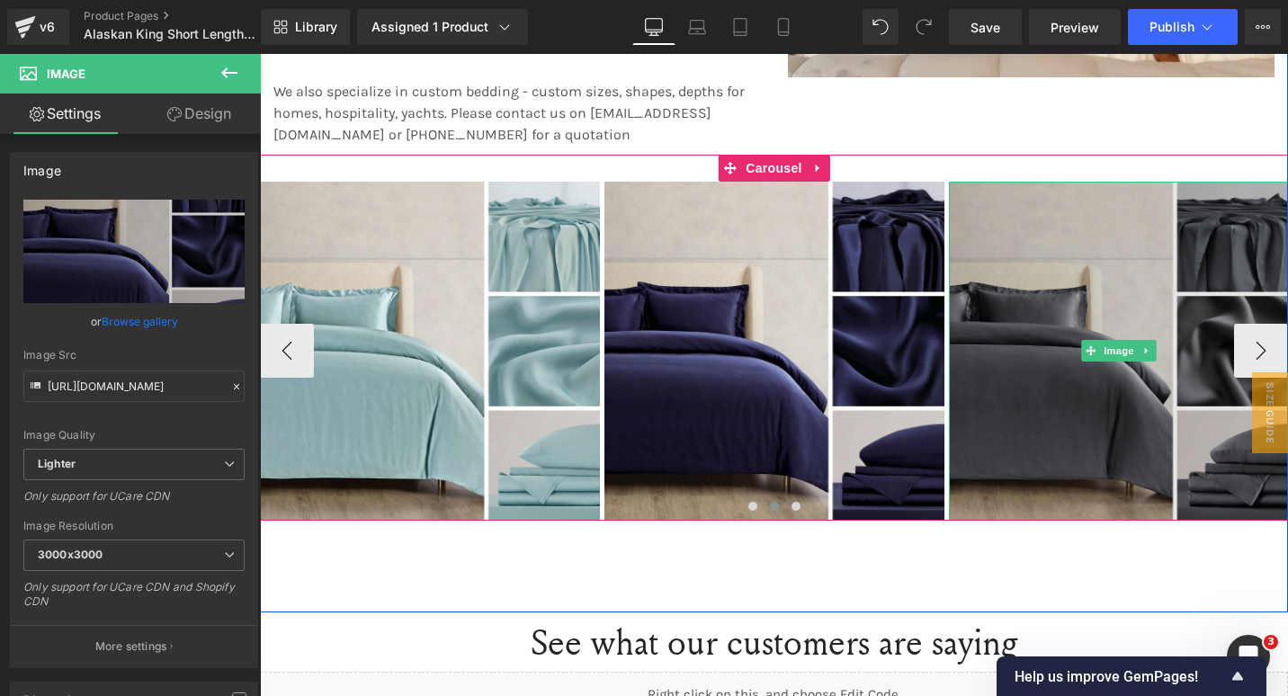
click at [1122, 247] on img at bounding box center [1119, 352] width 340 height 340
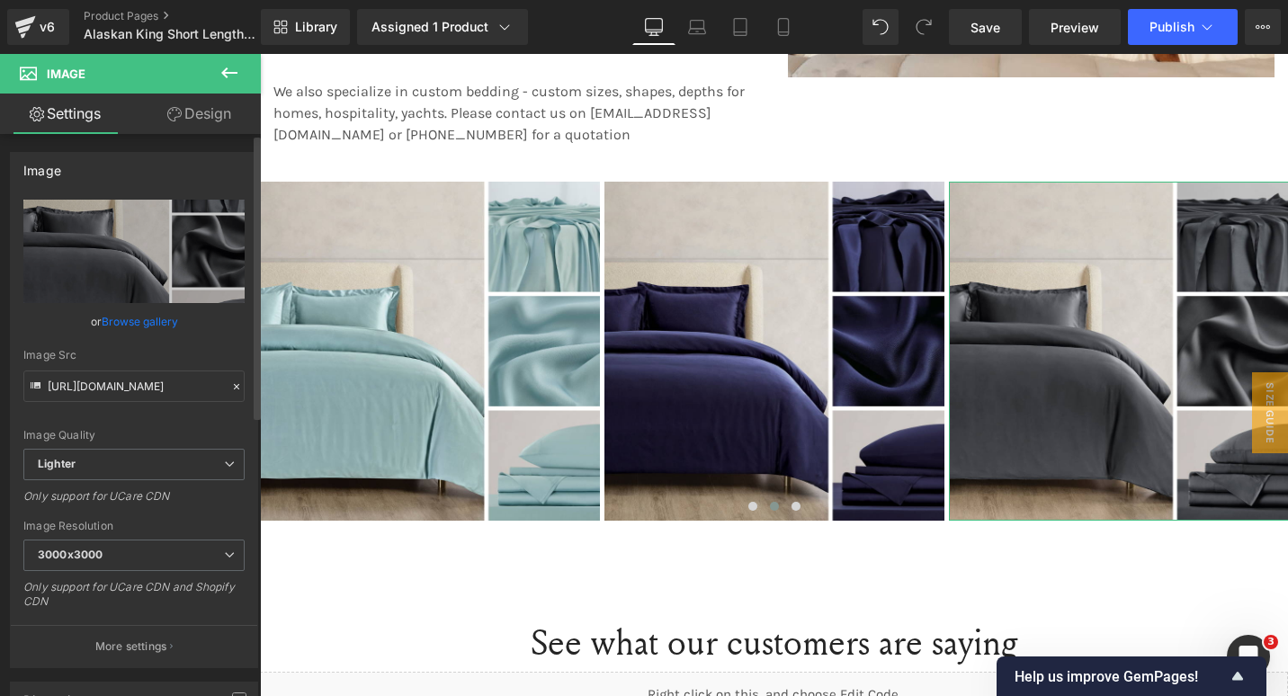
click at [131, 320] on link "Browse gallery" at bounding box center [140, 321] width 76 height 31
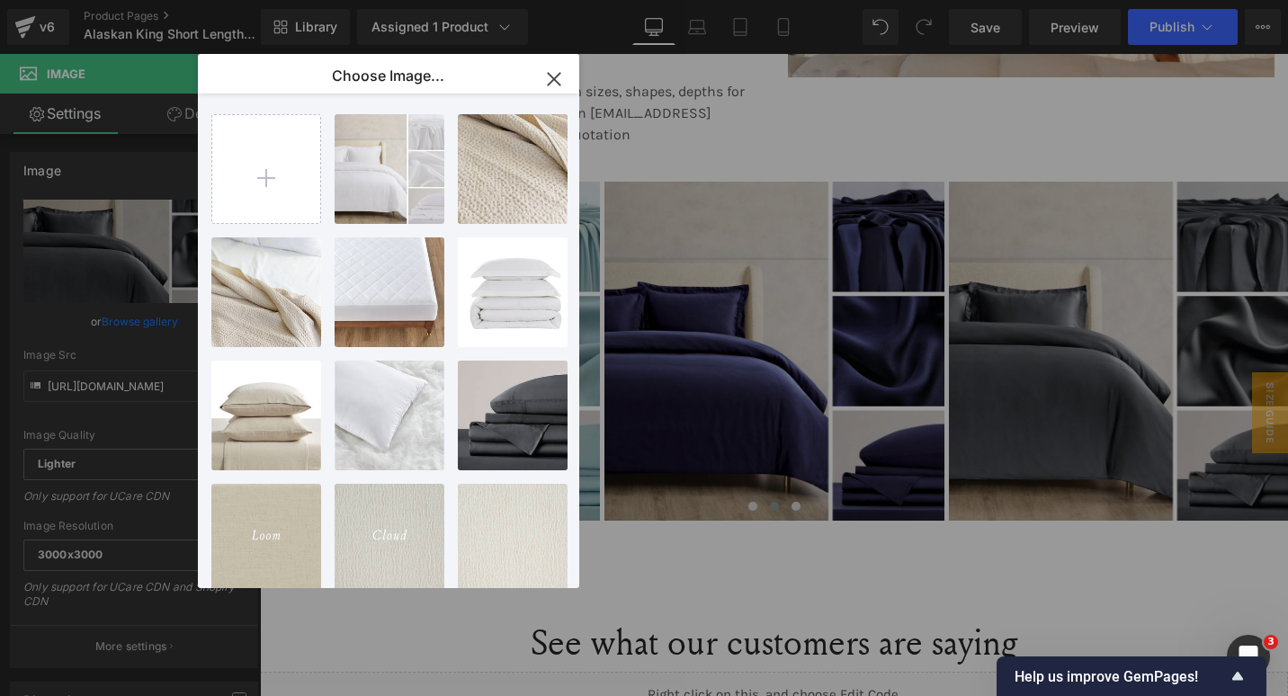
drag, startPoint x: 551, startPoint y: 79, endPoint x: 2, endPoint y: 229, distance: 569.7
click at [550, 79] on icon "button" at bounding box center [554, 79] width 29 height 29
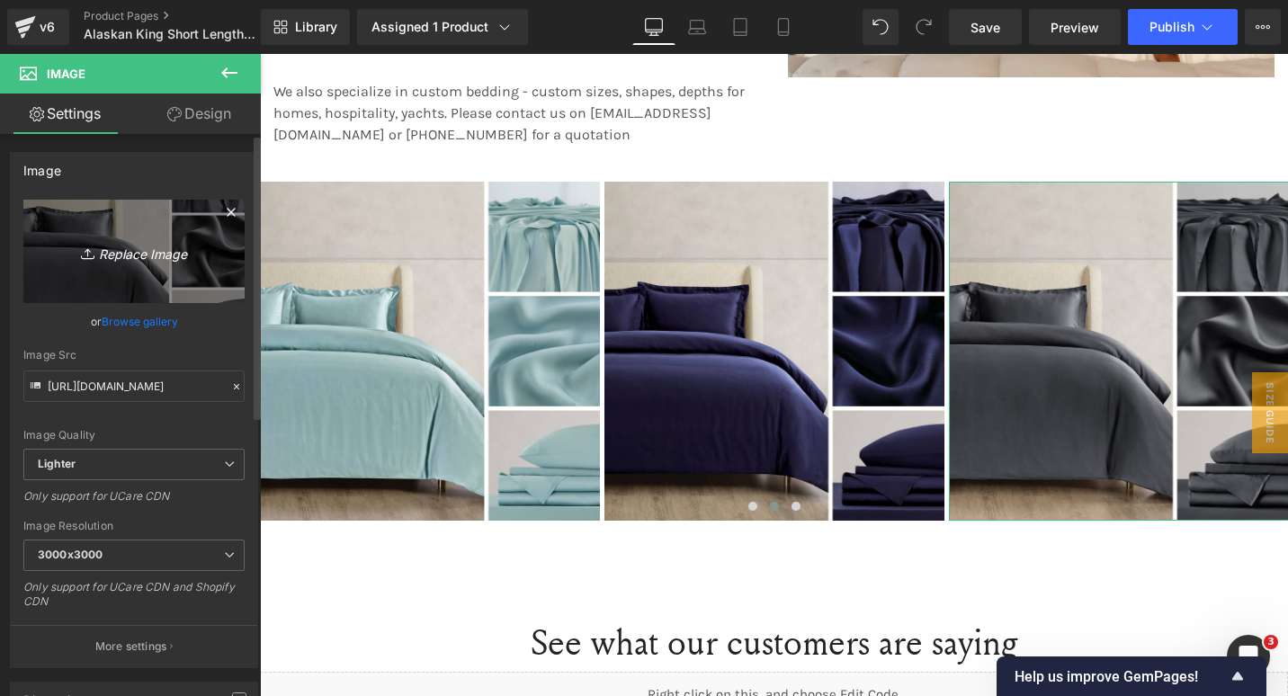
click at [128, 253] on icon "Replace Image" at bounding box center [134, 251] width 144 height 22
type input "C:\fakepath\159.png"
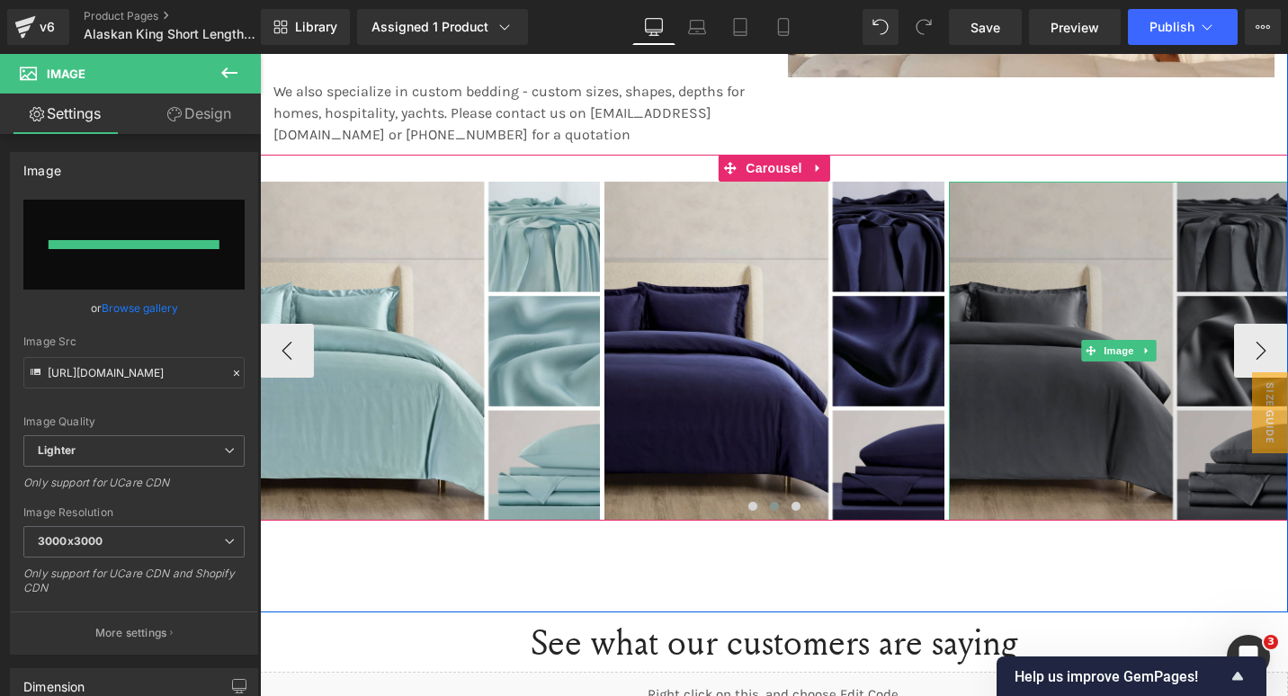
type input "[URL][DOMAIN_NAME]"
